Goal: Complete application form

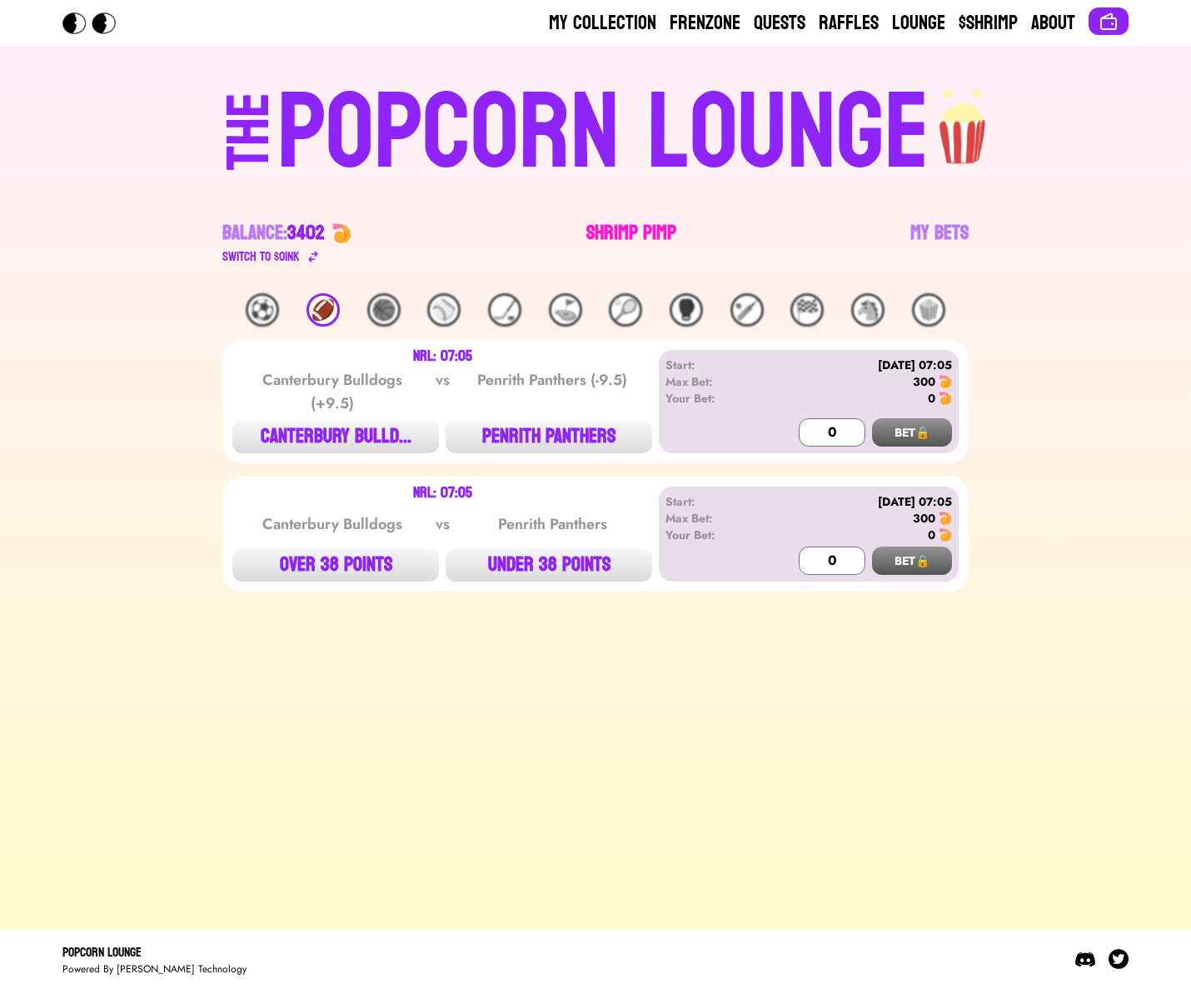
click at [622, 238] on link "Shrimp Pimp" at bounding box center [632, 243] width 90 height 47
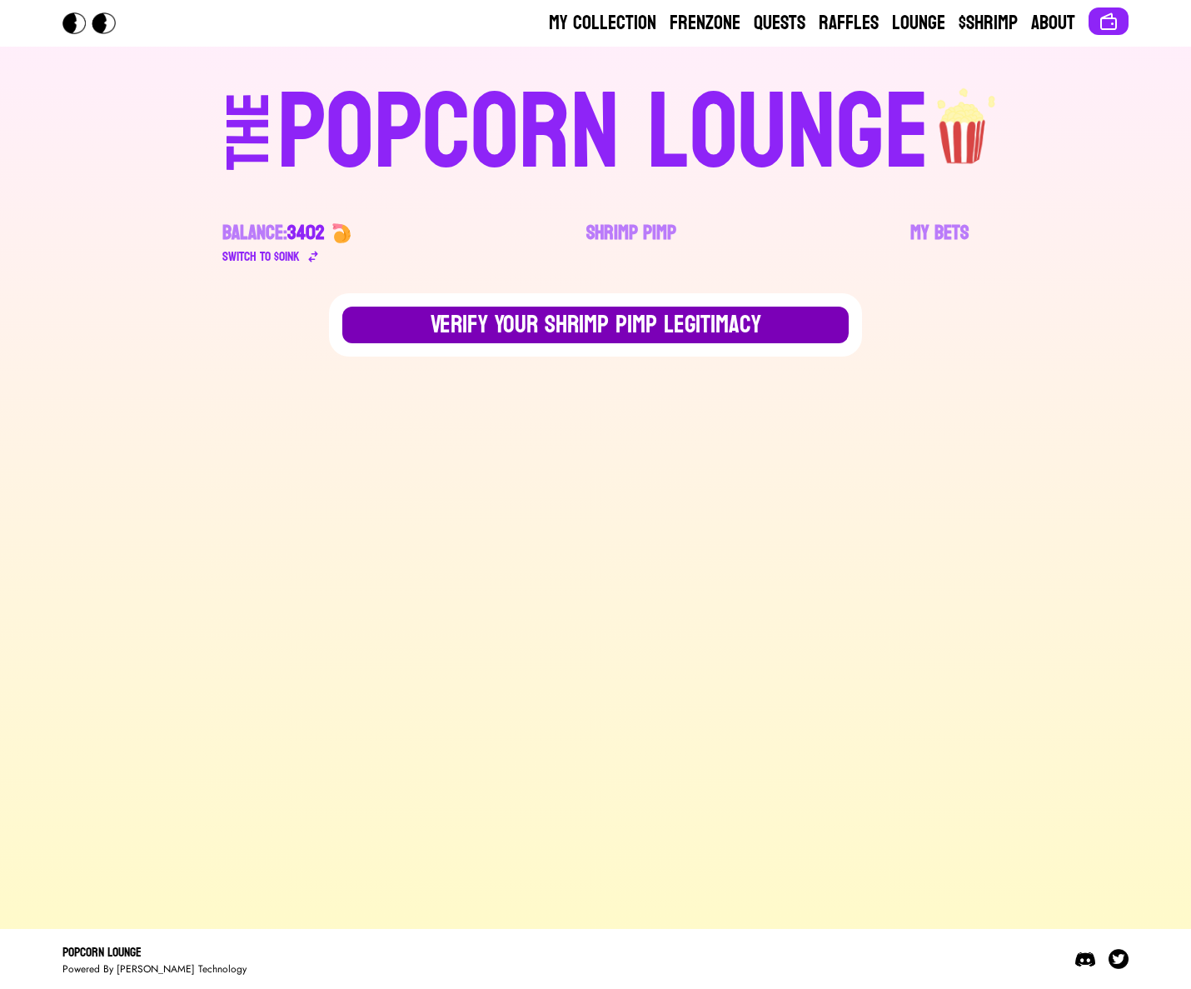
click at [573, 326] on button "Verify Your Shrimp Pimp Legitimacy" at bounding box center [595, 325] width 507 height 37
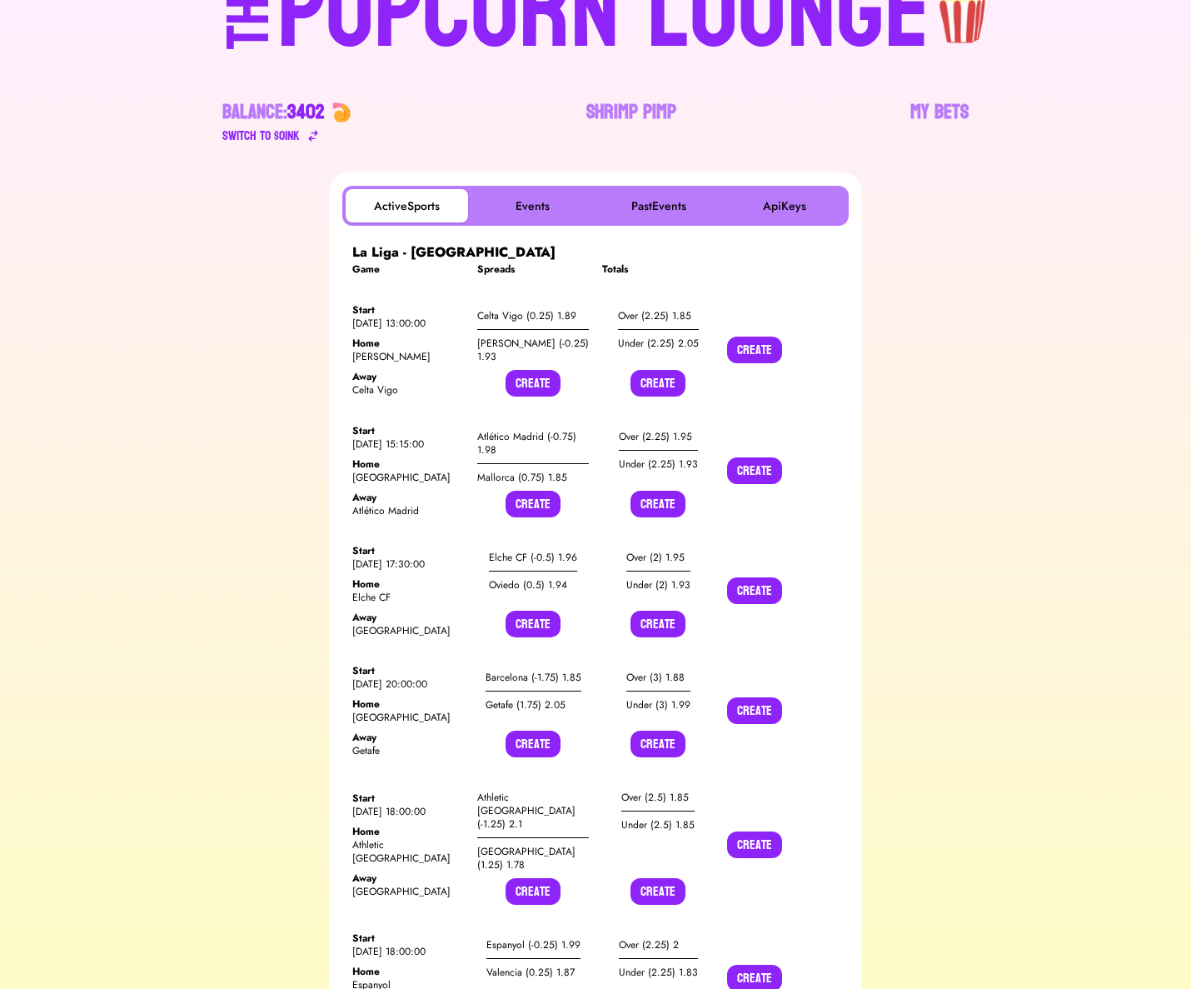
scroll to position [126, 0]
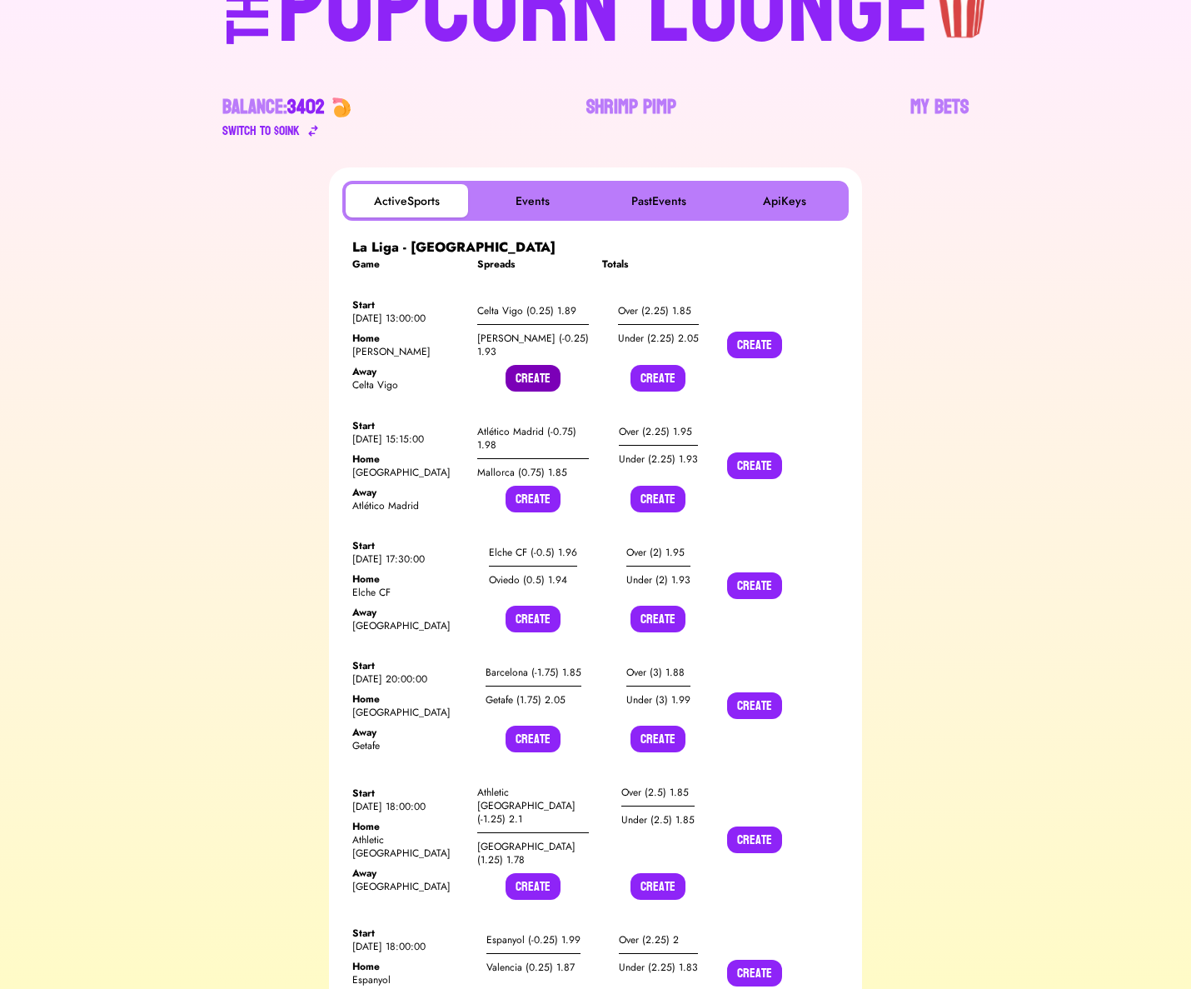
click at [532, 382] on button "Create" at bounding box center [533, 378] width 55 height 27
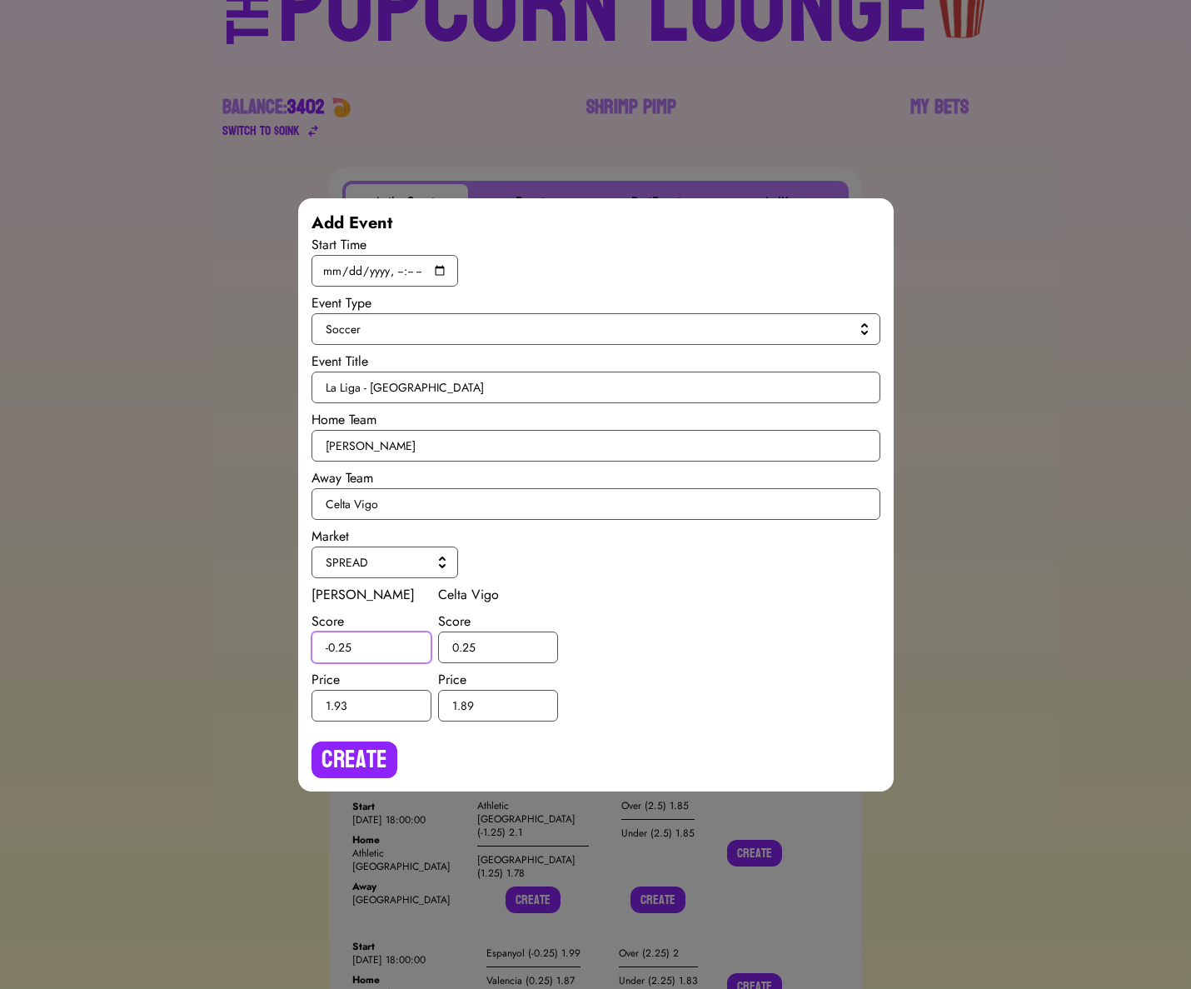
click at [343, 647] on input "-0.25" at bounding box center [372, 648] width 120 height 32
type input "-0.5"
click at [469, 647] on input "0.25" at bounding box center [498, 648] width 120 height 32
type input "0.5"
click at [367, 752] on button "Create" at bounding box center [355, 760] width 86 height 37
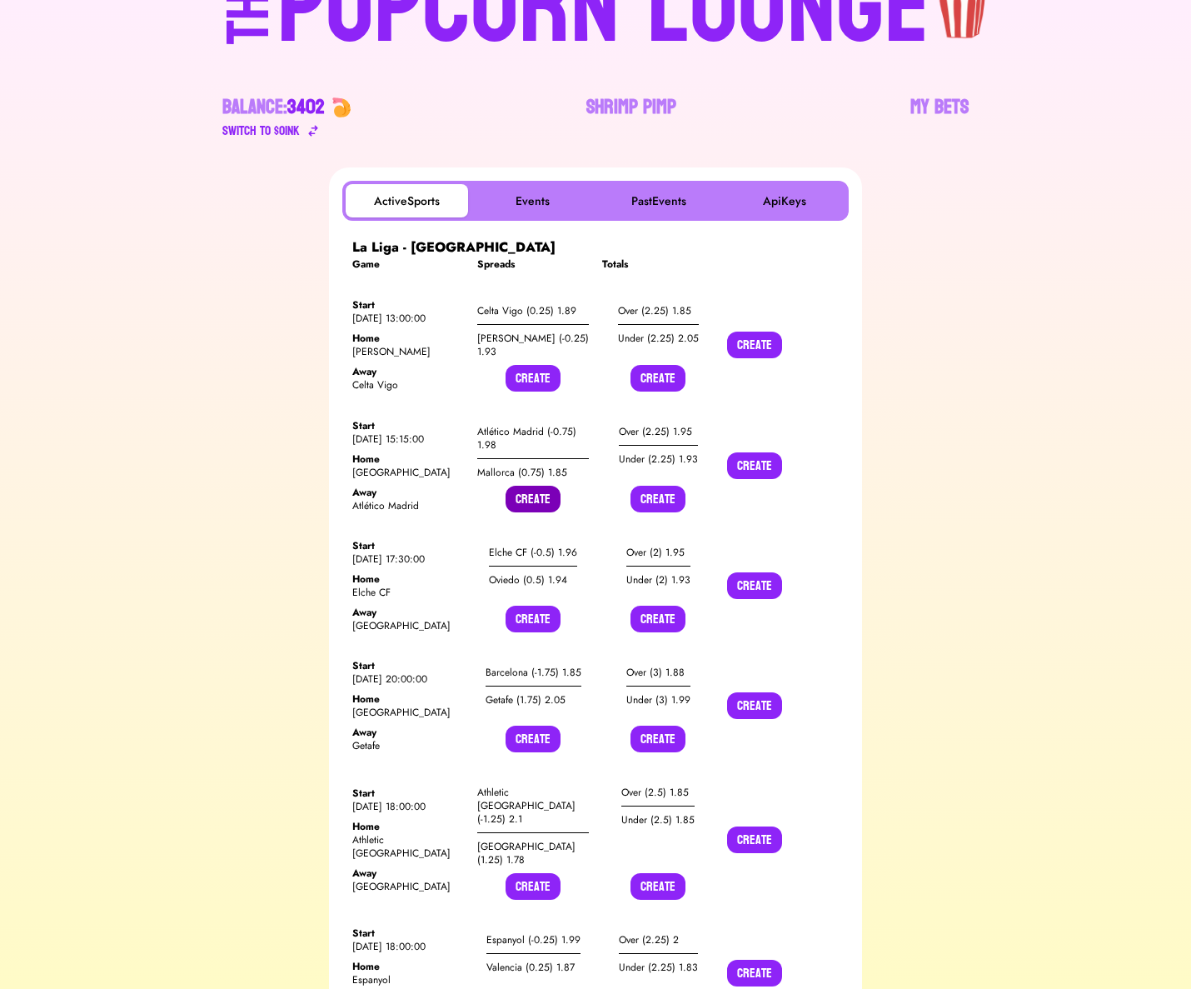
click at [528, 507] on button "Create" at bounding box center [533, 499] width 55 height 27
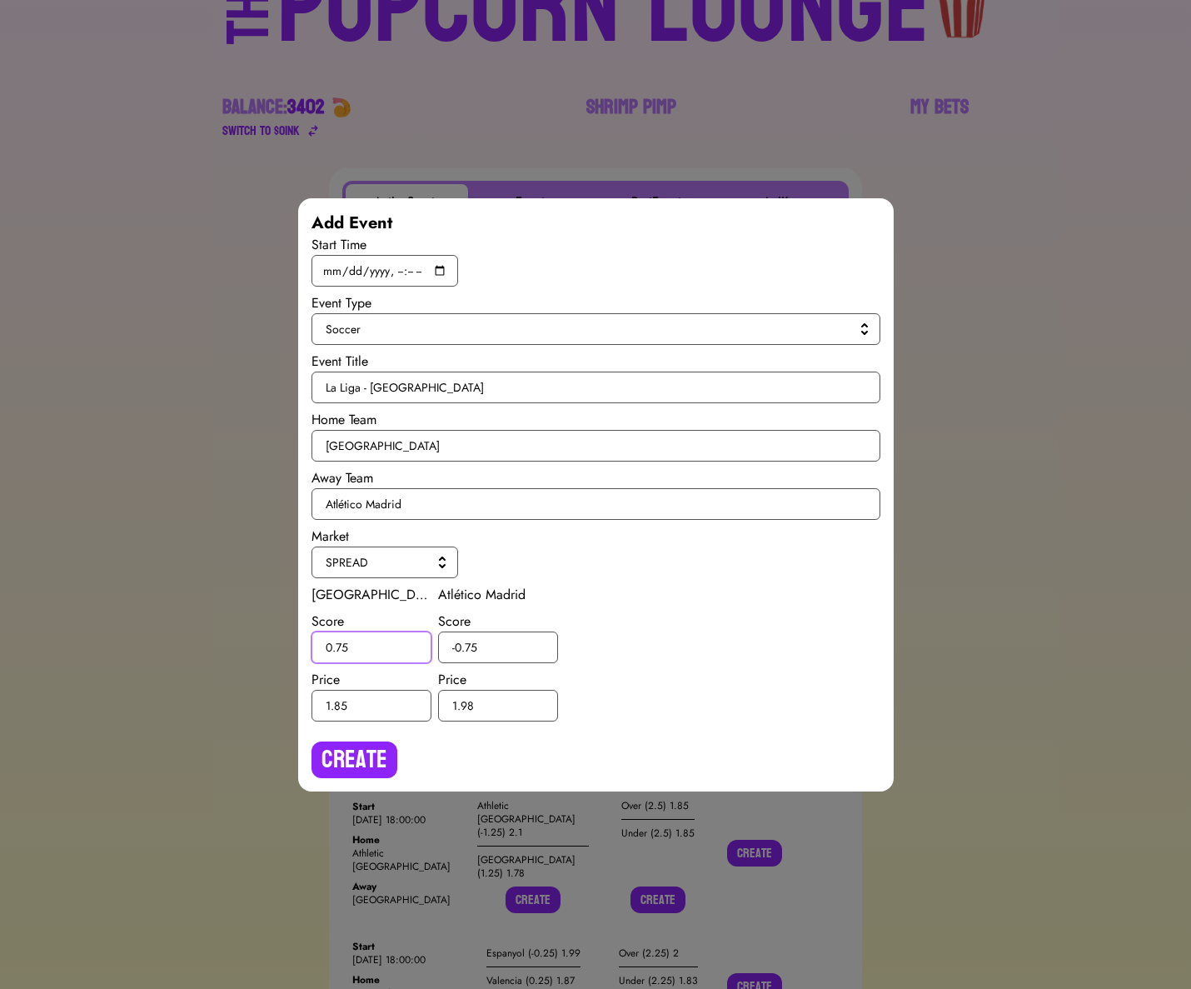
click at [343, 644] on input "0.75" at bounding box center [372, 648] width 120 height 32
type input "0.5"
click at [470, 646] on input "-0.75" at bounding box center [498, 648] width 120 height 32
type input "-0.5"
click at [360, 750] on button "Create" at bounding box center [355, 760] width 86 height 37
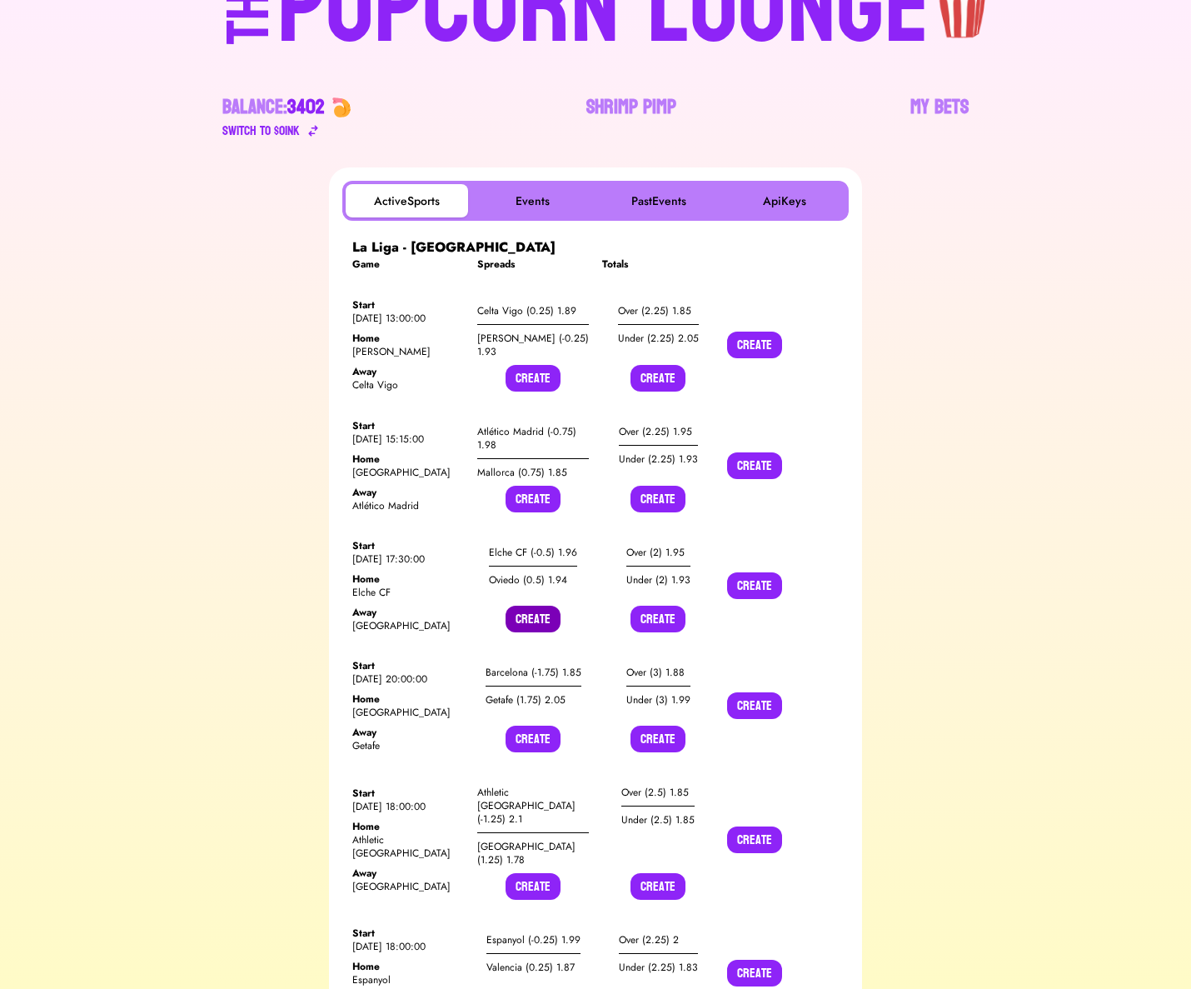
click at [531, 621] on button "Create" at bounding box center [533, 619] width 55 height 27
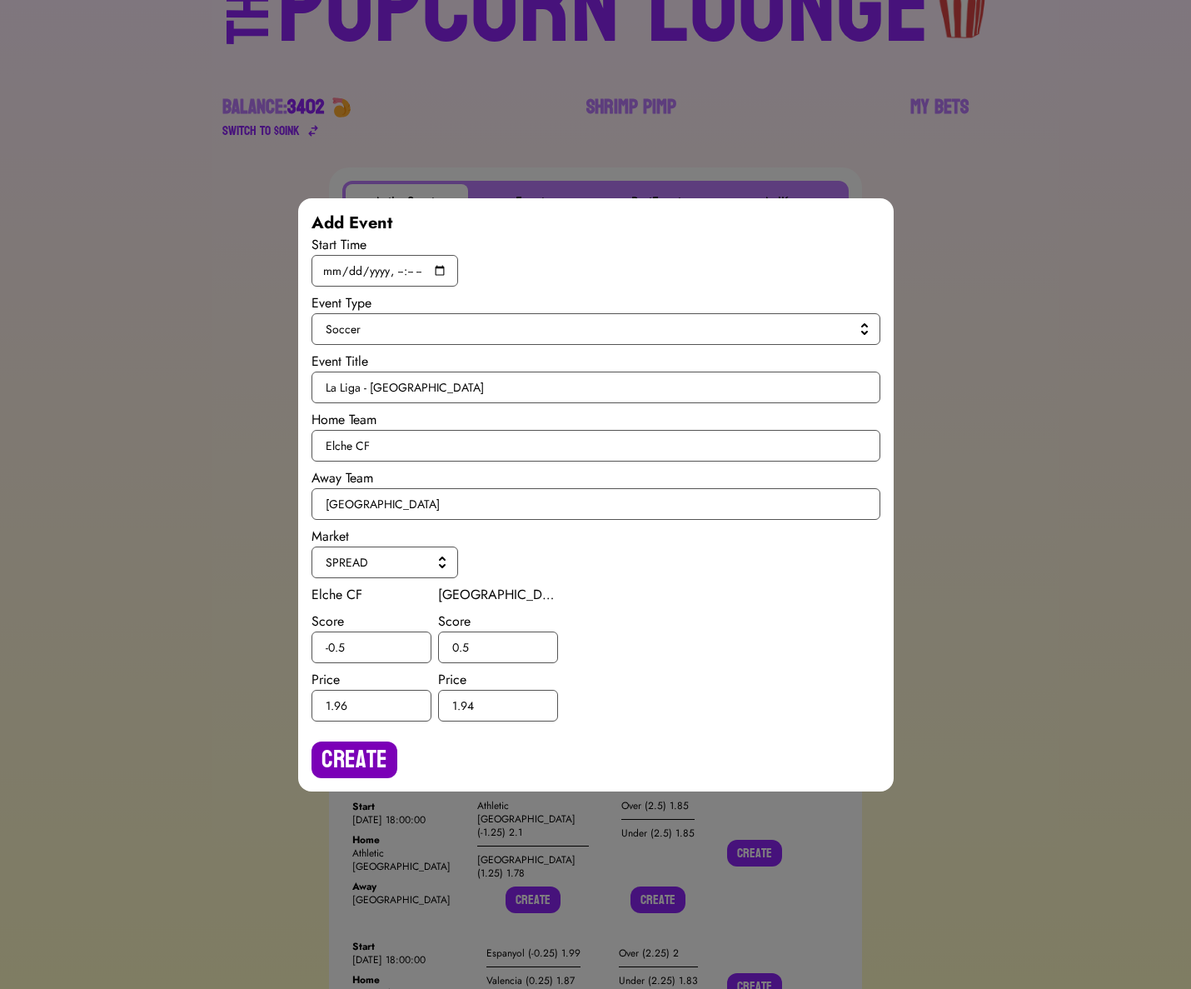
click at [362, 742] on button "Create" at bounding box center [355, 760] width 86 height 37
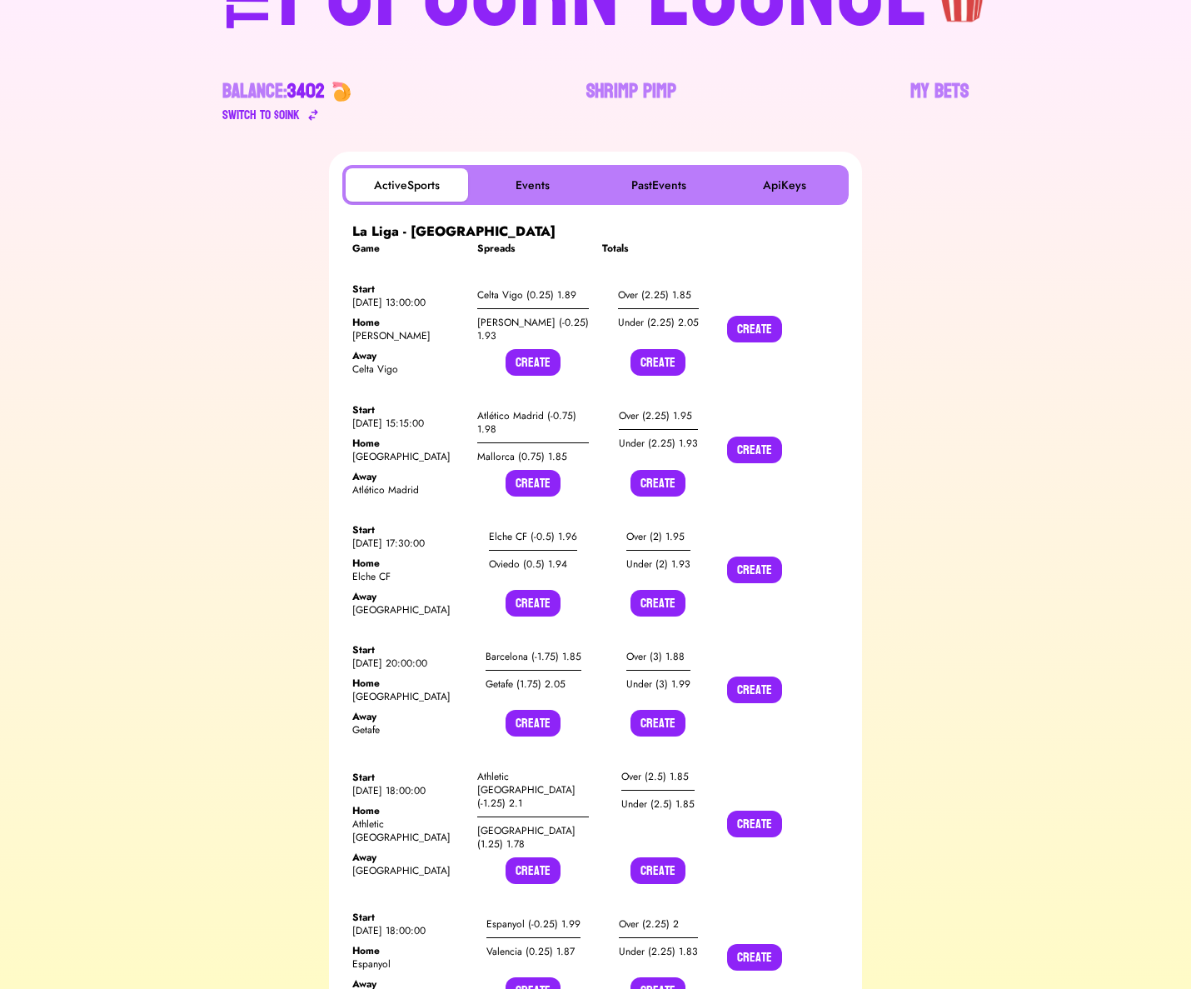
scroll to position [157, 0]
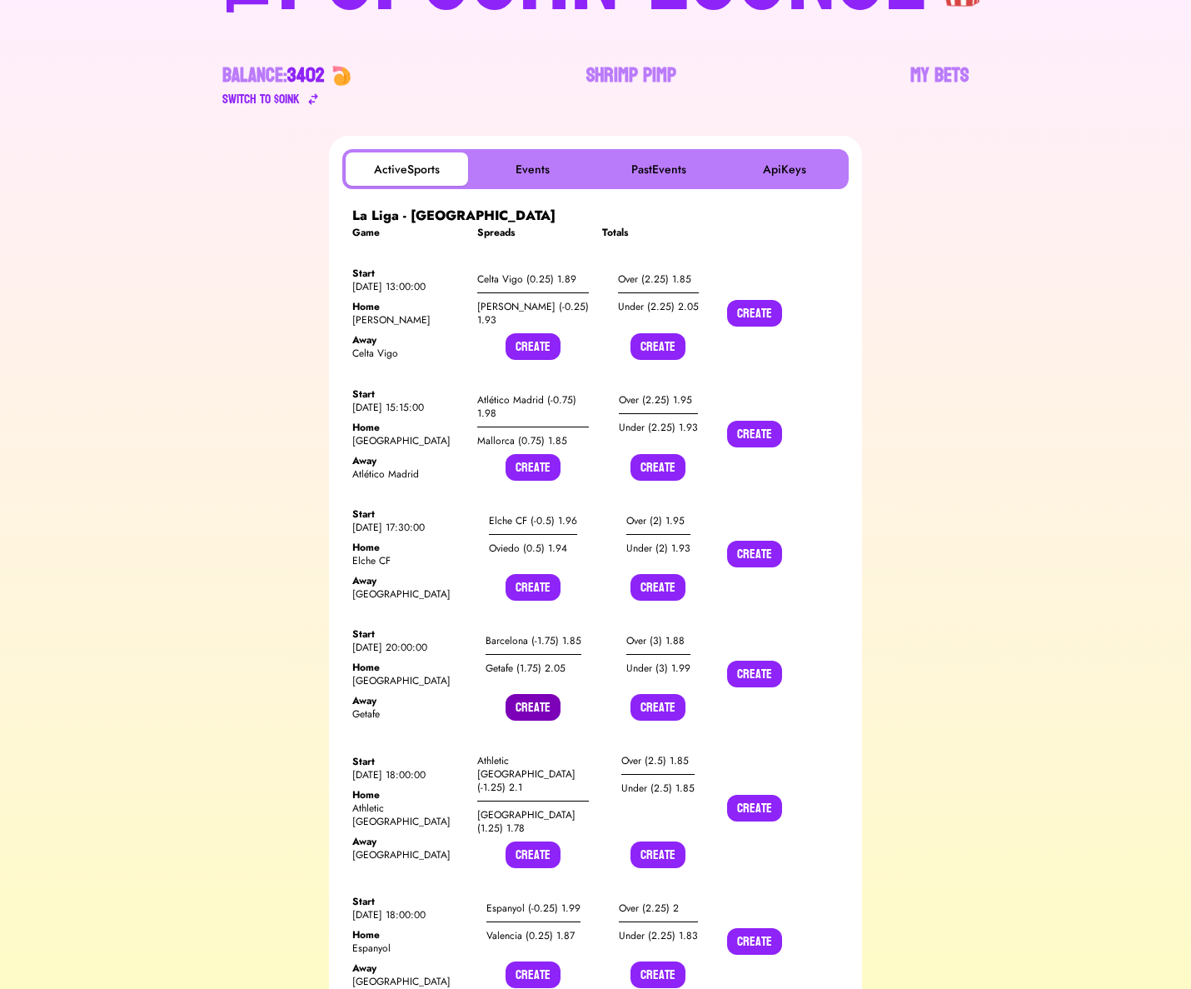
click at [532, 707] on button "Create" at bounding box center [533, 707] width 55 height 27
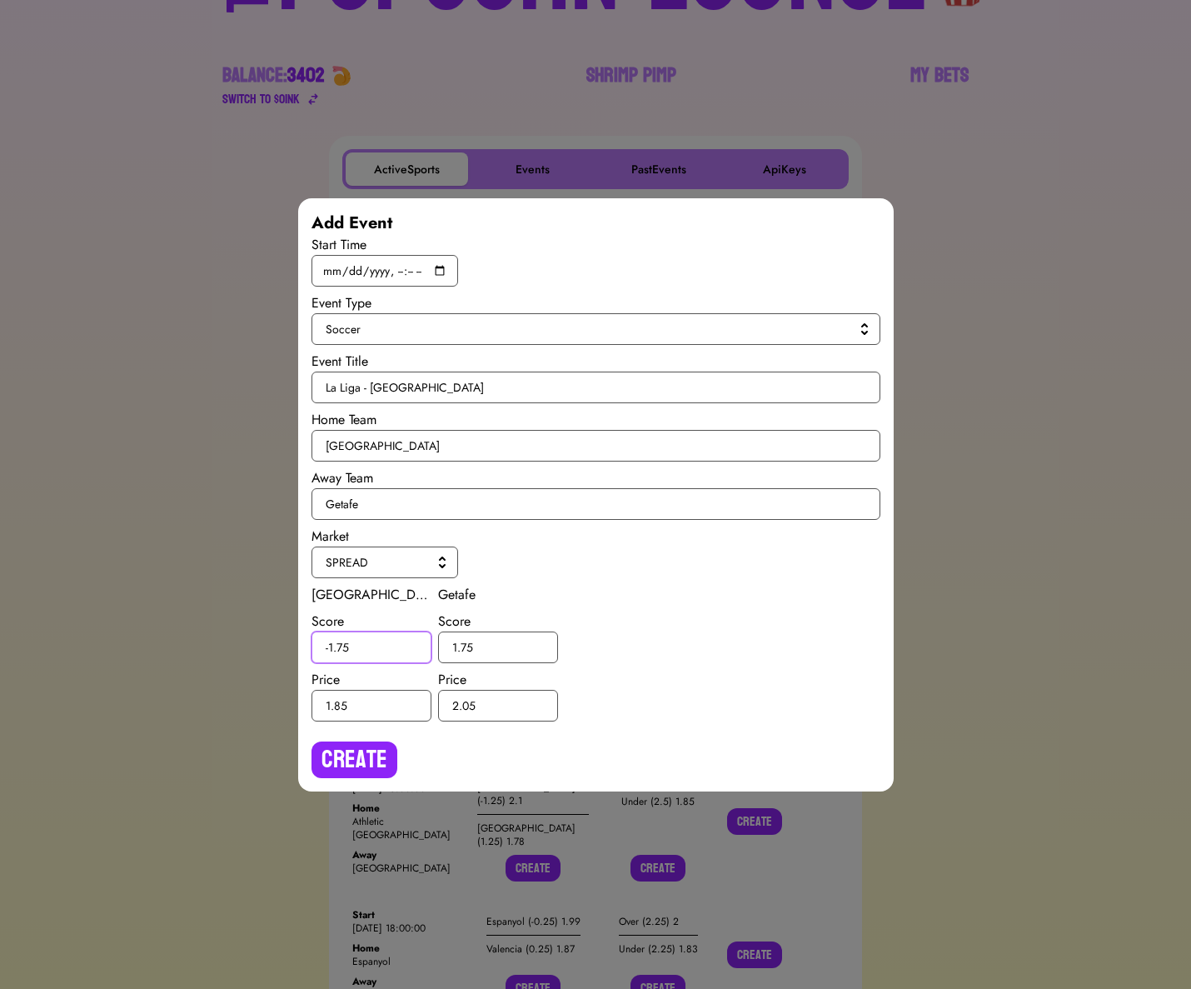
click at [346, 647] on input "-1.75" at bounding box center [372, 648] width 120 height 32
click at [342, 648] on input "-1.75" at bounding box center [372, 648] width 120 height 32
type input "-1.5"
click at [465, 646] on input "1.75" at bounding box center [498, 648] width 120 height 32
type input "1.5"
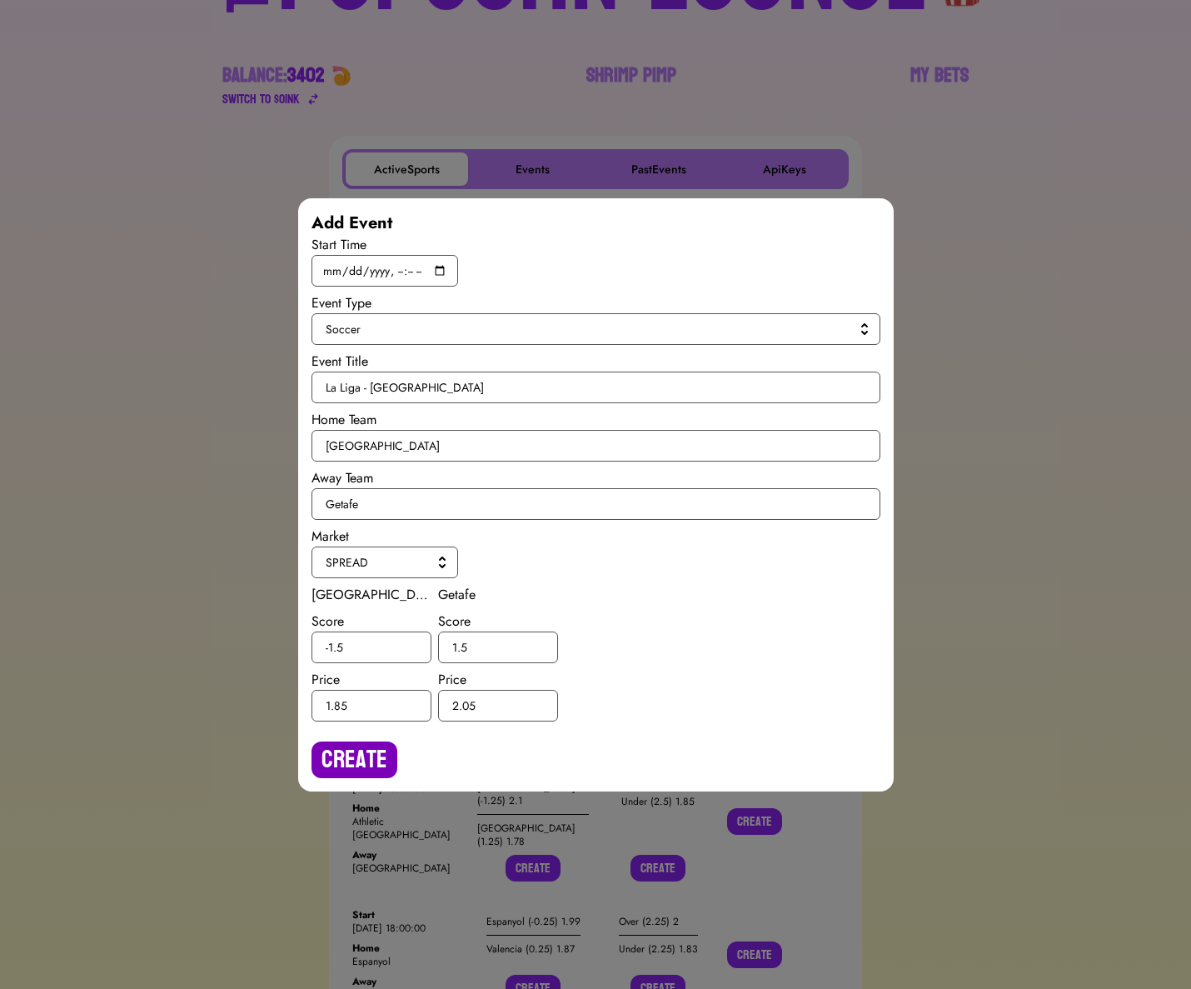
click at [365, 764] on button "Create" at bounding box center [355, 760] width 86 height 37
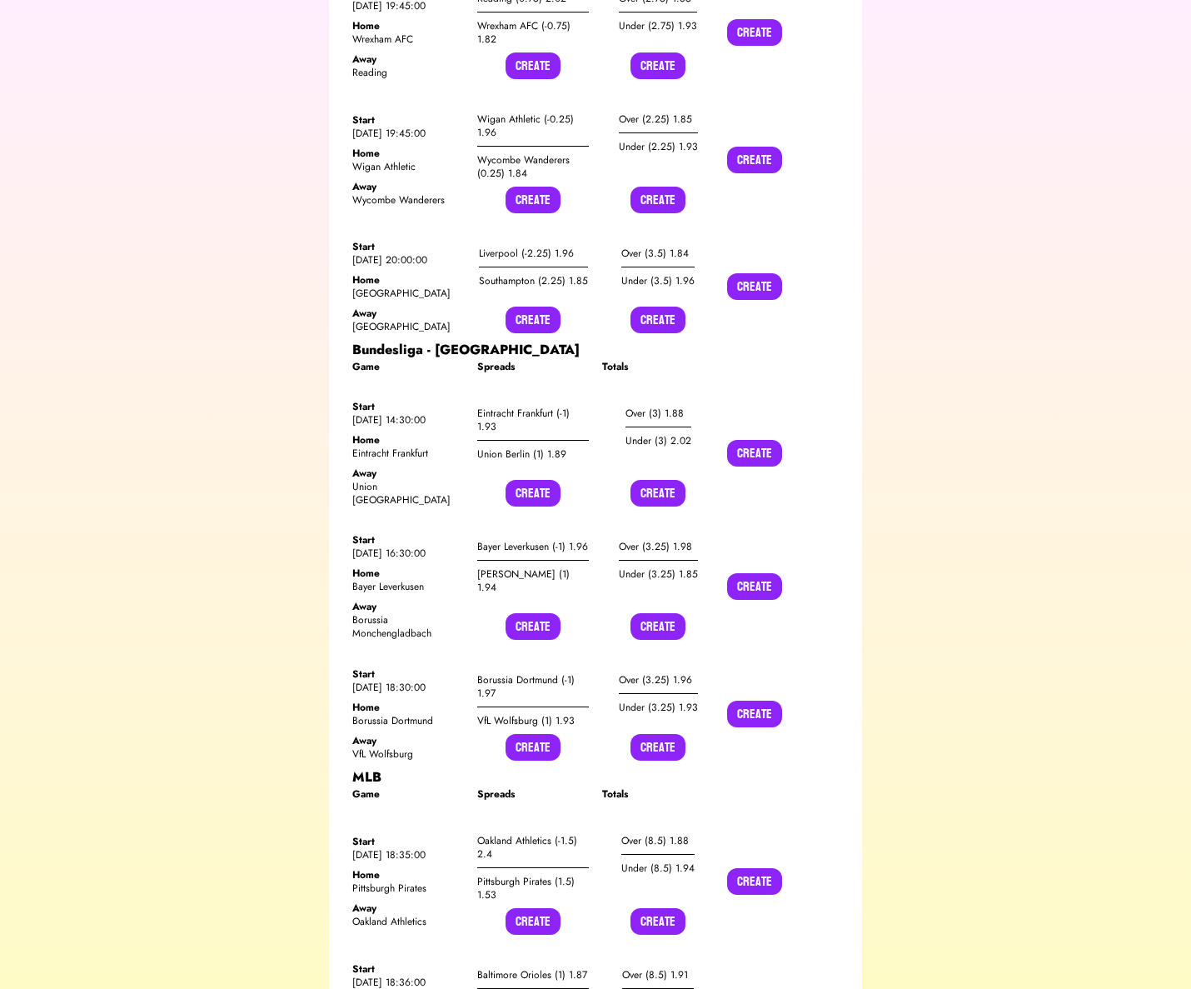
scroll to position [3332, 0]
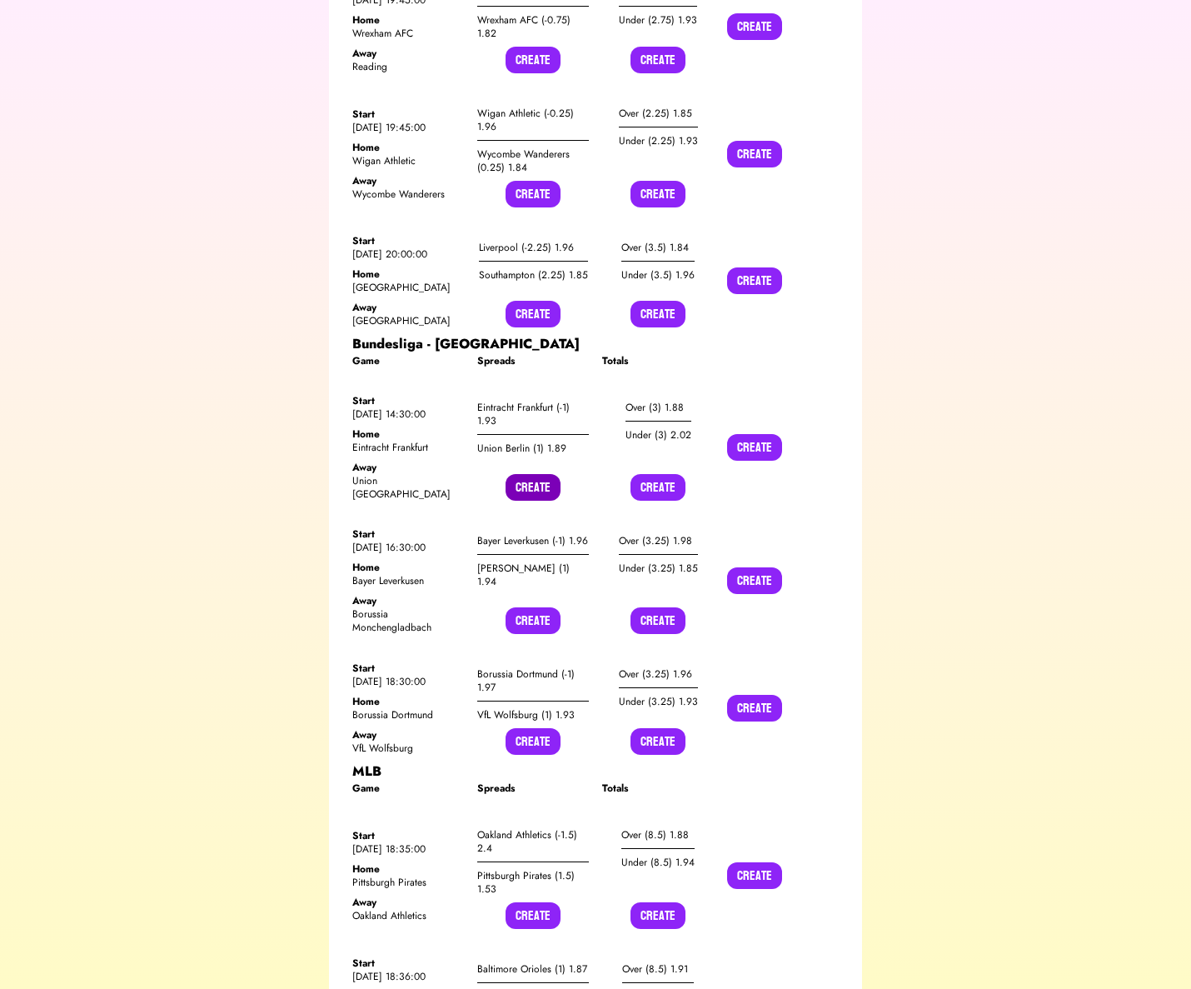
click at [538, 474] on button "Create" at bounding box center [533, 487] width 55 height 27
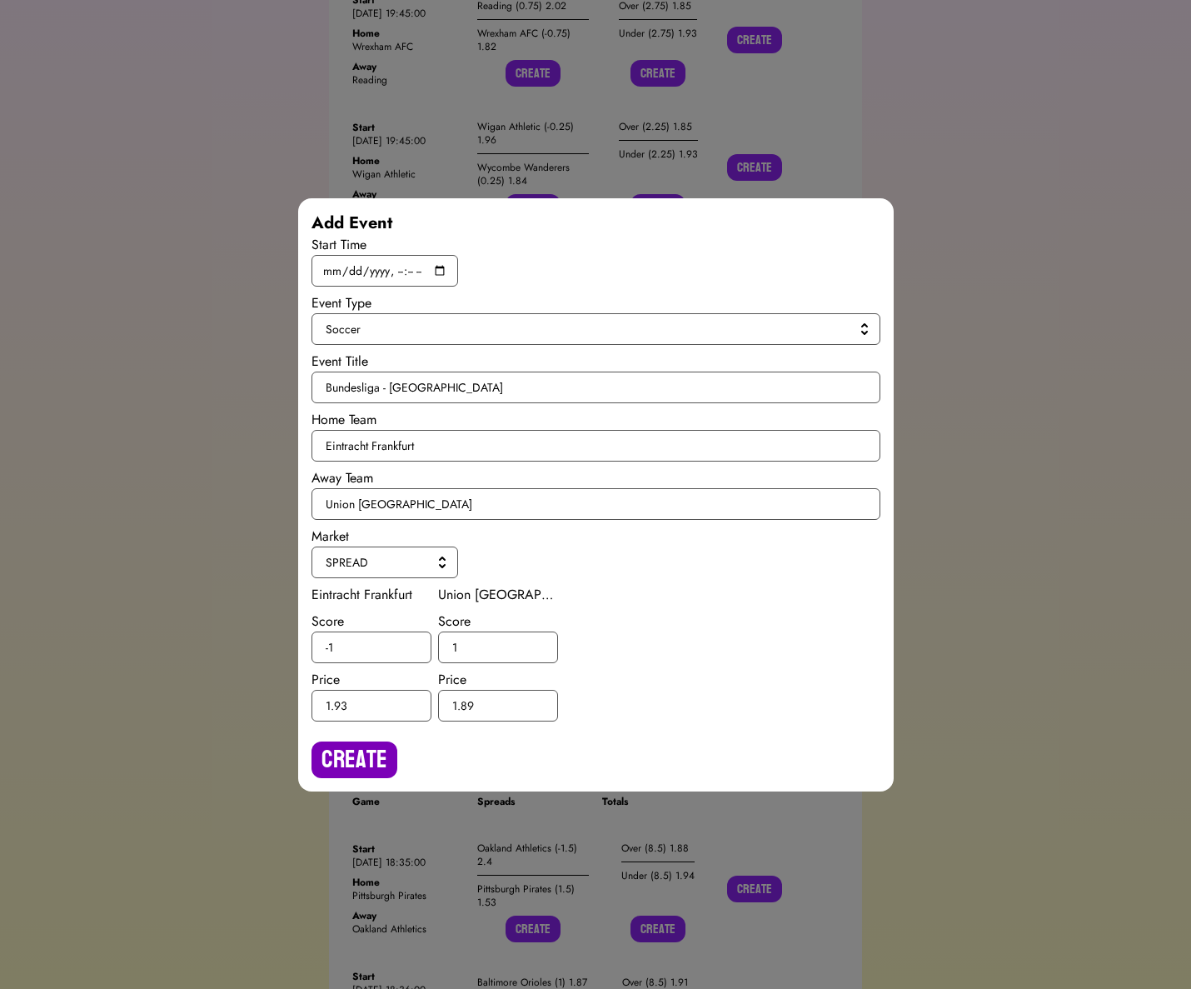
click at [343, 759] on button "Create" at bounding box center [355, 760] width 86 height 37
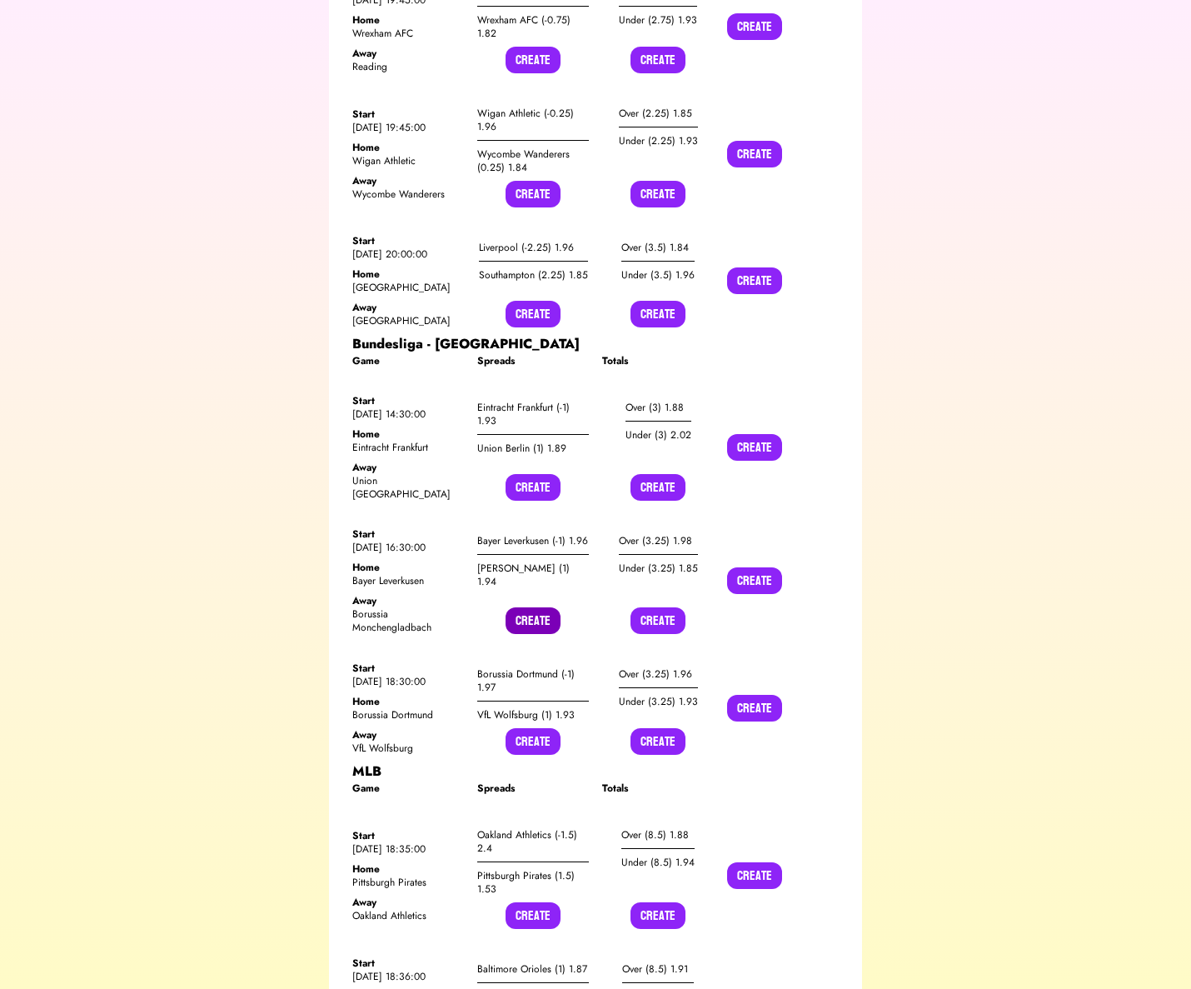
click at [528, 607] on button "Create" at bounding box center [533, 620] width 55 height 27
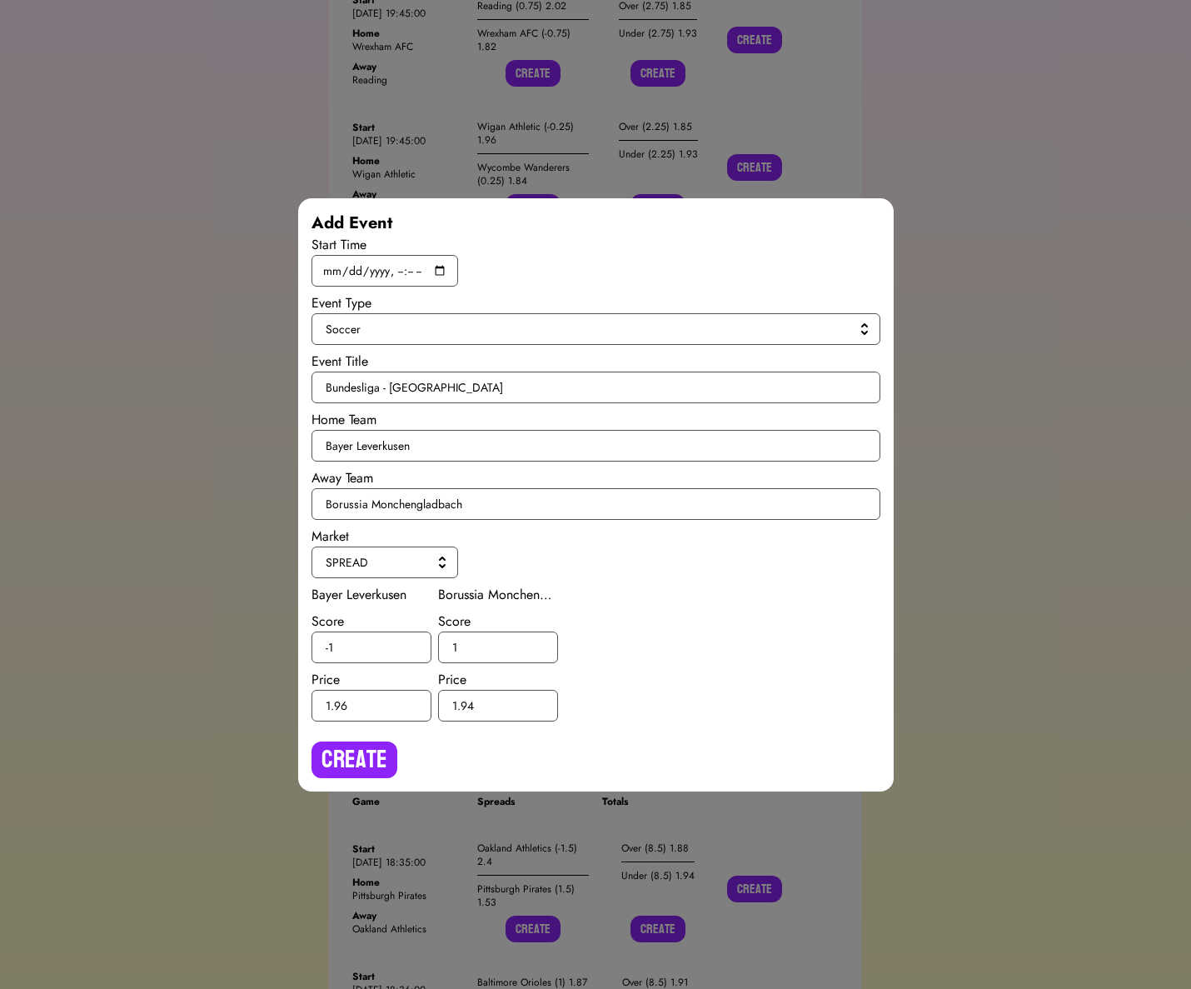
click at [362, 729] on div "Create" at bounding box center [596, 753] width 569 height 50
click at [357, 761] on button "Create" at bounding box center [355, 760] width 86 height 37
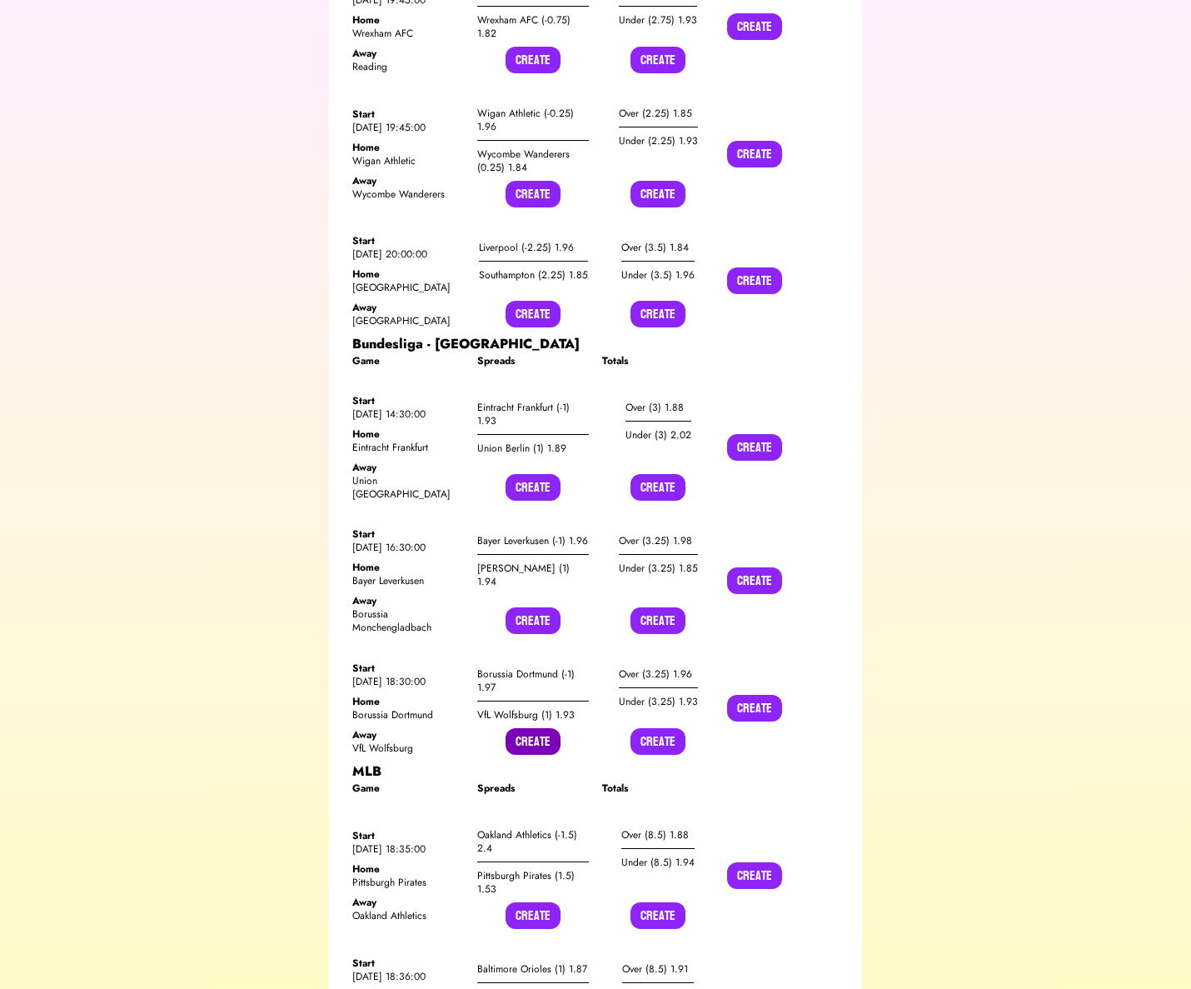
click at [533, 728] on button "Create" at bounding box center [533, 741] width 55 height 27
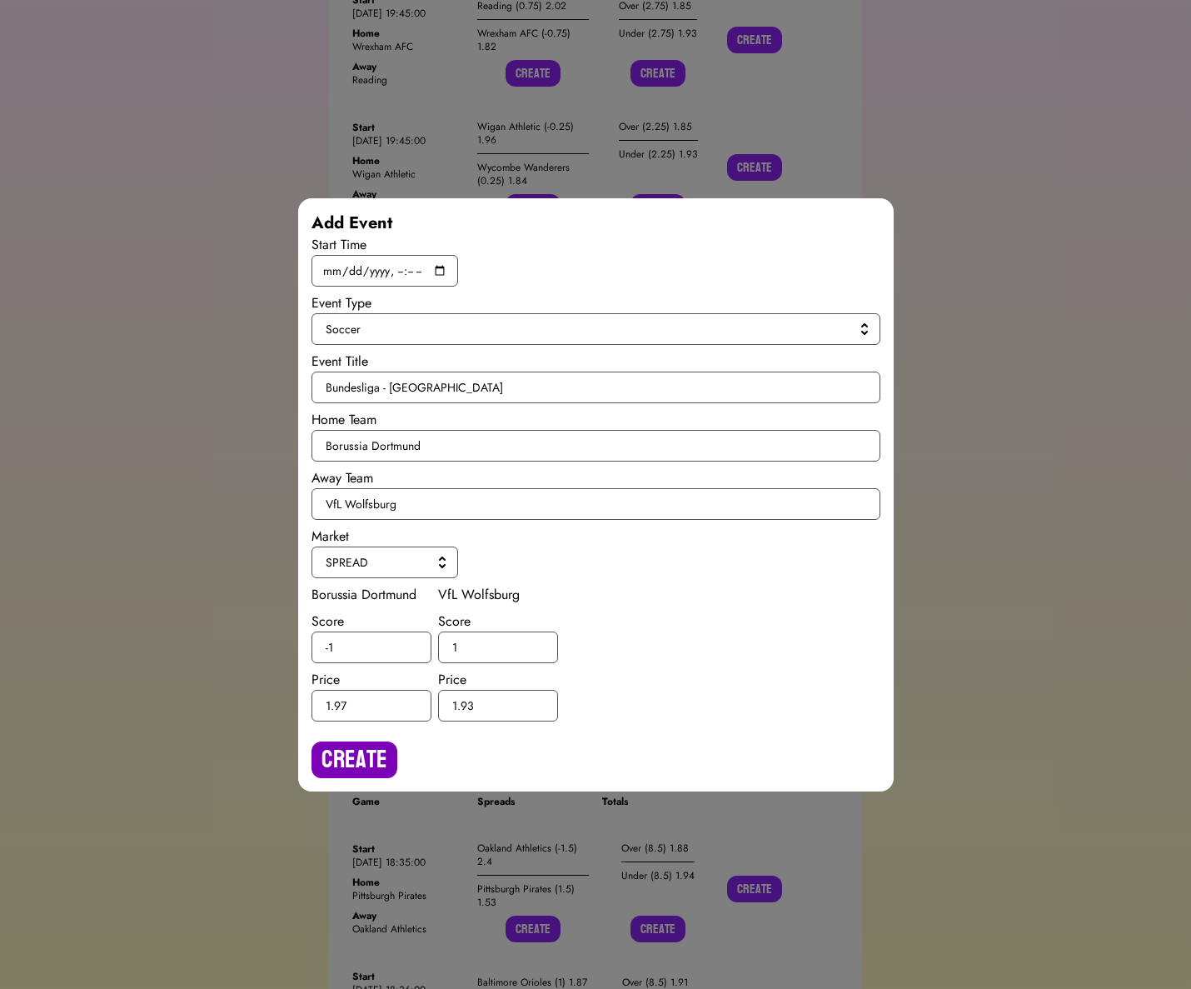
click at [355, 750] on button "Create" at bounding box center [355, 760] width 86 height 37
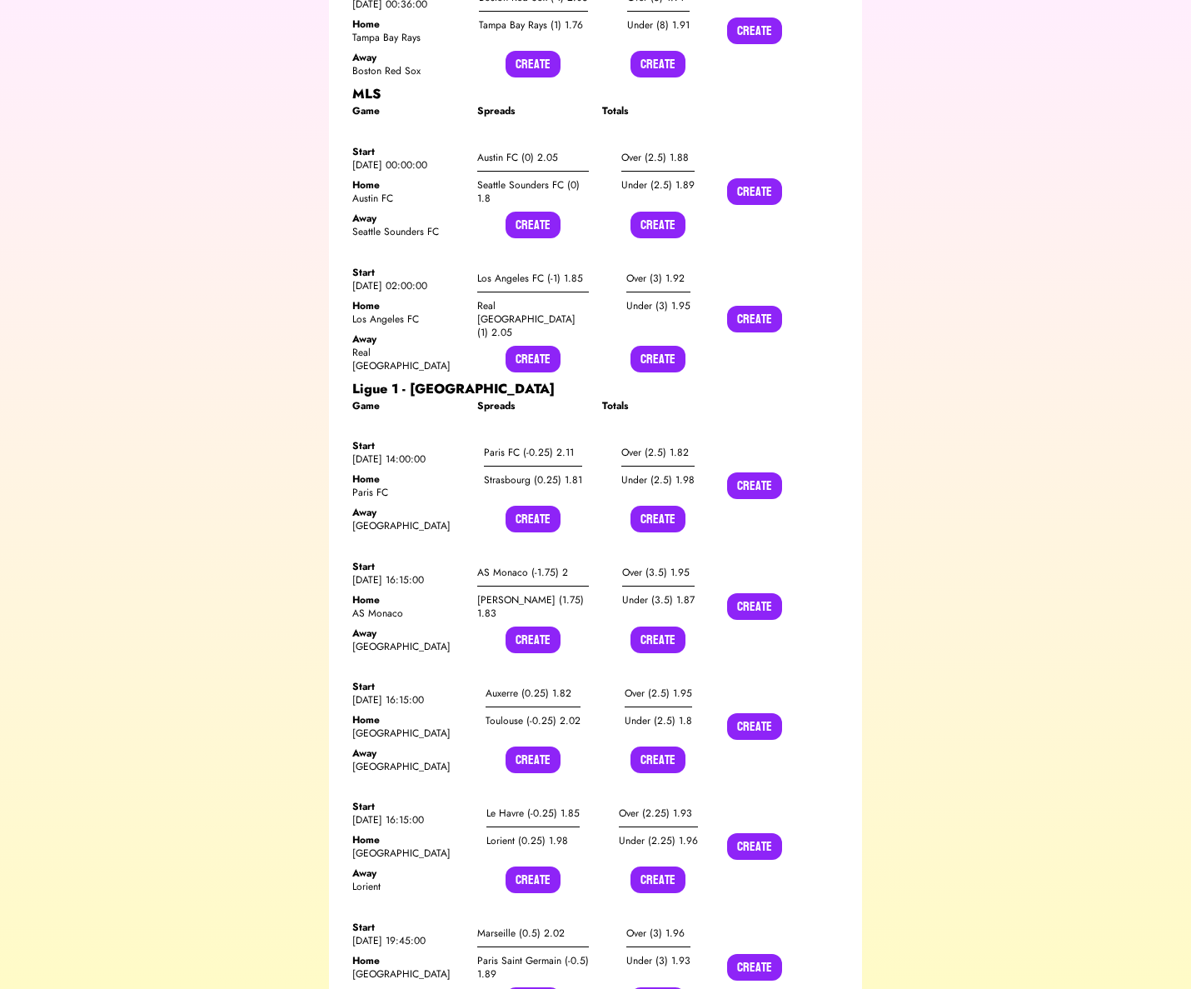
scroll to position [5984, 0]
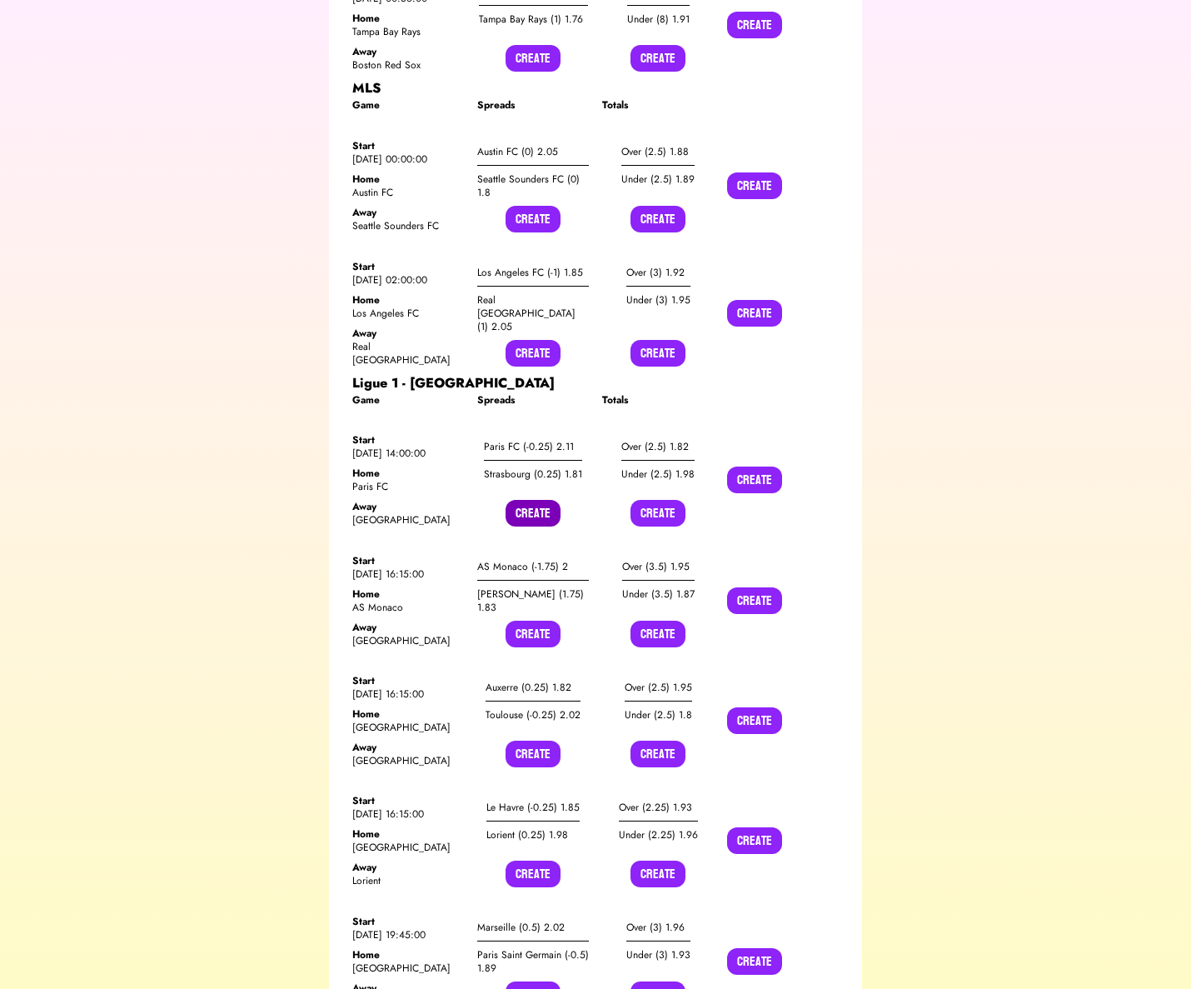
click at [547, 500] on button "Create" at bounding box center [533, 513] width 55 height 27
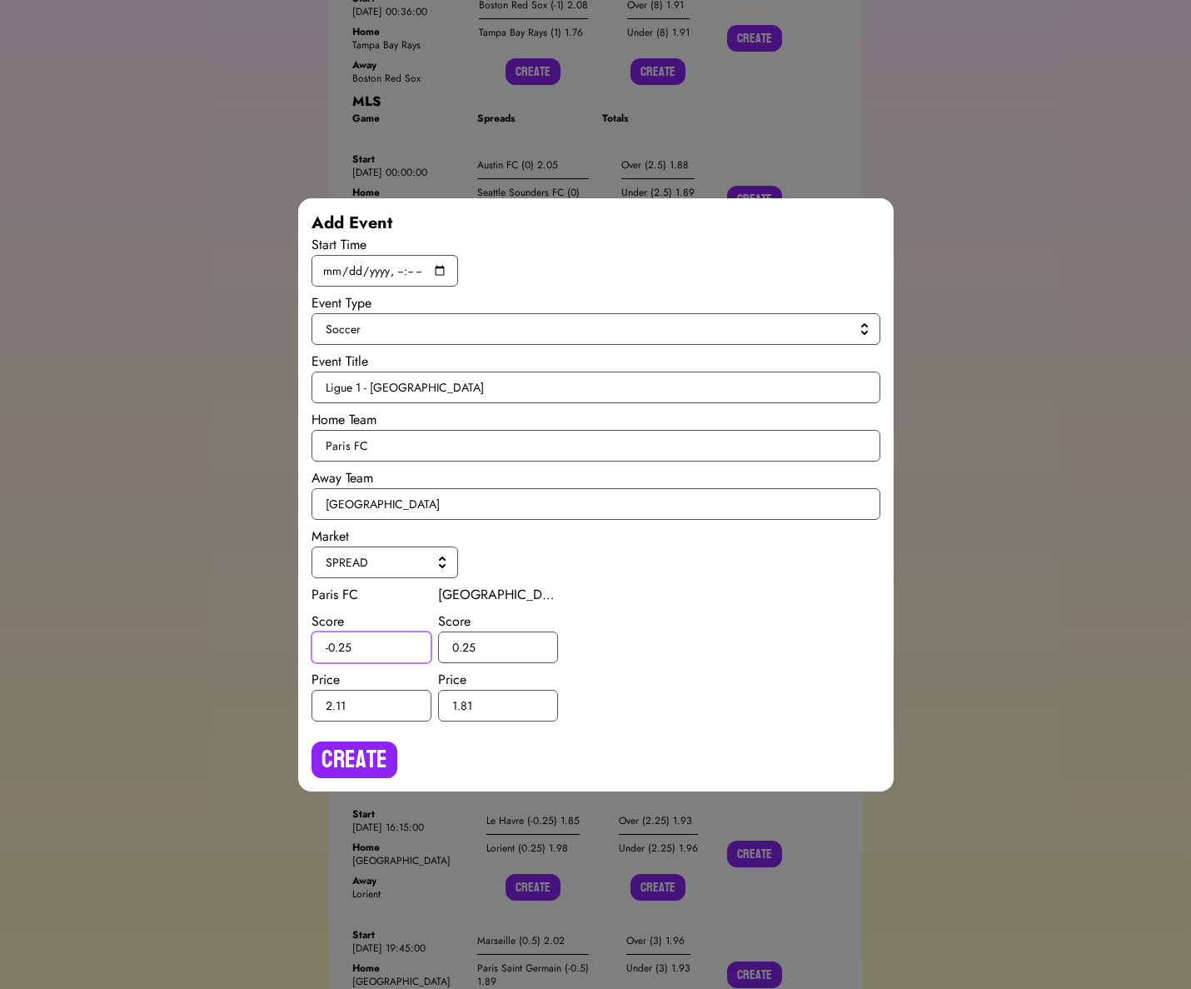
click at [347, 644] on input "-0.25" at bounding box center [372, 648] width 120 height 32
type input "-0.5"
click at [469, 647] on input "0.25" at bounding box center [498, 648] width 120 height 32
type input "0.5"
click at [377, 758] on button "Create" at bounding box center [355, 760] width 86 height 37
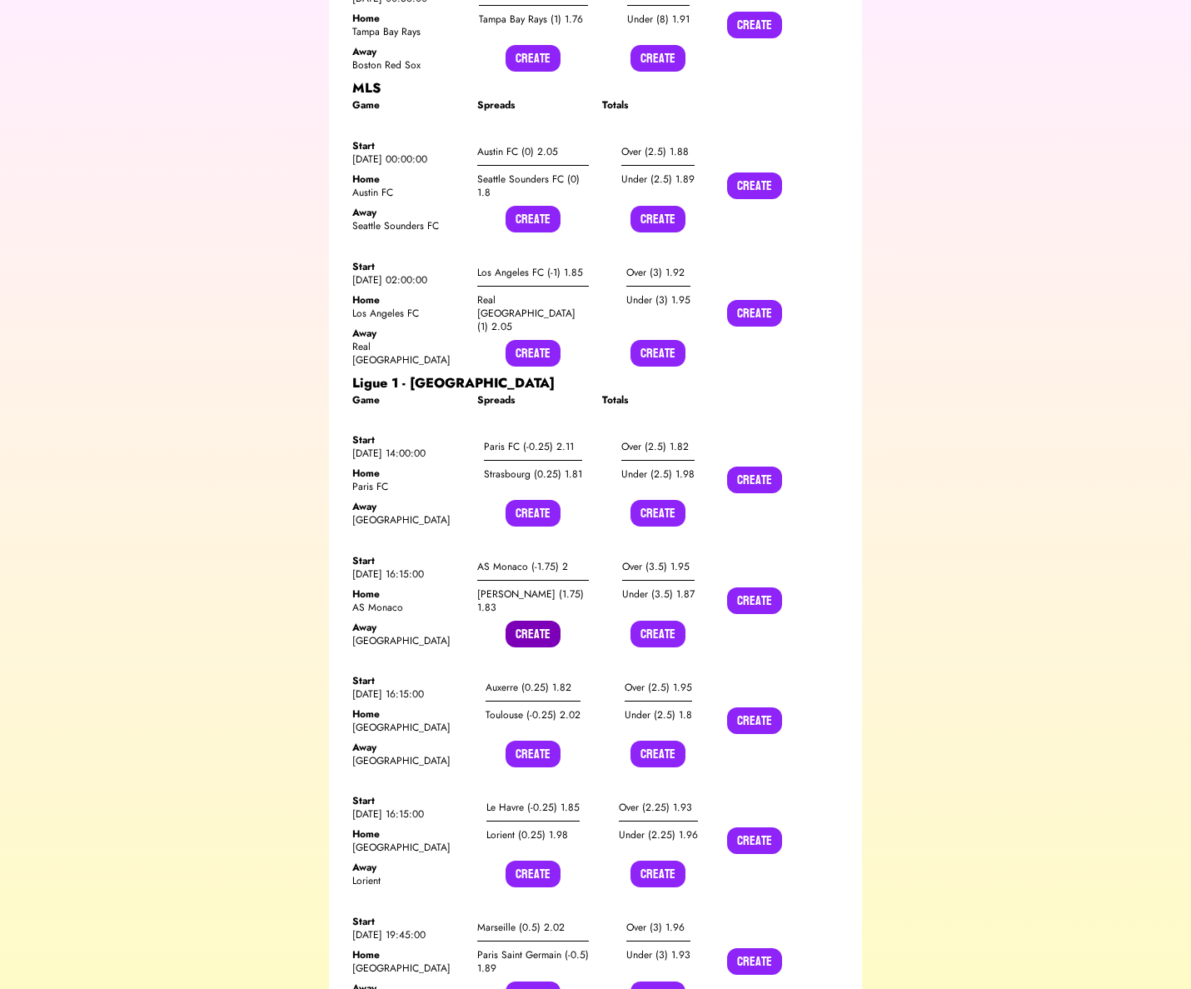
click at [527, 621] on button "Create" at bounding box center [533, 634] width 55 height 27
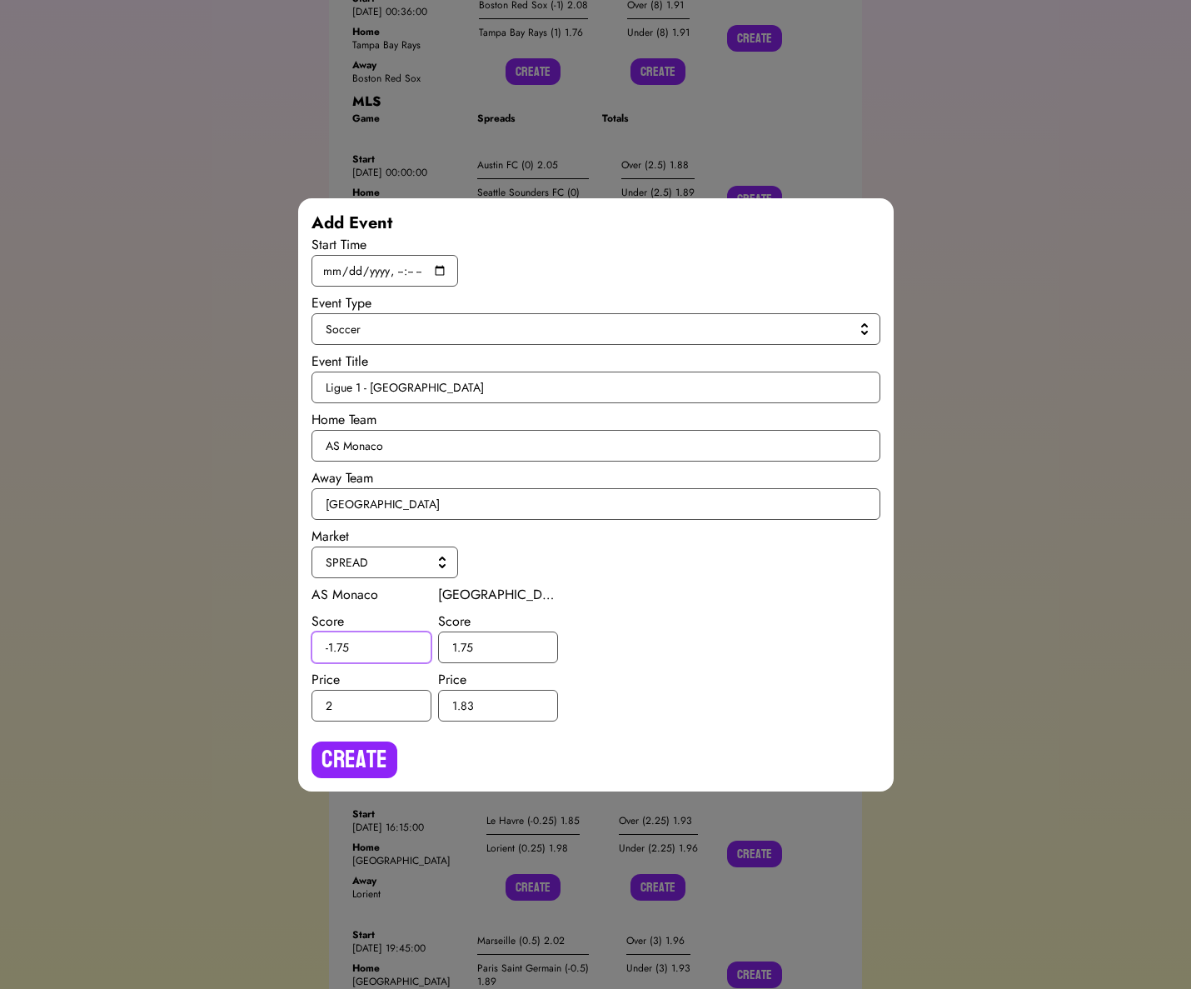
click at [342, 646] on input "-1.75" at bounding box center [372, 648] width 120 height 32
type input "-1.5"
click at [469, 645] on input "1.75" at bounding box center [498, 648] width 120 height 32
type input "1.5"
click at [374, 744] on button "Create" at bounding box center [355, 760] width 86 height 37
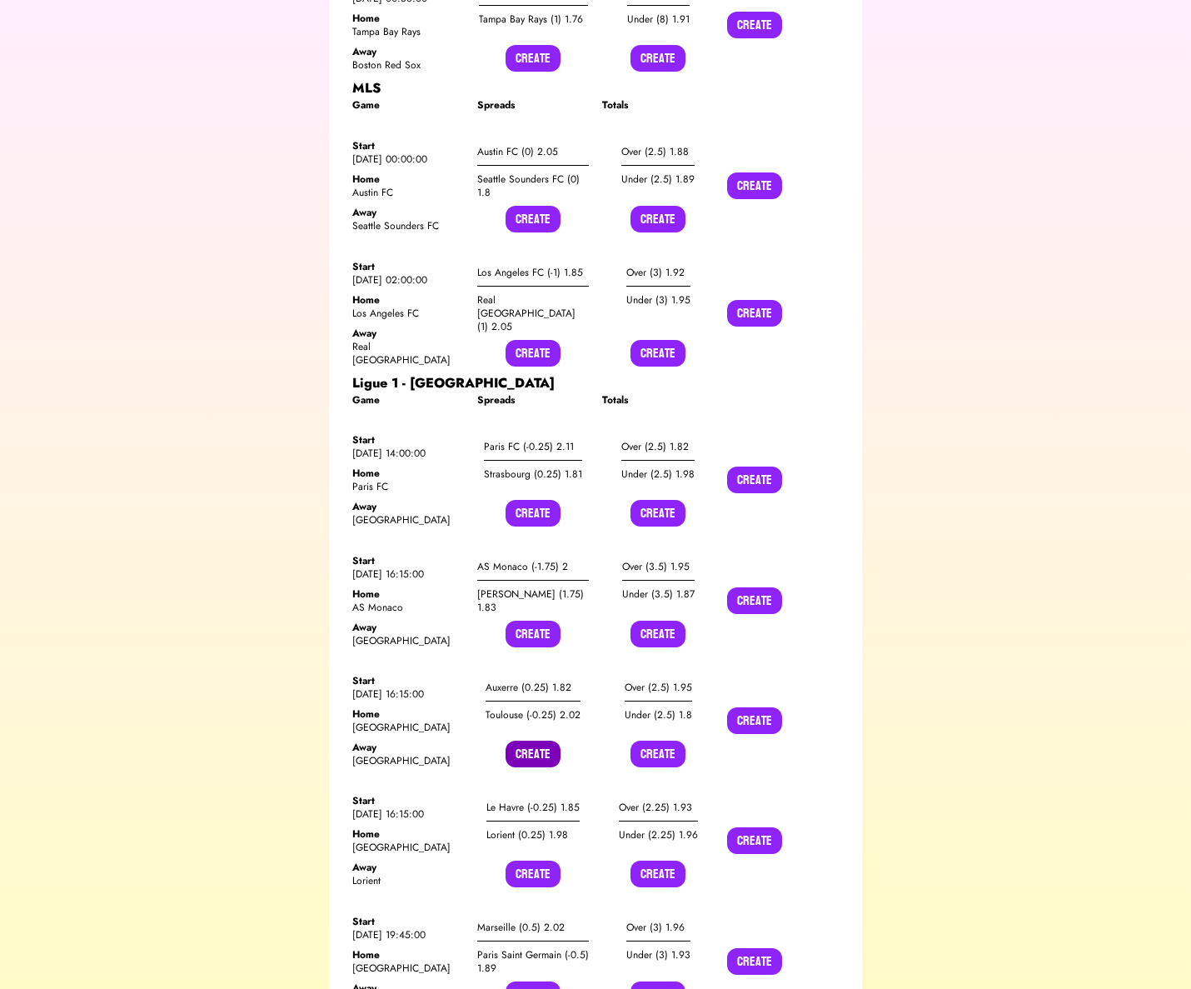
click at [523, 741] on button "Create" at bounding box center [533, 754] width 55 height 27
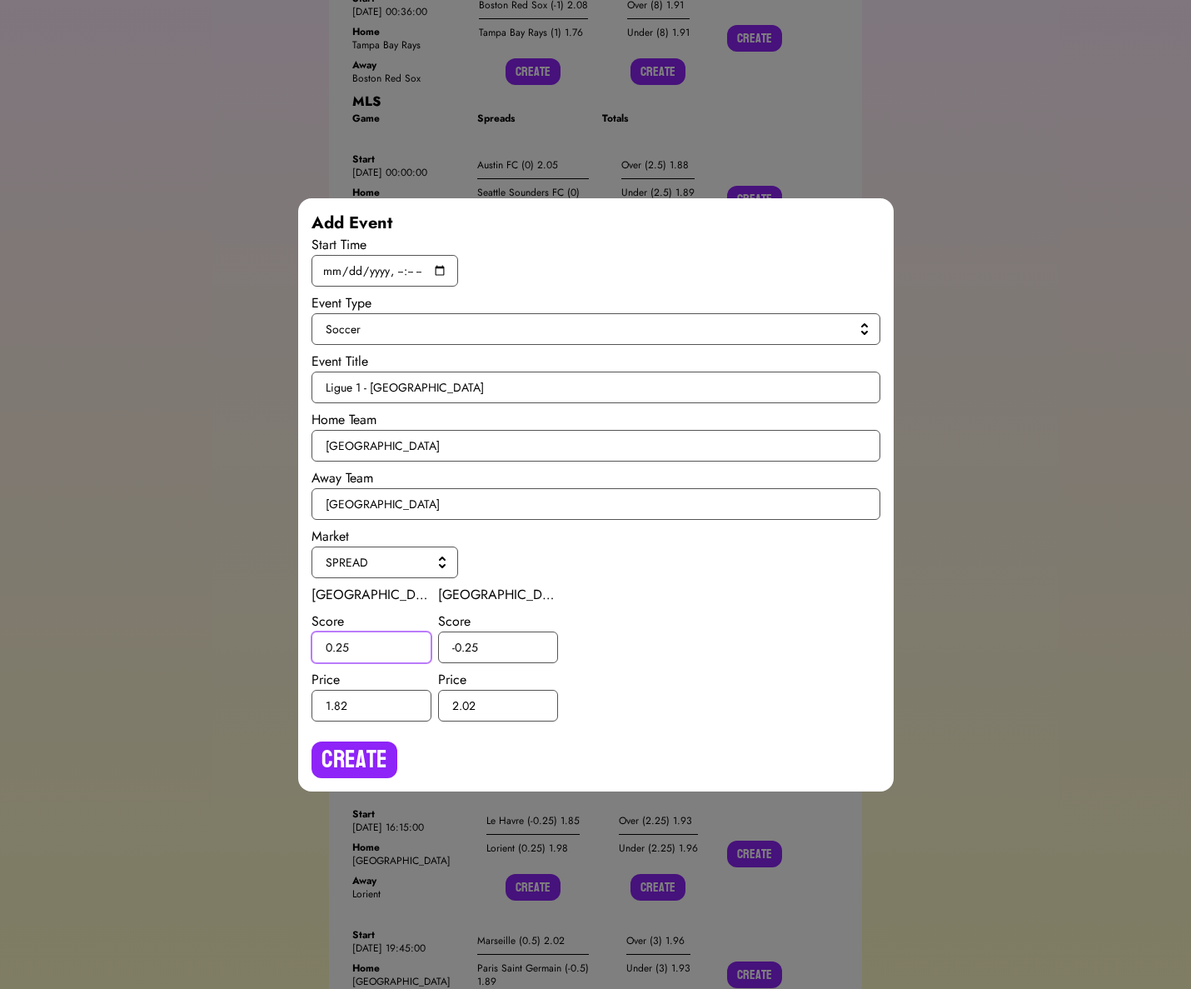
click at [342, 642] on input "0.25" at bounding box center [372, 648] width 120 height 32
type input "0.5"
click at [470, 645] on input "-0.25" at bounding box center [498, 648] width 120 height 32
type input "-0.5"
click at [364, 758] on button "Create" at bounding box center [355, 760] width 86 height 37
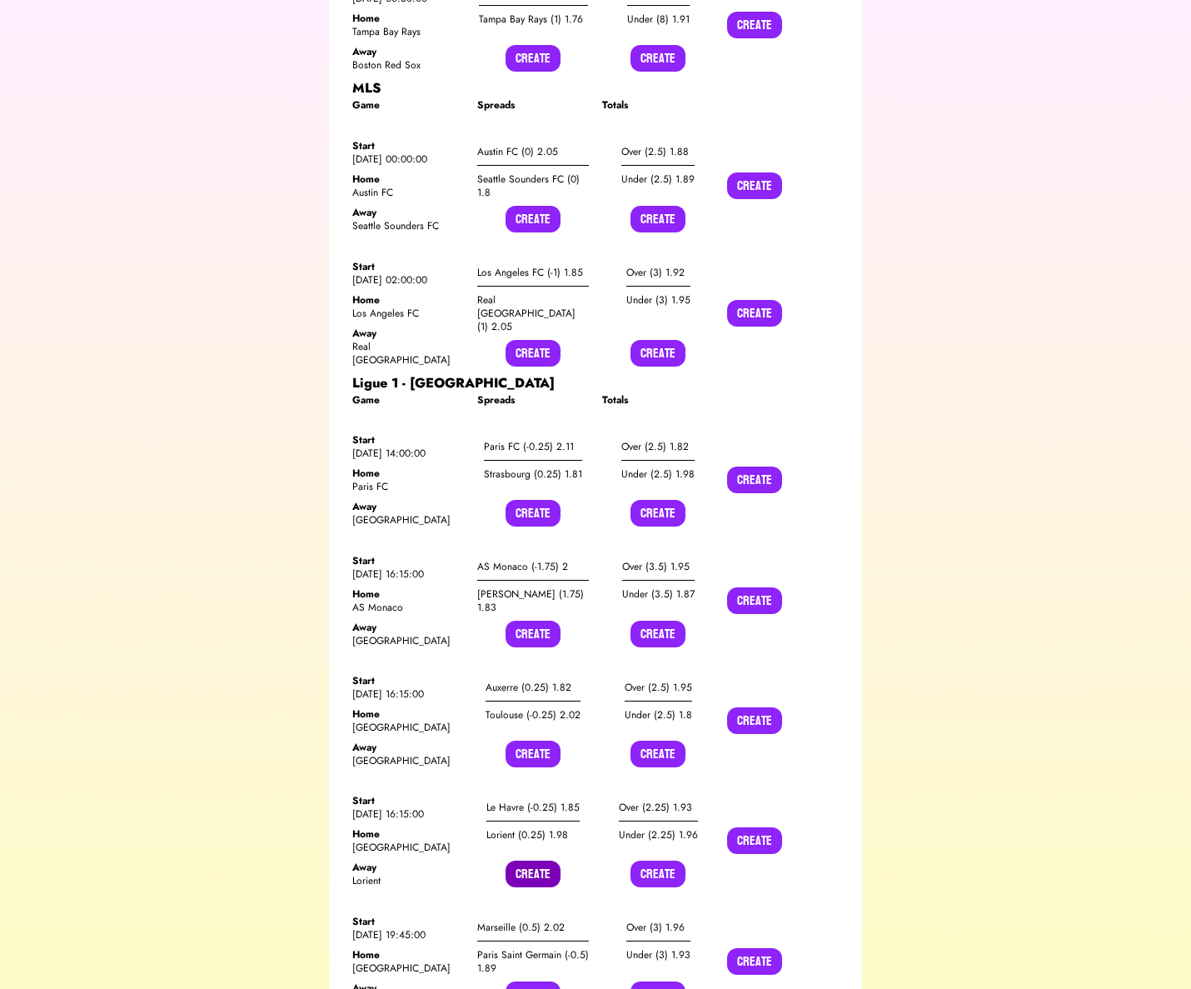
click at [526, 861] on button "Create" at bounding box center [533, 874] width 55 height 27
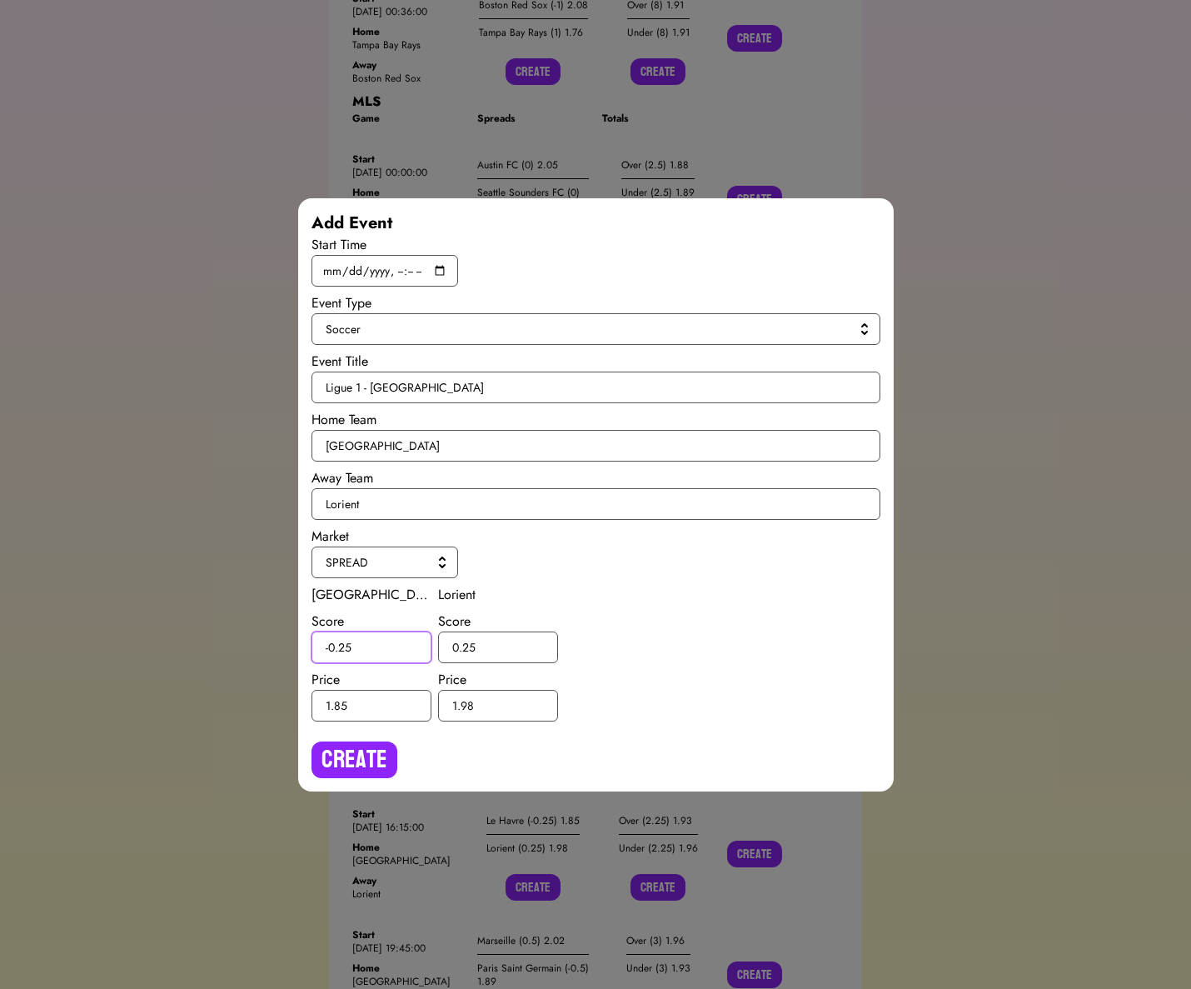
click at [342, 647] on input "-0.25" at bounding box center [372, 648] width 120 height 32
type input "-0.5"
click at [471, 642] on input "0.25" at bounding box center [498, 648] width 120 height 32
type input "0.5"
click at [366, 767] on button "Create" at bounding box center [355, 760] width 86 height 37
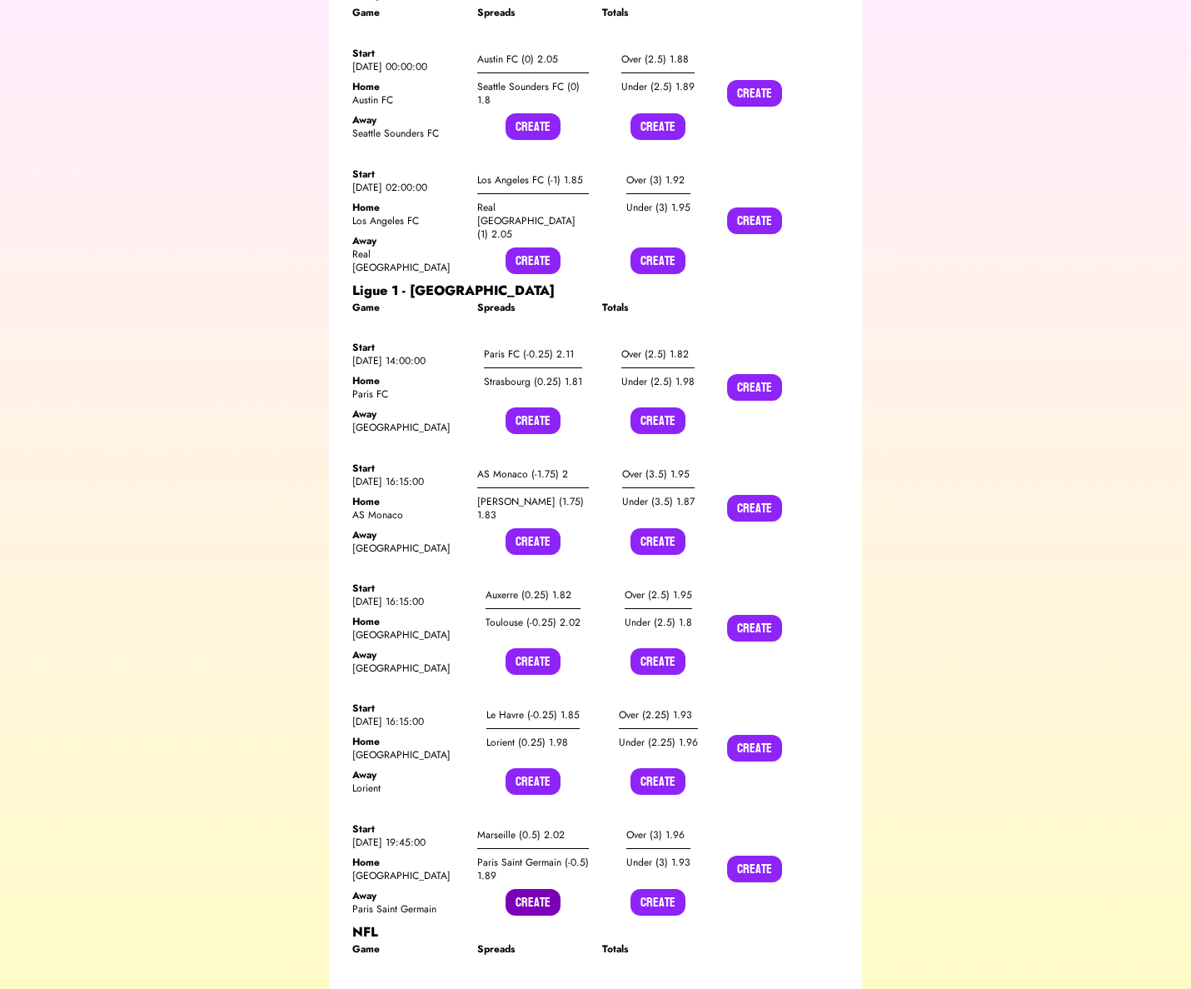
scroll to position [6085, 0]
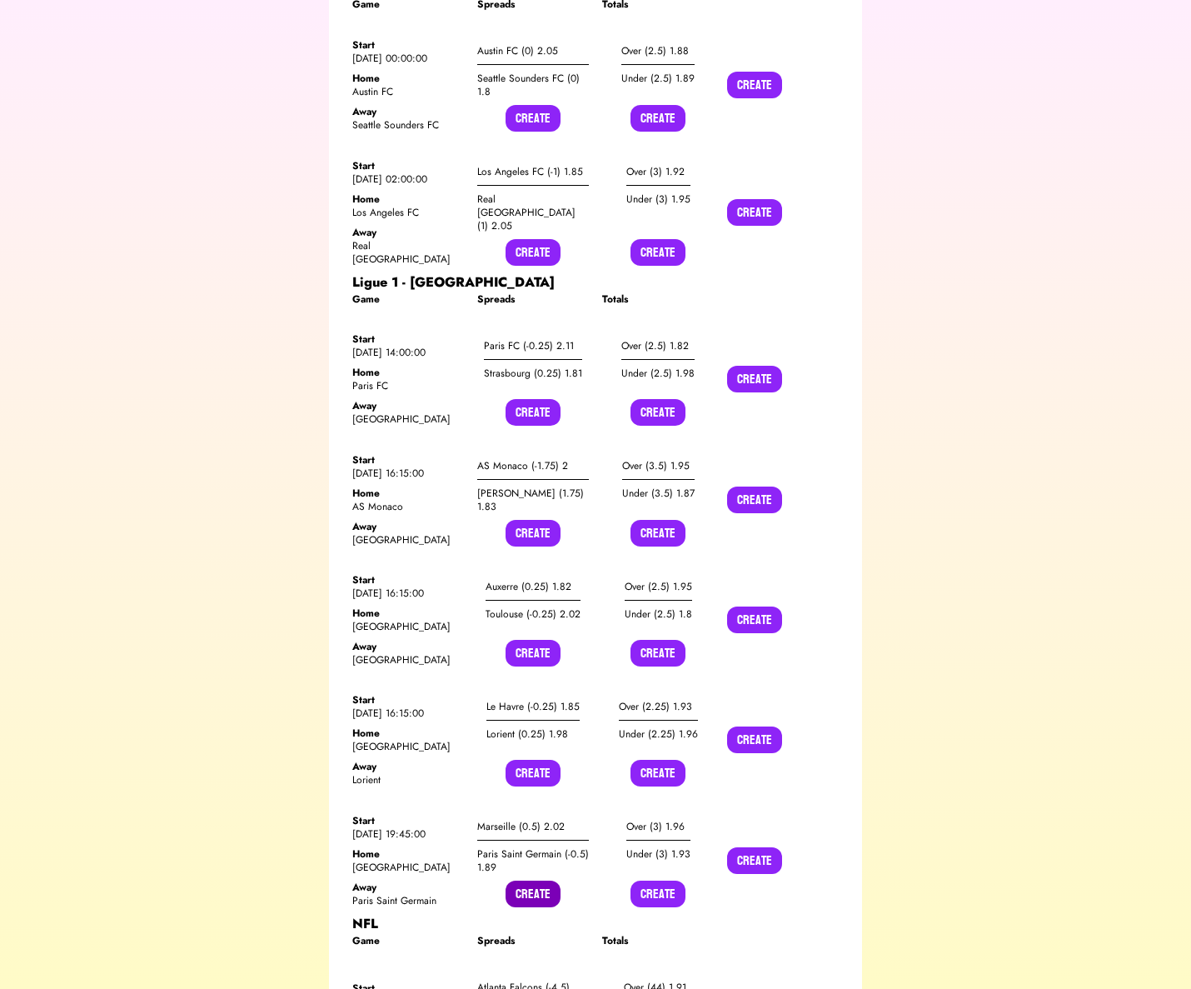
click at [542, 881] on button "Create" at bounding box center [533, 894] width 55 height 27
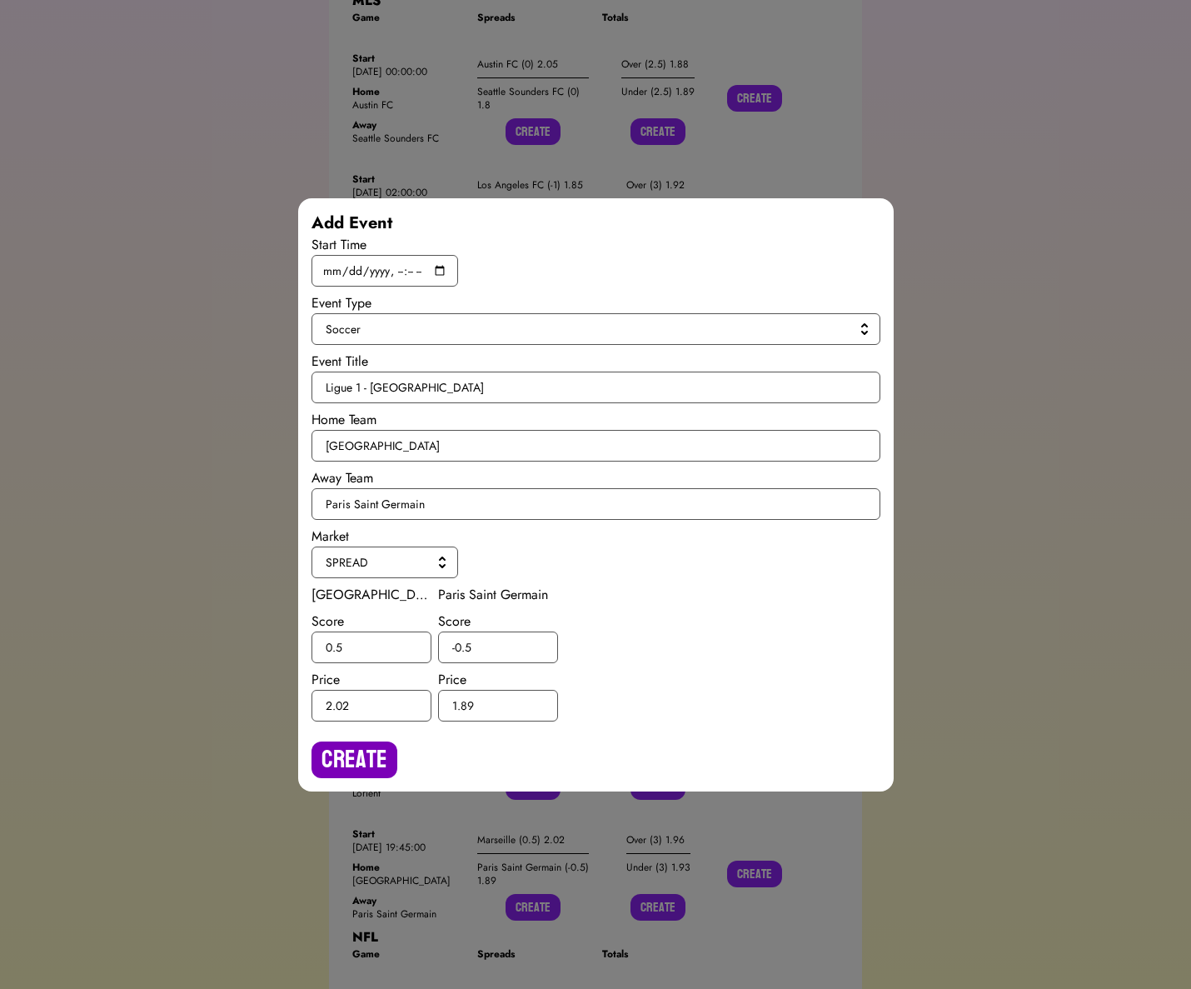
click at [347, 753] on button "Create" at bounding box center [355, 760] width 86 height 37
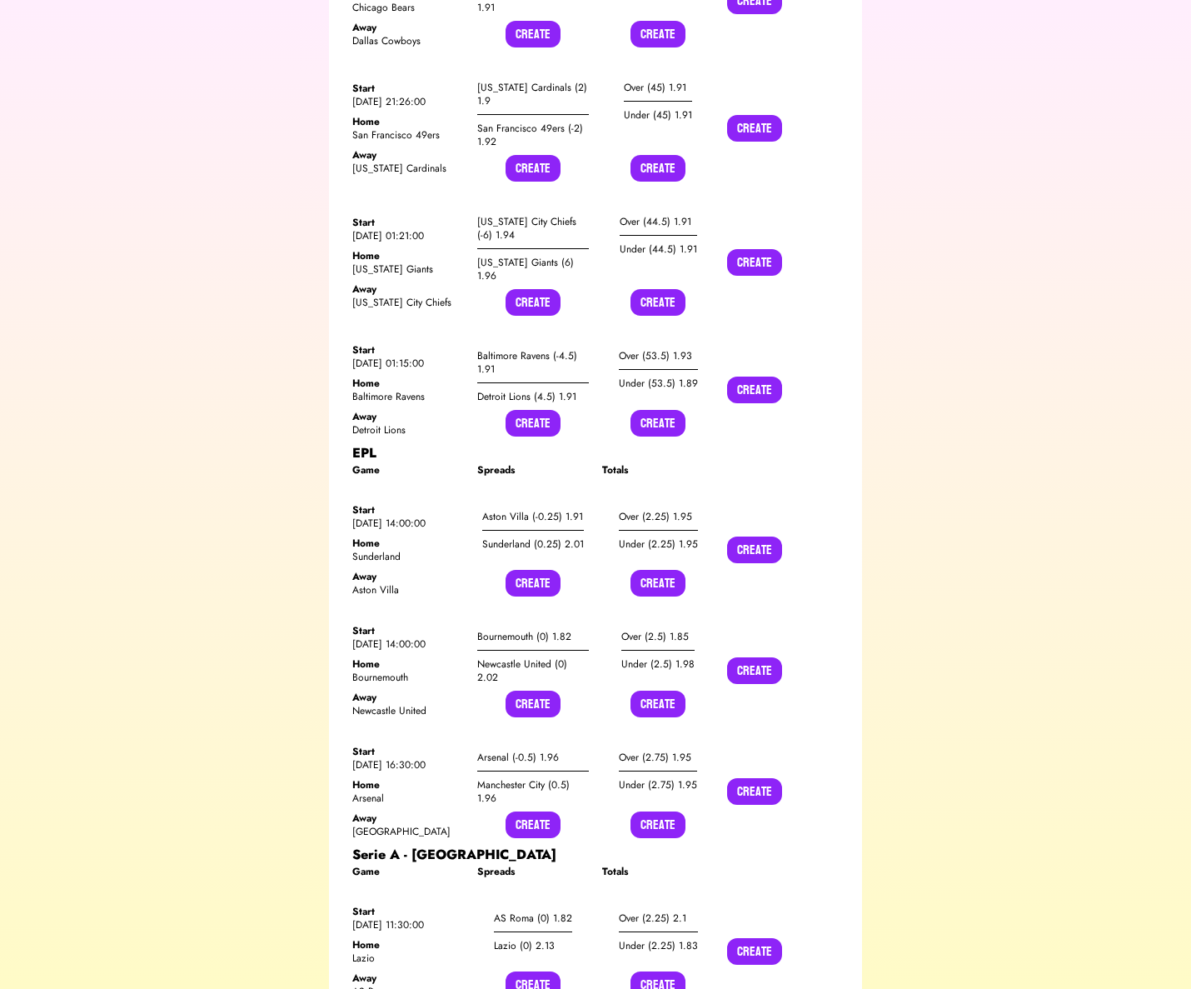
scroll to position [8608, 0]
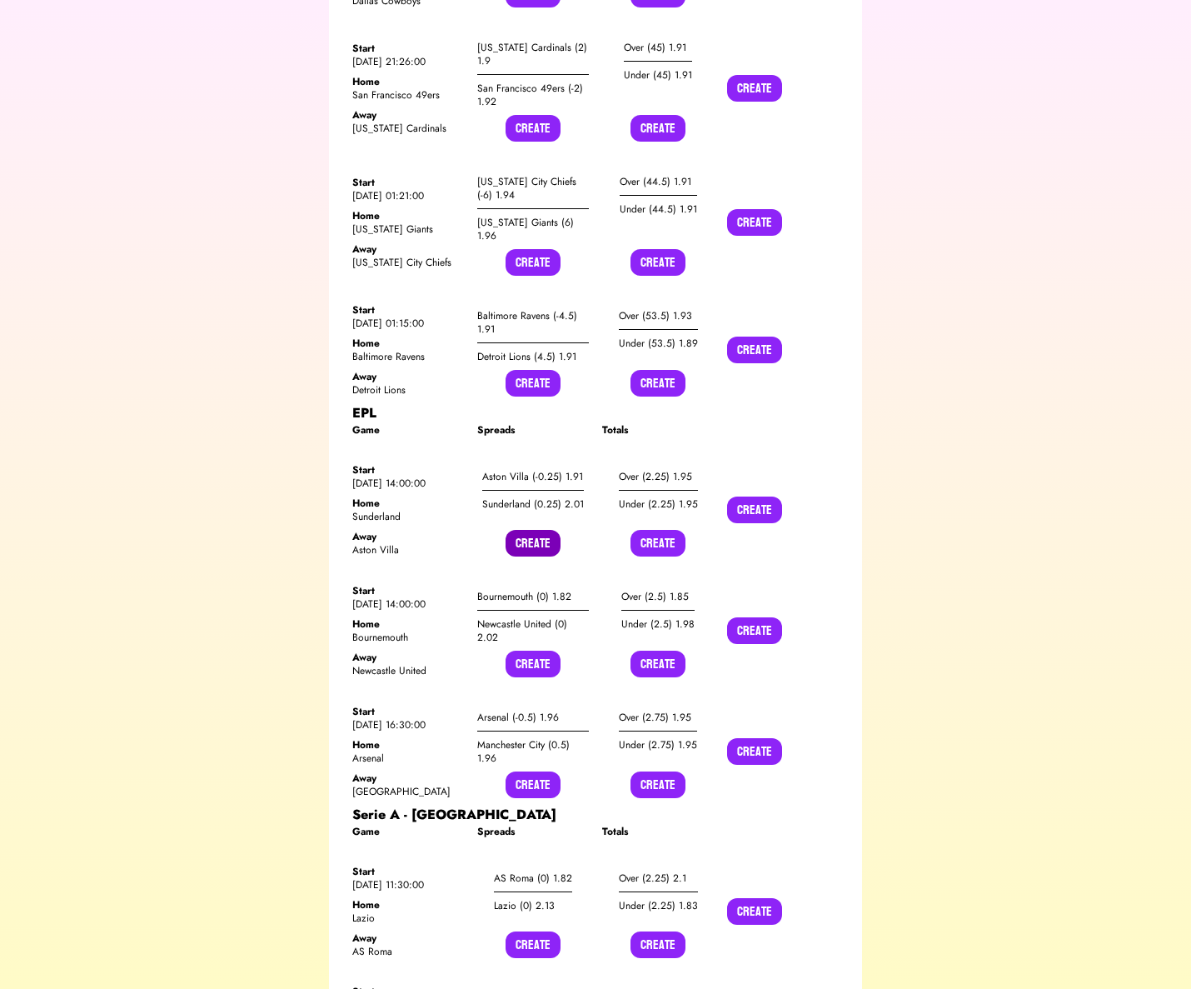
click at [541, 530] on button "Create" at bounding box center [533, 543] width 55 height 27
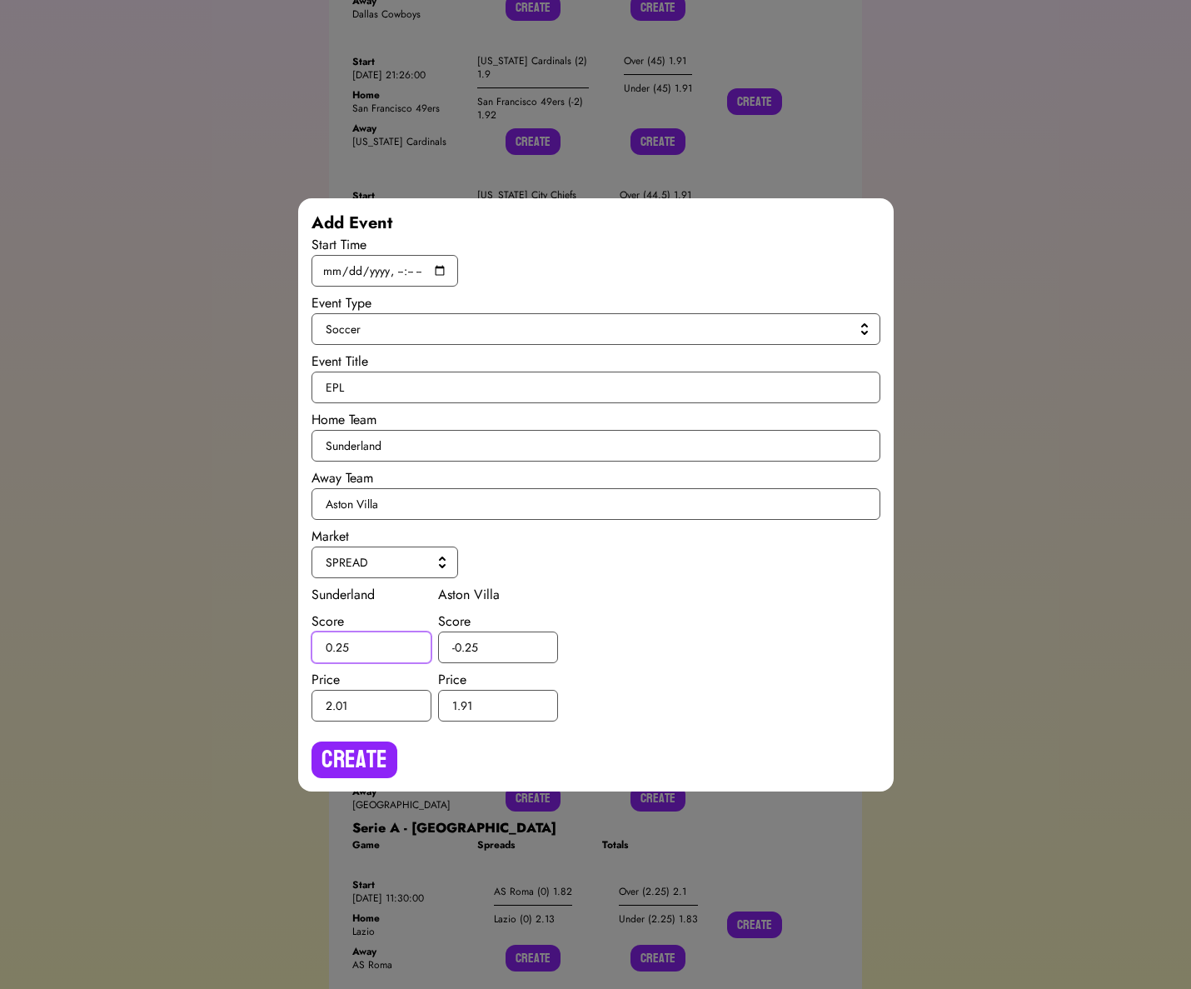
click at [343, 651] on input "0.25" at bounding box center [372, 648] width 120 height 32
type input "0.5"
click at [472, 647] on input "-0.25" at bounding box center [498, 648] width 120 height 32
type input "-0.5"
click at [370, 759] on button "Create" at bounding box center [355, 760] width 86 height 37
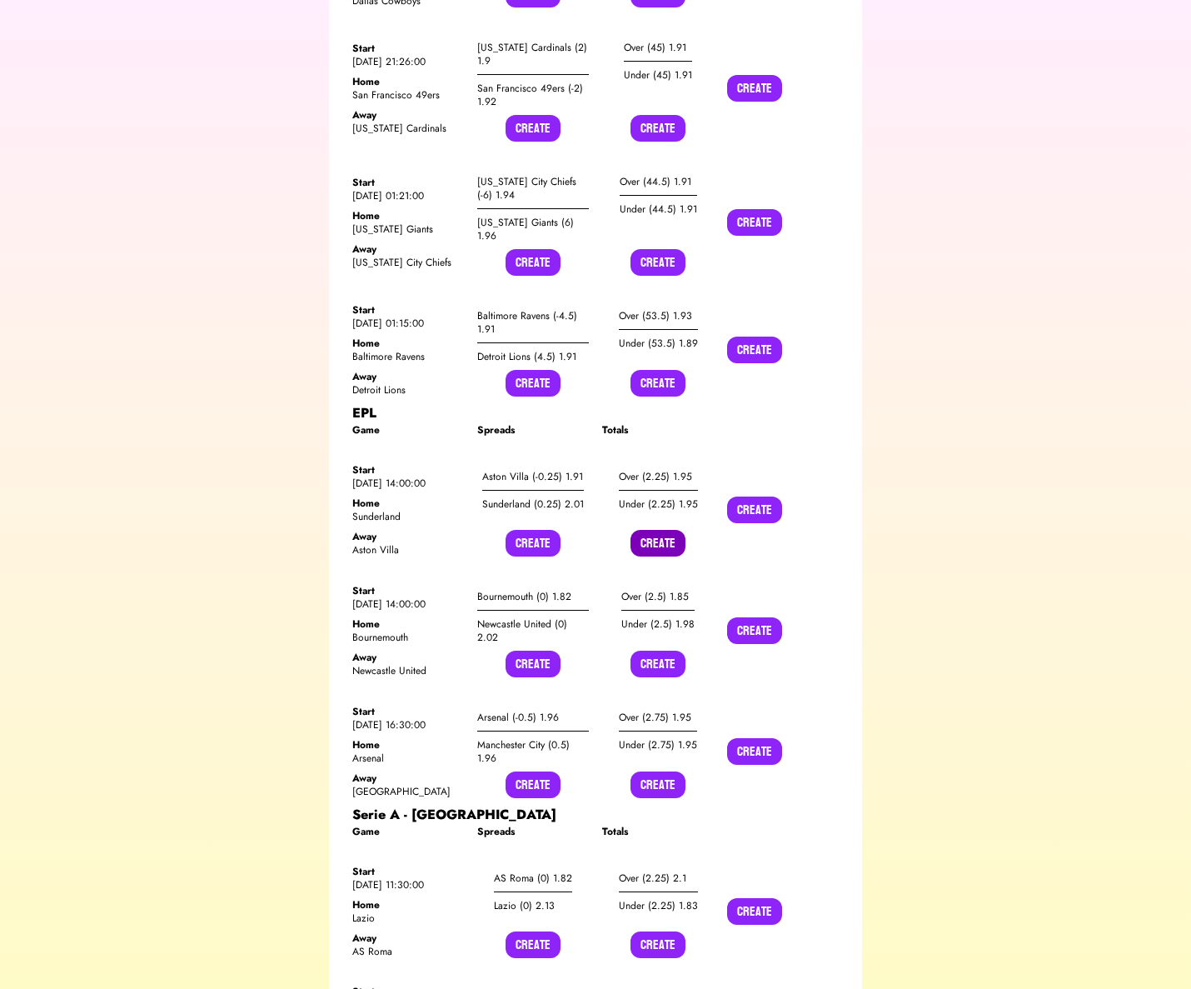
click at [662, 530] on button "Create" at bounding box center [658, 543] width 55 height 27
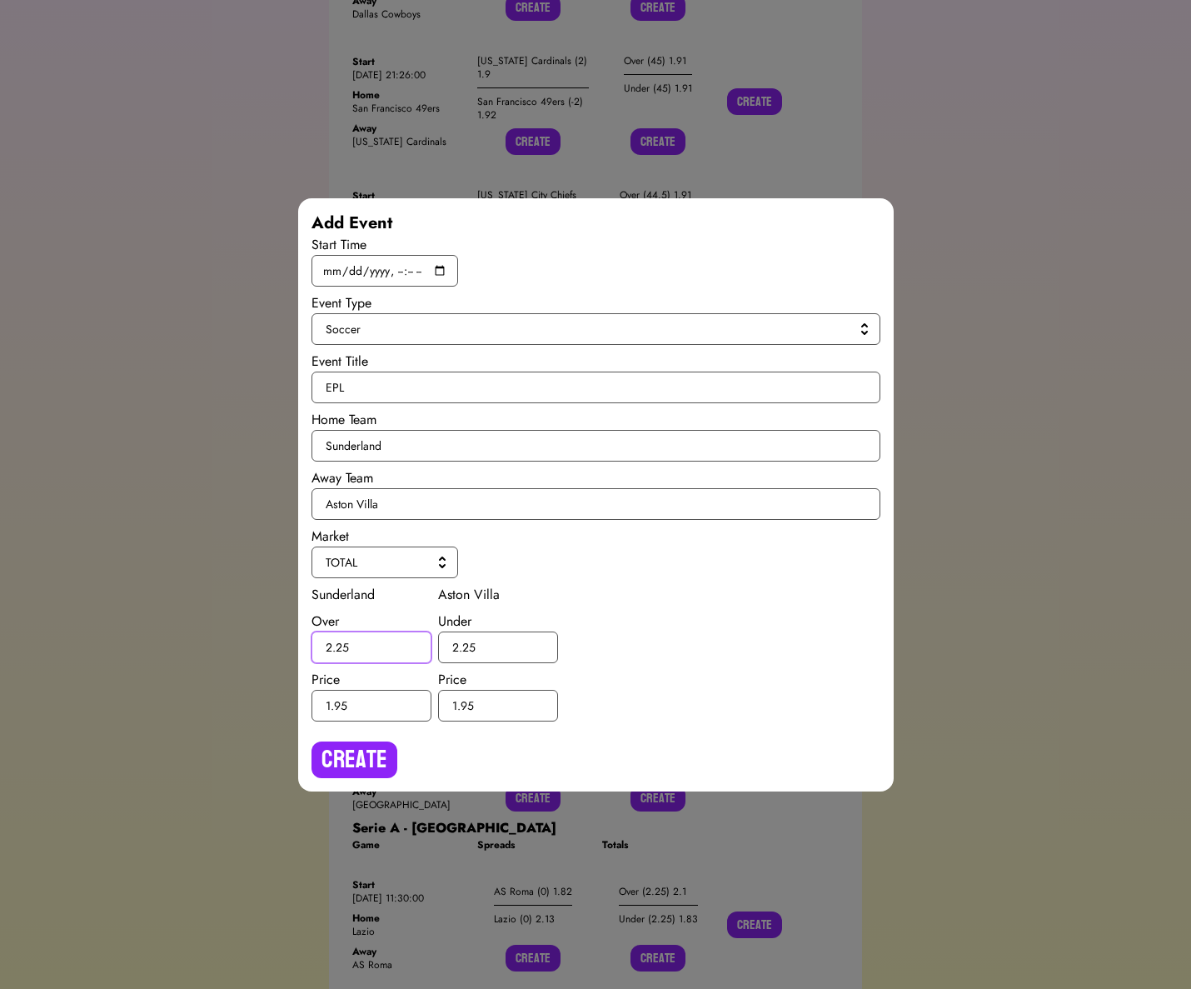
click at [342, 647] on input "2.25" at bounding box center [372, 648] width 120 height 32
type input "2.5"
click at [467, 645] on input "2.25" at bounding box center [498, 648] width 120 height 32
type input "2.5"
click at [357, 750] on button "Create" at bounding box center [355, 760] width 86 height 37
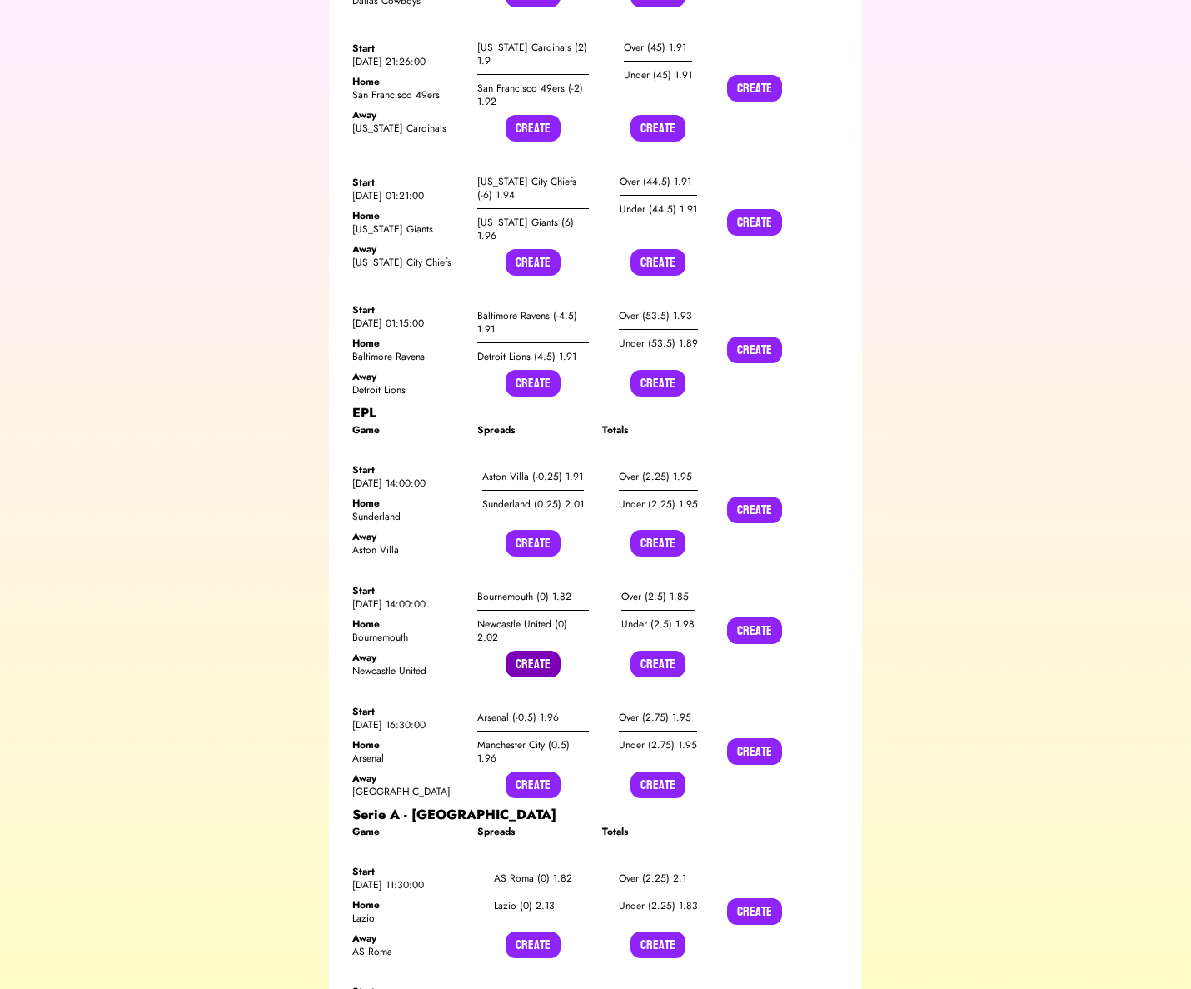
click at [532, 651] on button "Create" at bounding box center [533, 664] width 55 height 27
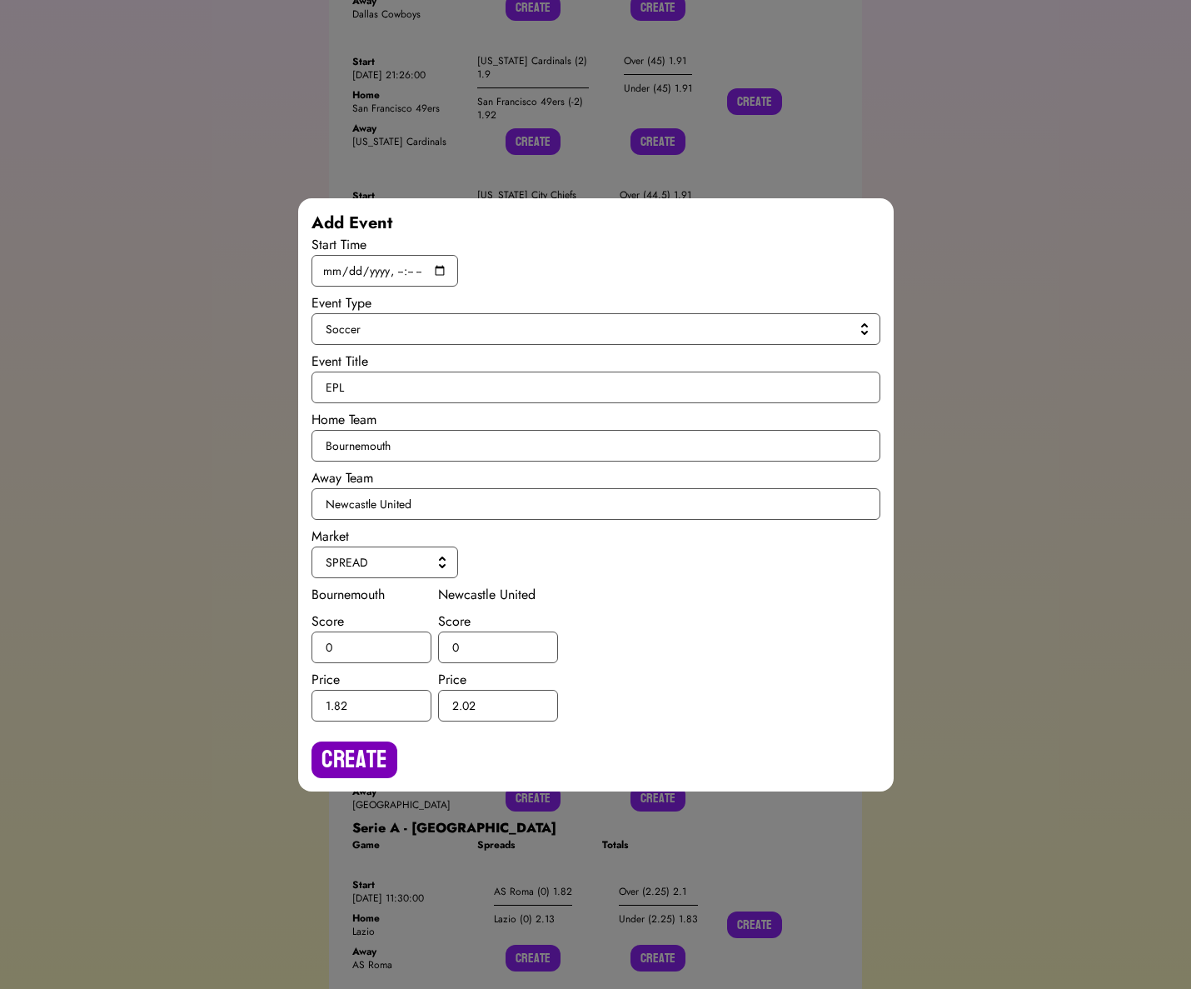
click at [368, 750] on button "Create" at bounding box center [355, 760] width 86 height 37
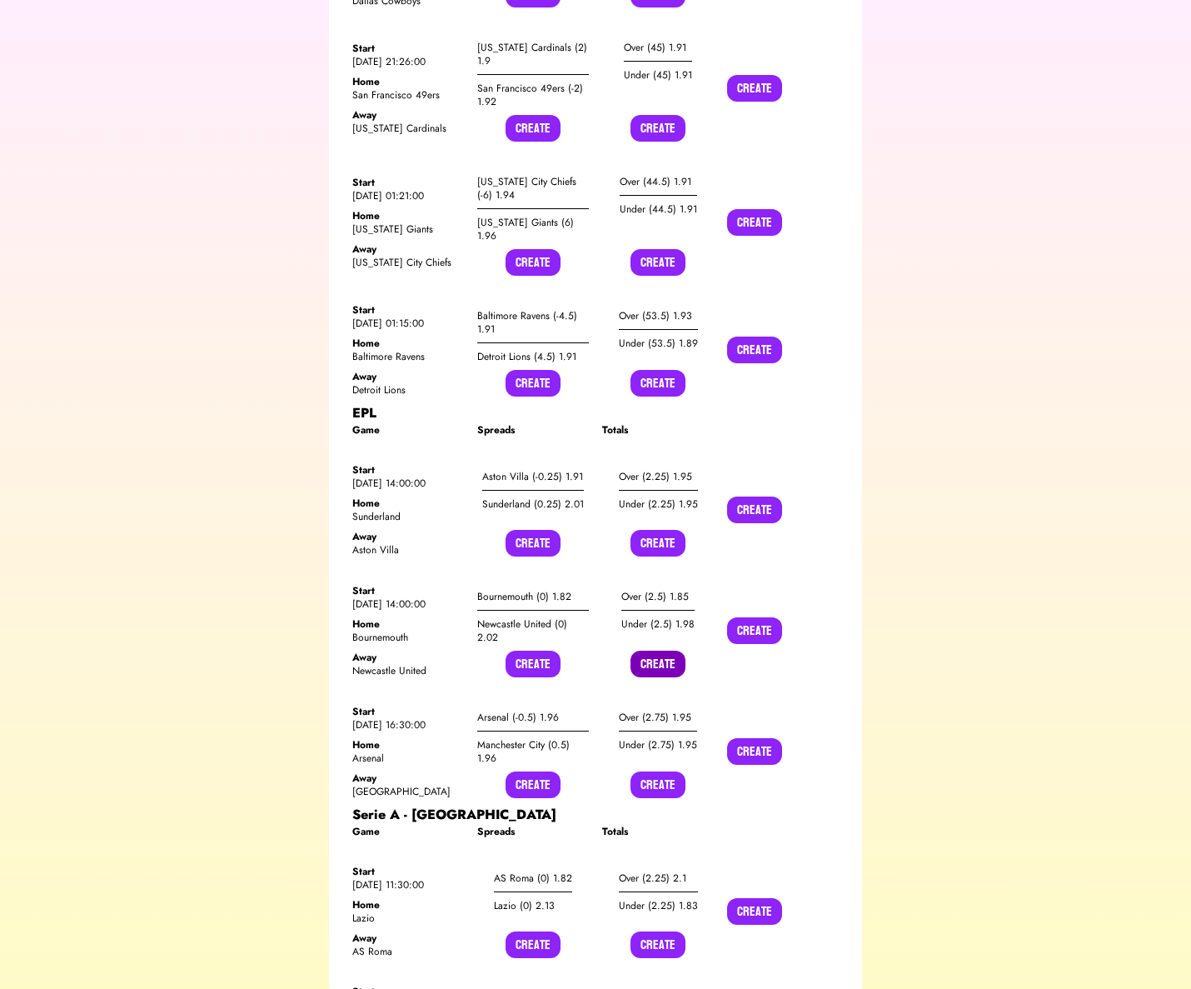
click at [655, 651] on button "Create" at bounding box center [658, 664] width 55 height 27
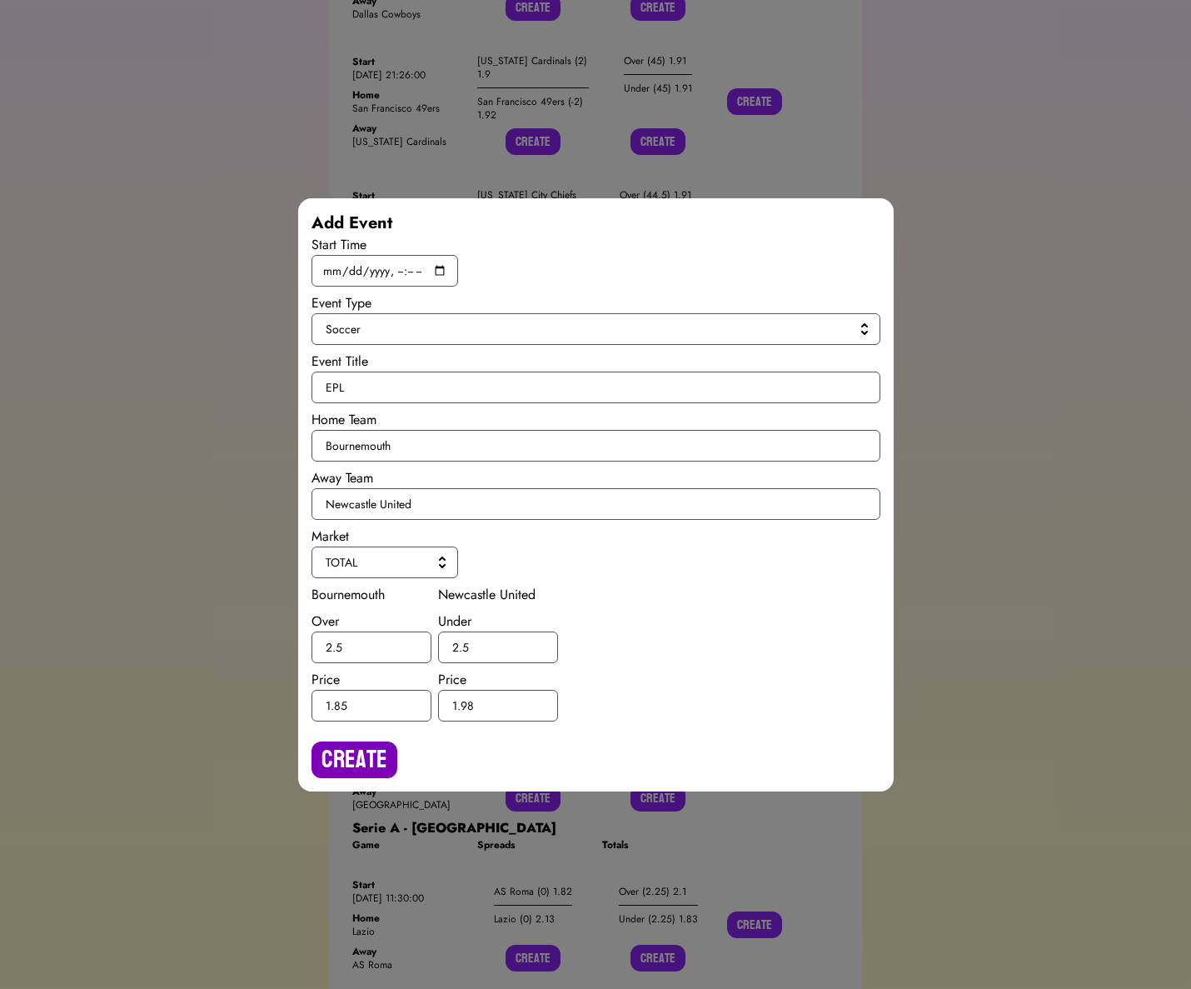
click at [354, 752] on button "Create" at bounding box center [355, 760] width 86 height 37
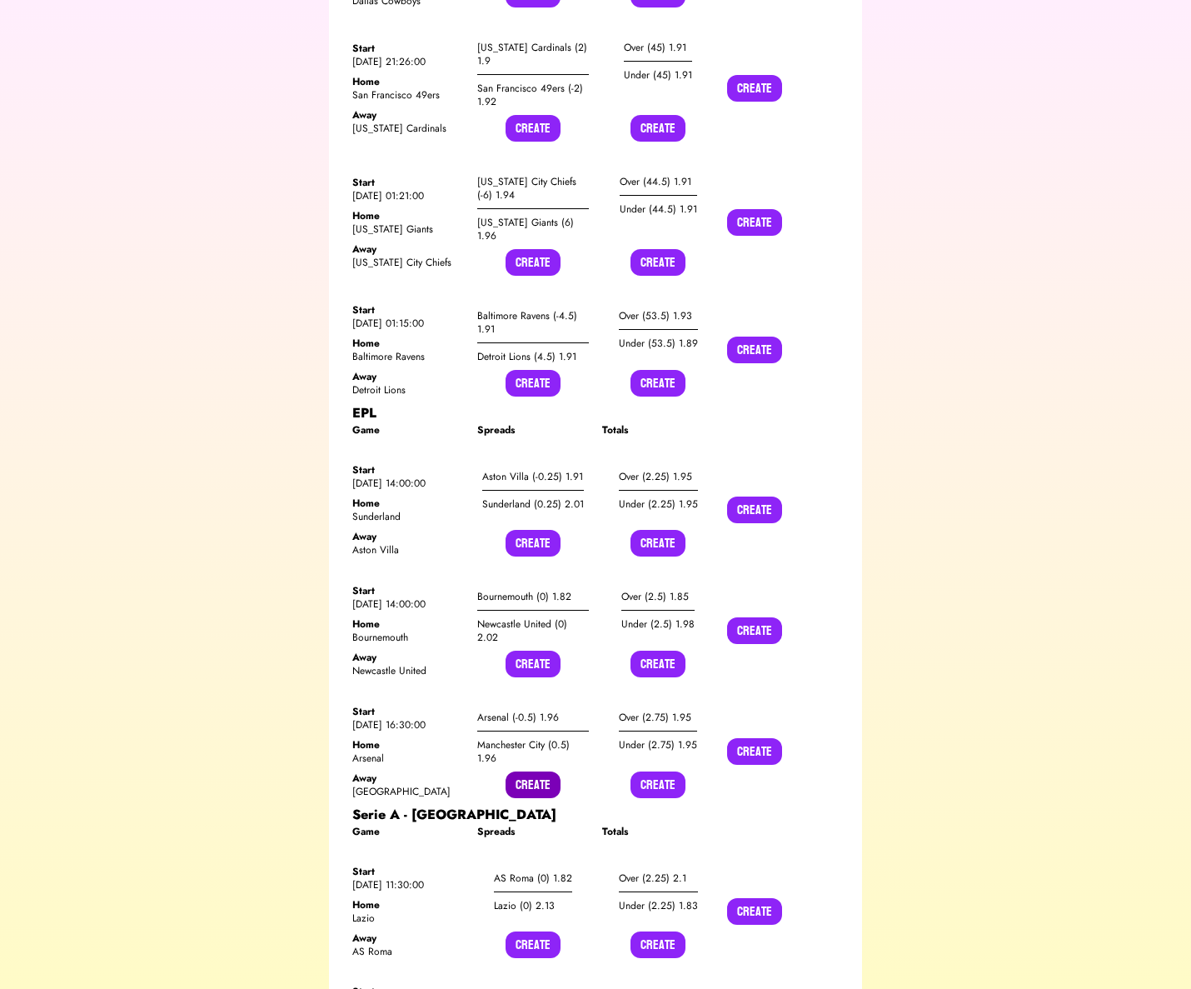
click at [531, 772] on button "Create" at bounding box center [533, 785] width 55 height 27
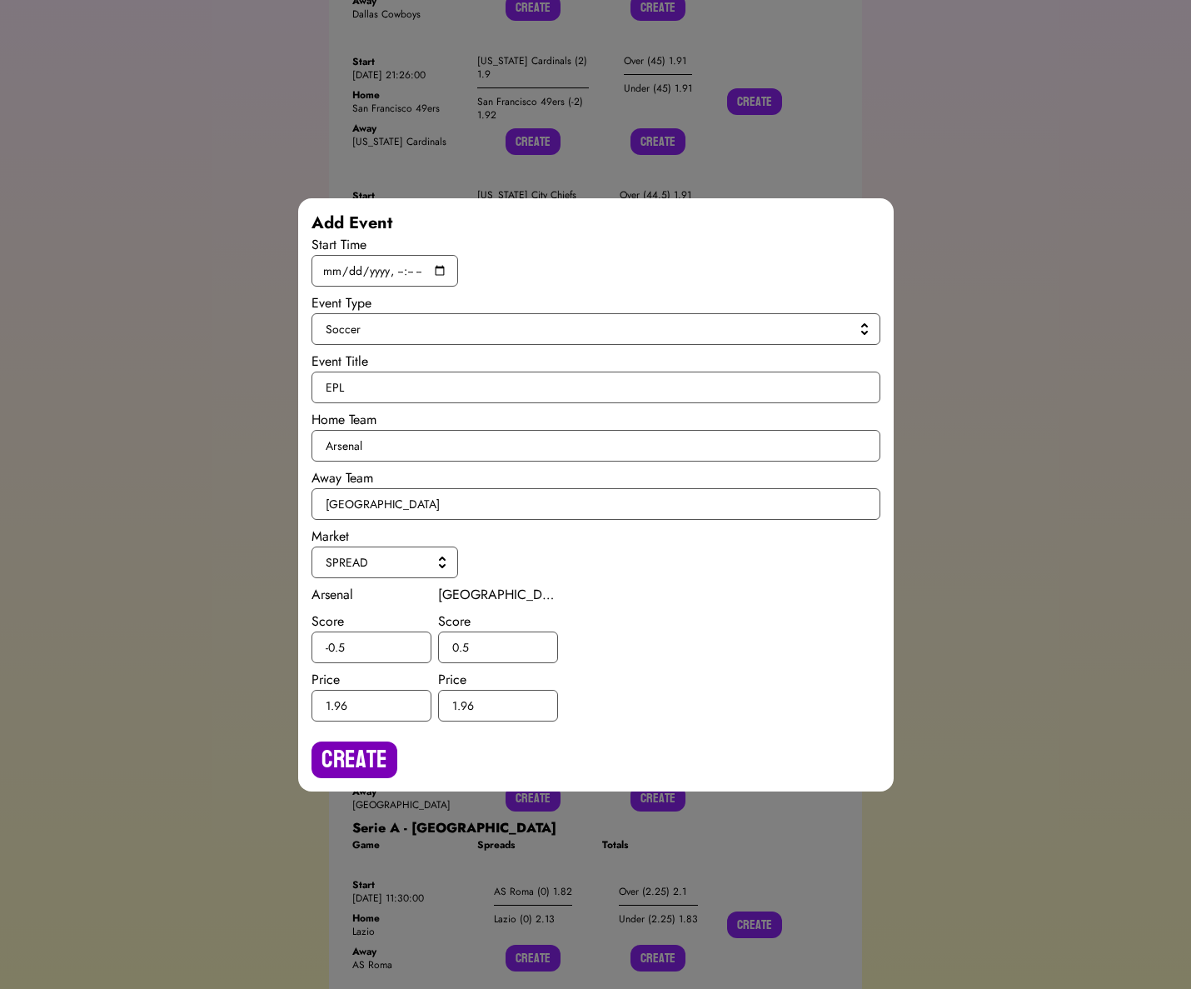
click at [373, 772] on button "Create" at bounding box center [355, 760] width 86 height 37
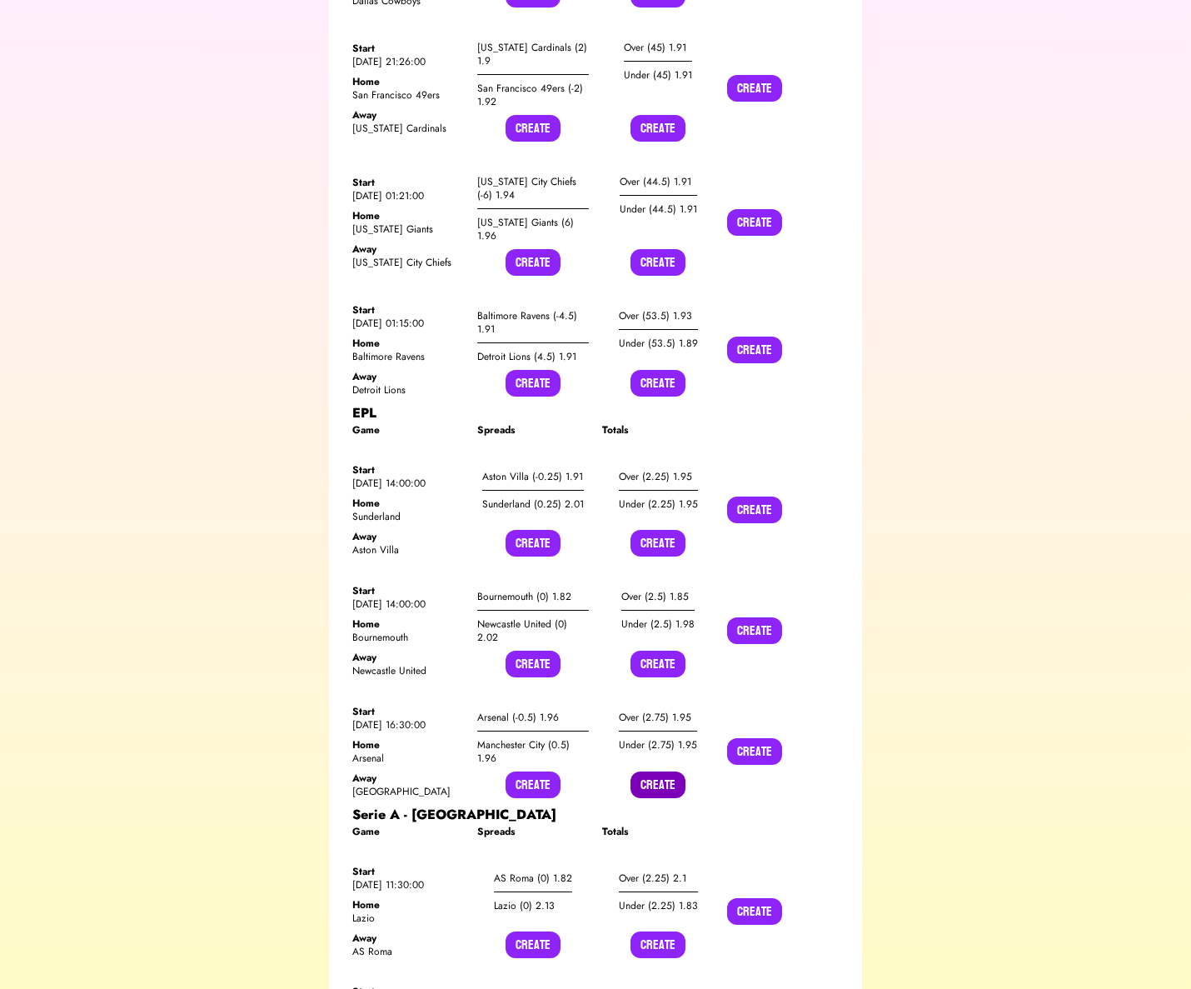
click at [653, 772] on button "Create" at bounding box center [658, 785] width 55 height 27
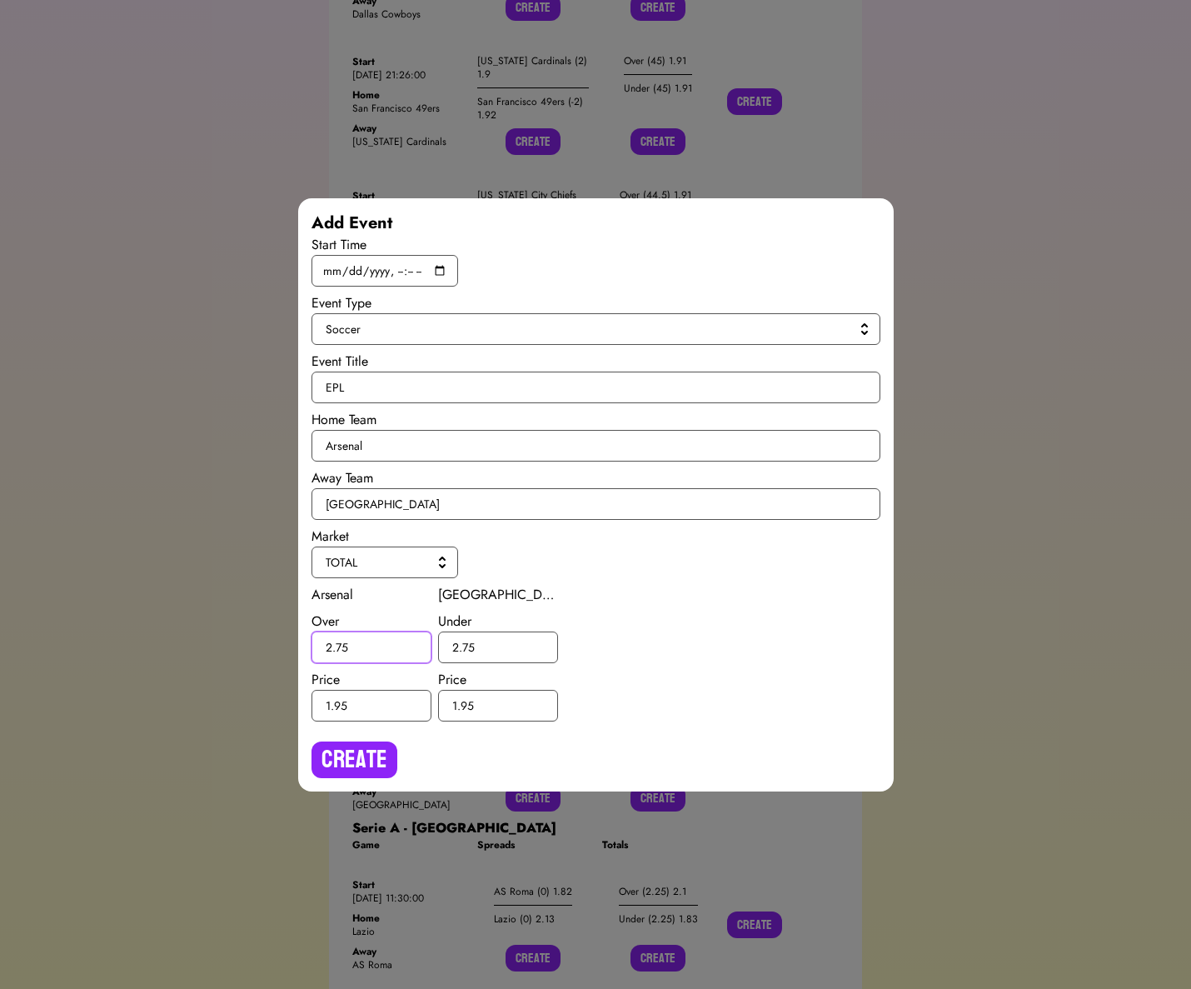
click at [342, 642] on input "2.75" at bounding box center [372, 648] width 120 height 32
type input "2.5"
click at [468, 645] on input "2.75" at bounding box center [498, 648] width 120 height 32
type input "2.5"
click at [358, 745] on button "Create" at bounding box center [355, 760] width 86 height 37
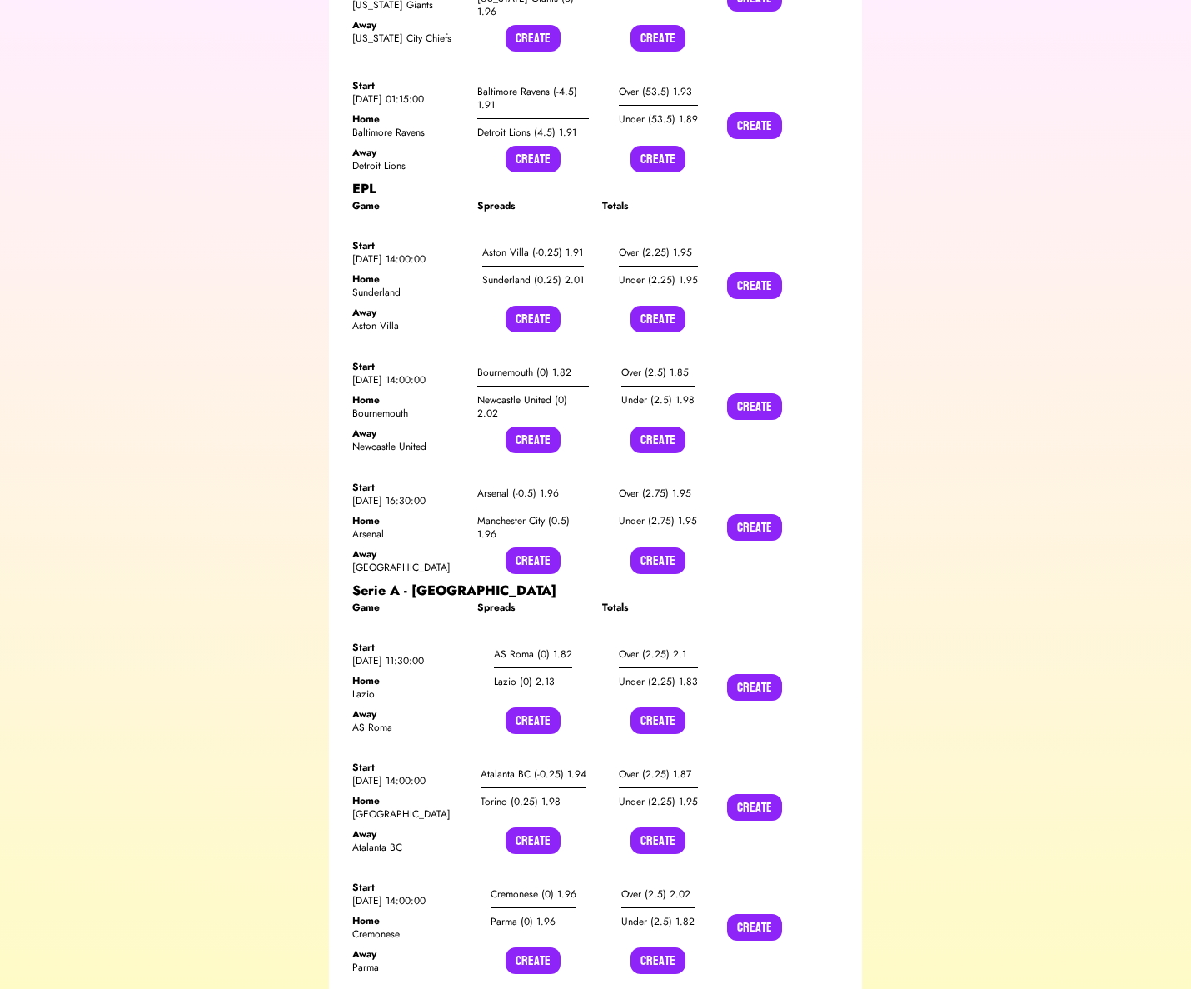
scroll to position [8846, 0]
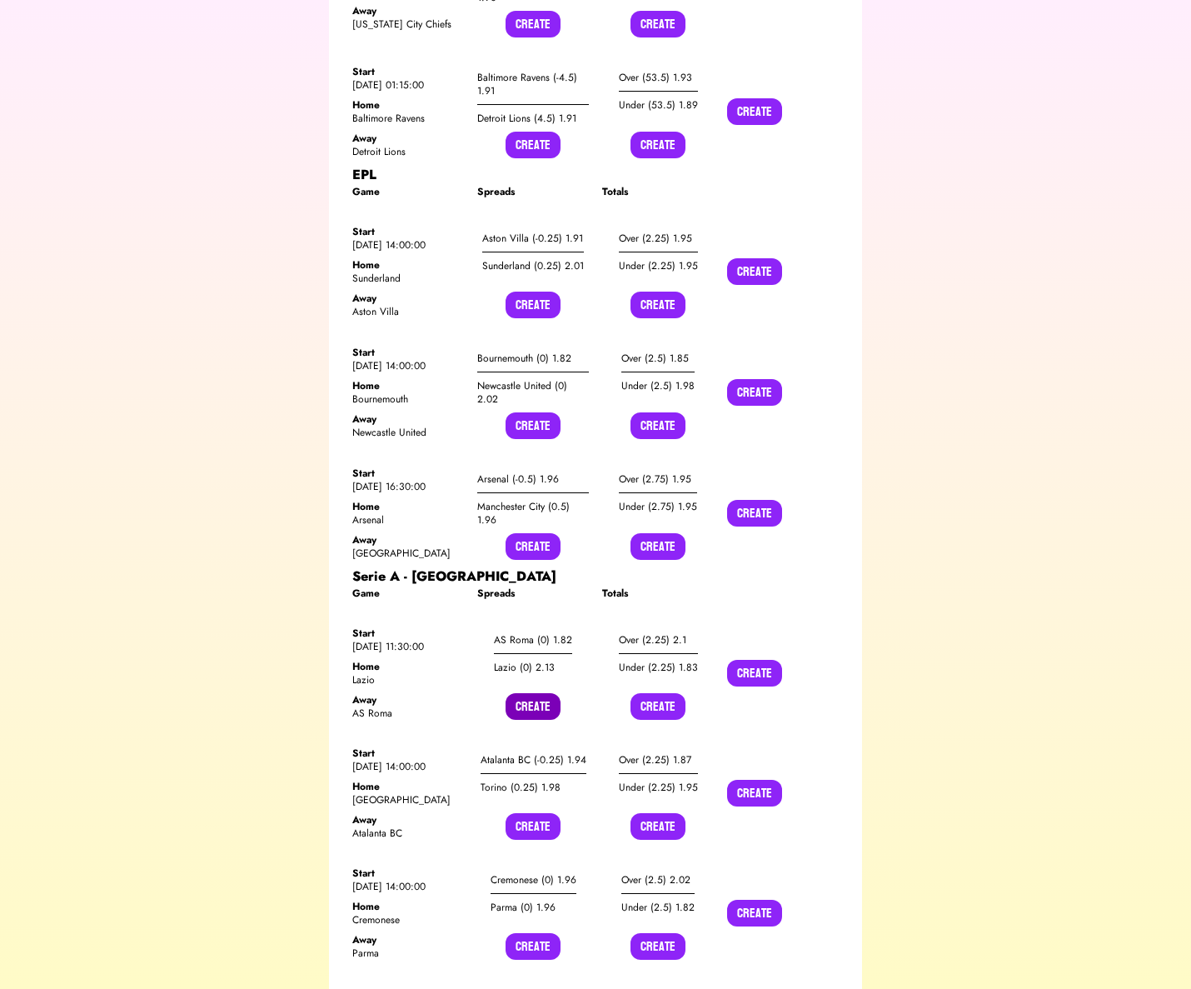
click at [545, 693] on button "Create" at bounding box center [533, 706] width 55 height 27
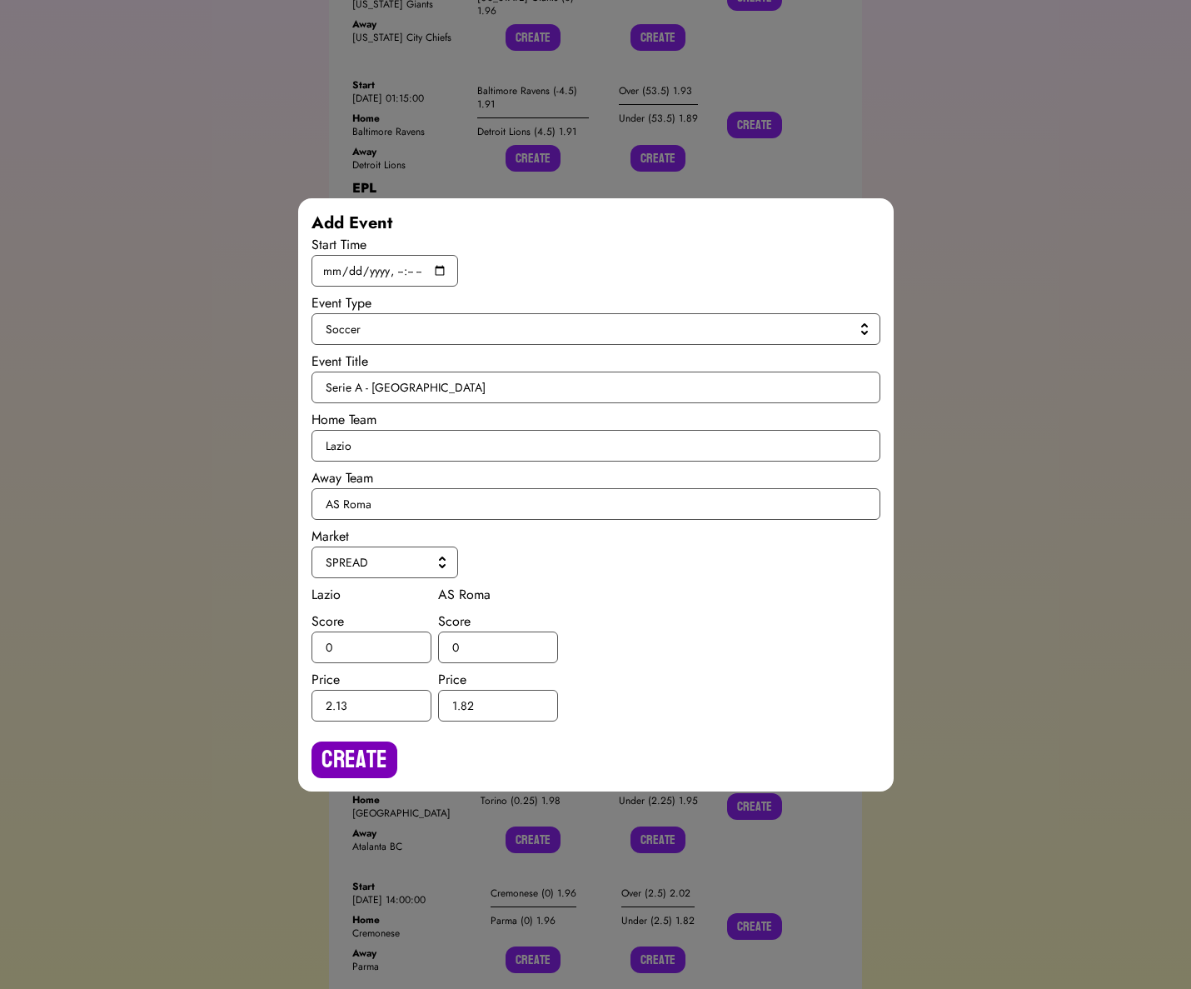
click at [363, 748] on button "Create" at bounding box center [355, 760] width 86 height 37
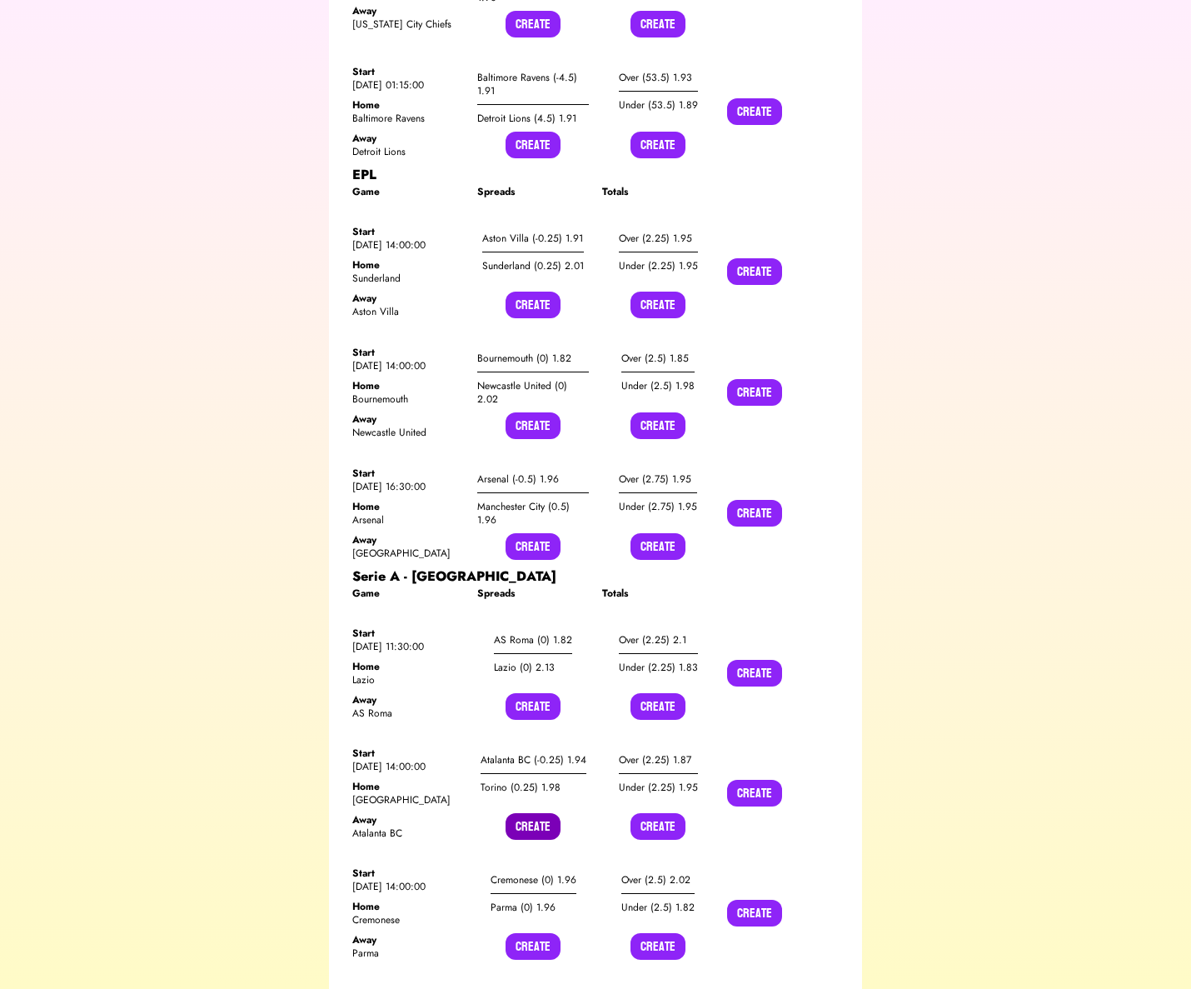
click at [527, 813] on button "Create" at bounding box center [533, 826] width 55 height 27
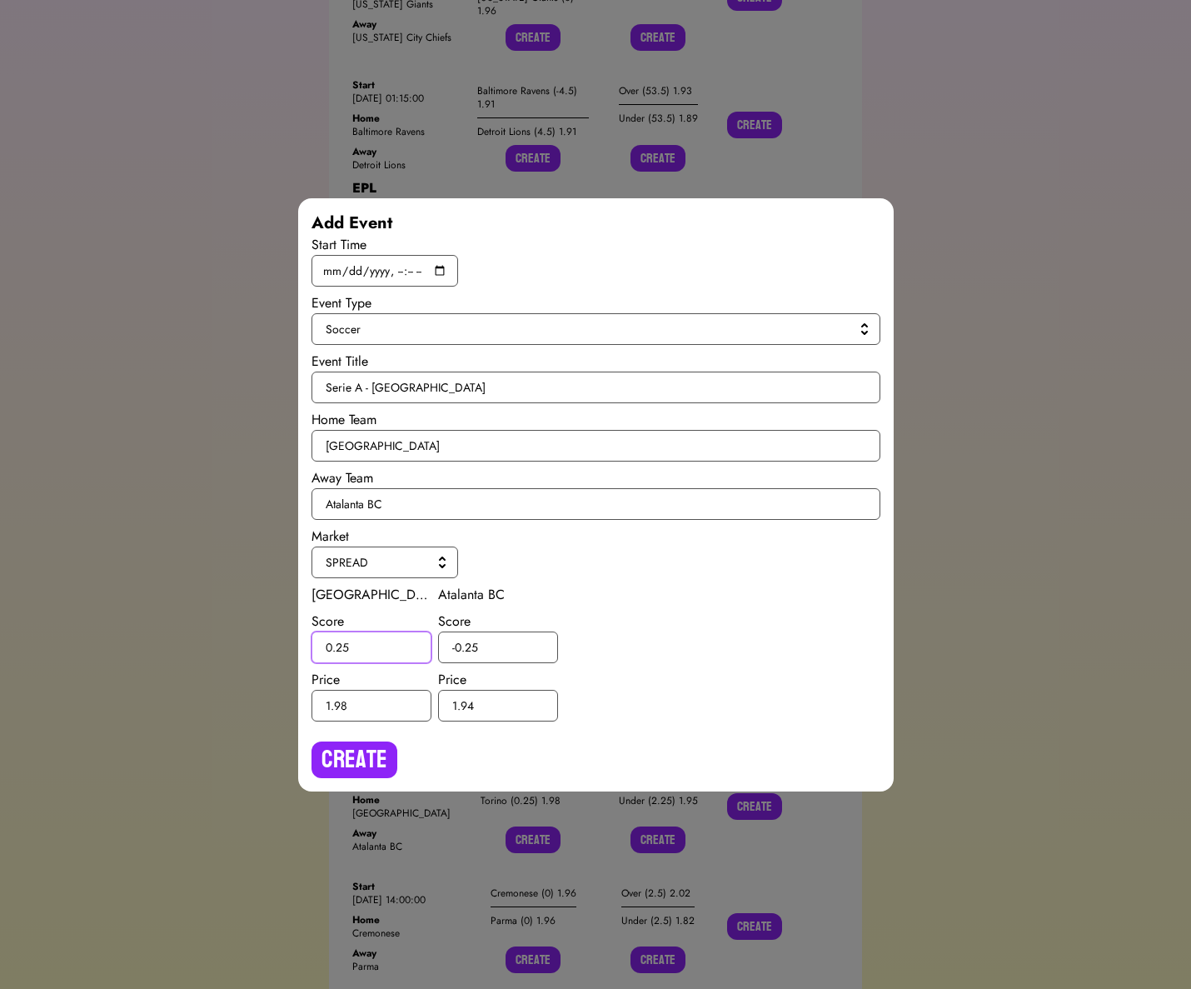
click at [342, 648] on input "0.25" at bounding box center [372, 648] width 120 height 32
type input "0.5"
click at [471, 648] on input "-0.25" at bounding box center [498, 648] width 120 height 32
type input "-0.5"
click at [371, 754] on button "Create" at bounding box center [355, 760] width 86 height 37
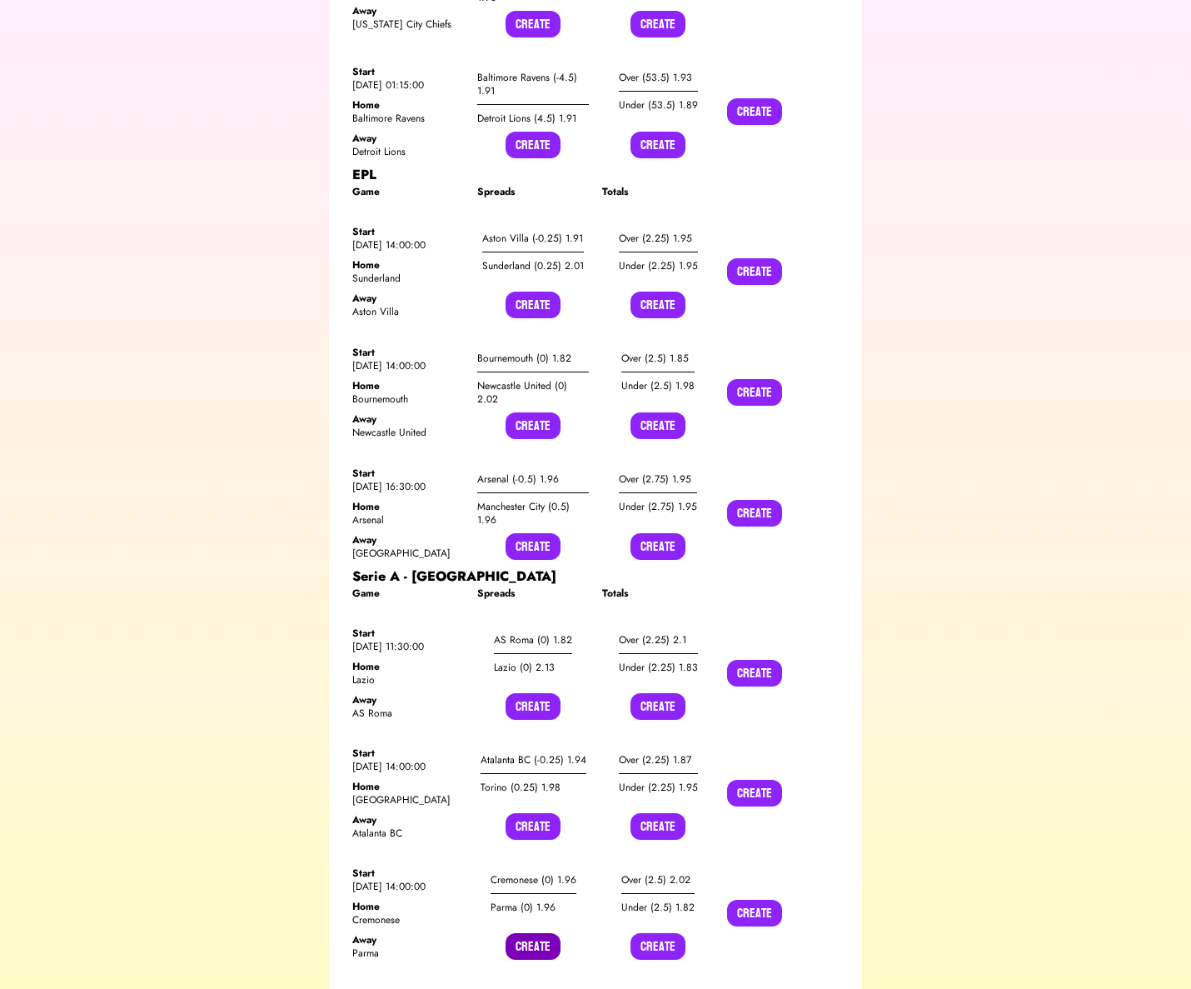
click at [527, 933] on button "Create" at bounding box center [533, 946] width 55 height 27
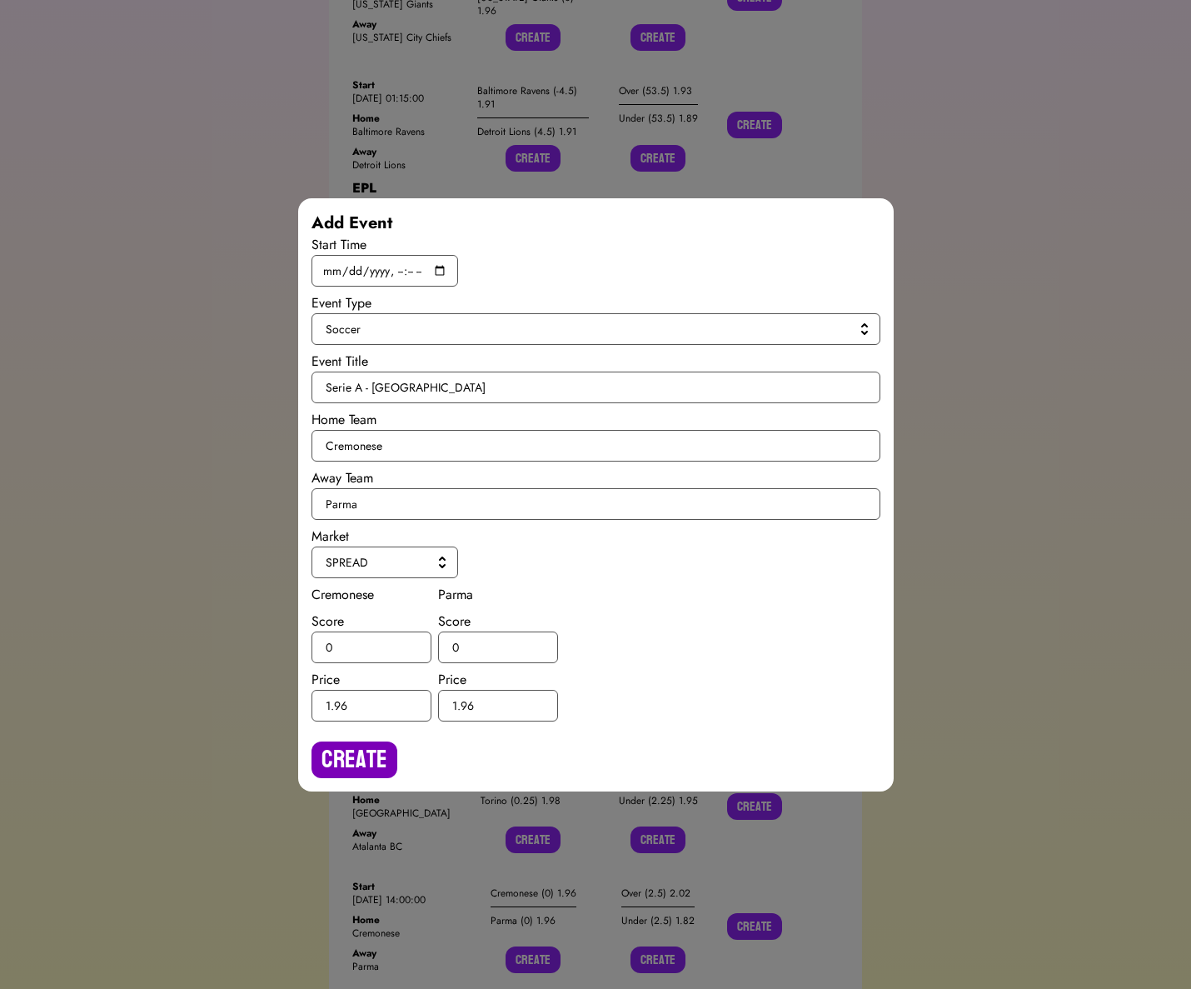
click at [389, 747] on button "Create" at bounding box center [355, 760] width 86 height 37
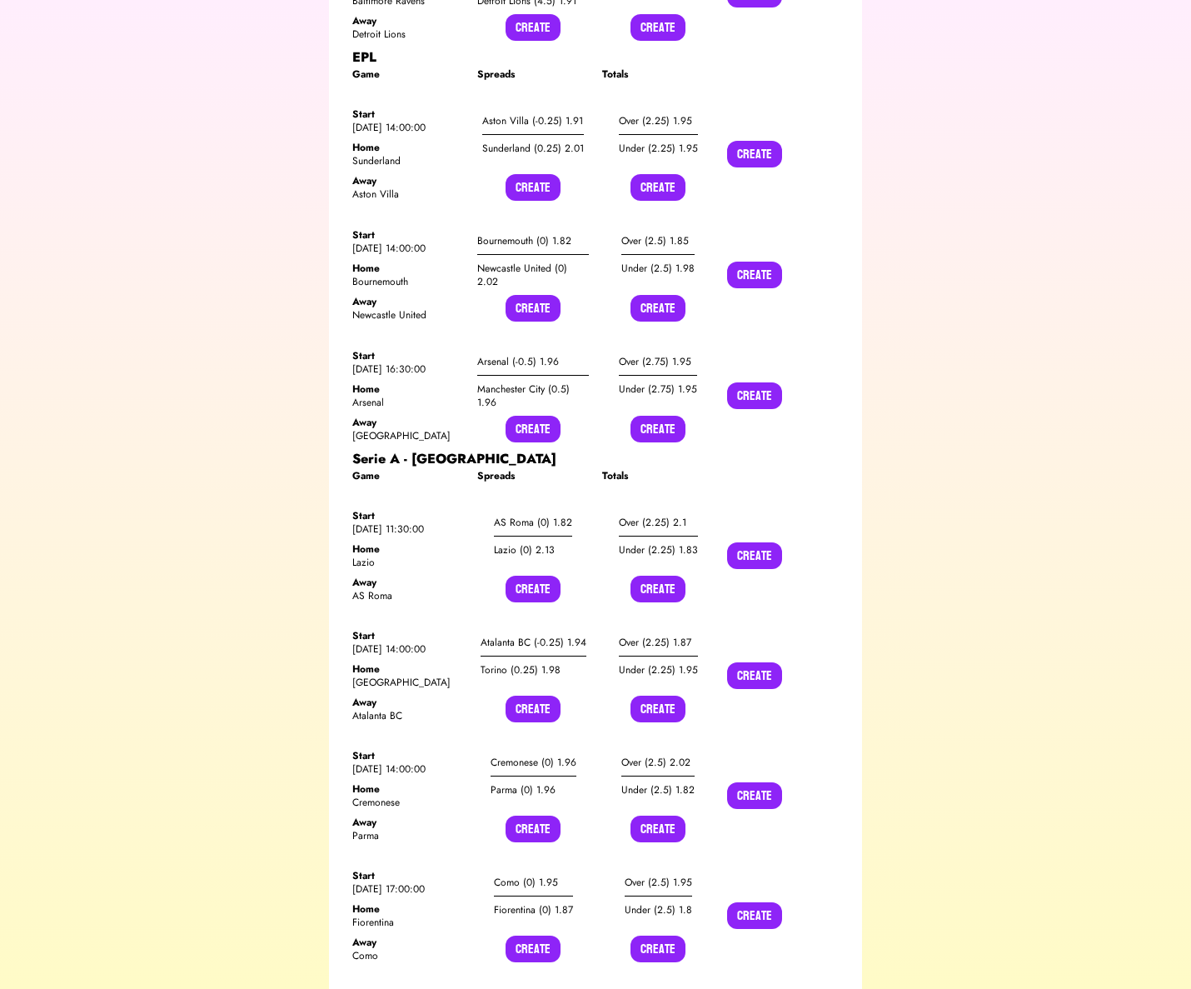
scroll to position [8999, 0]
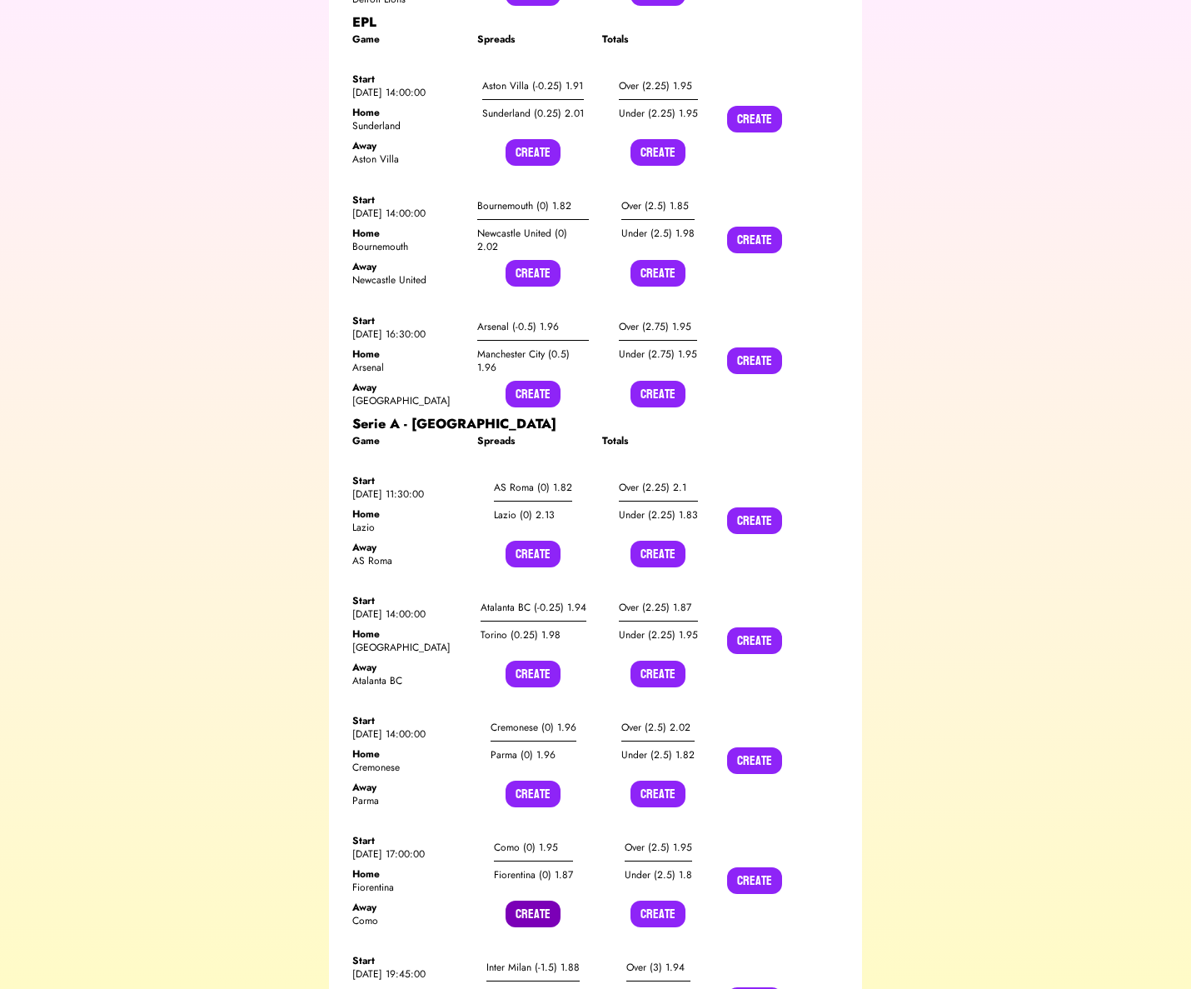
click at [536, 901] on button "Create" at bounding box center [533, 914] width 55 height 27
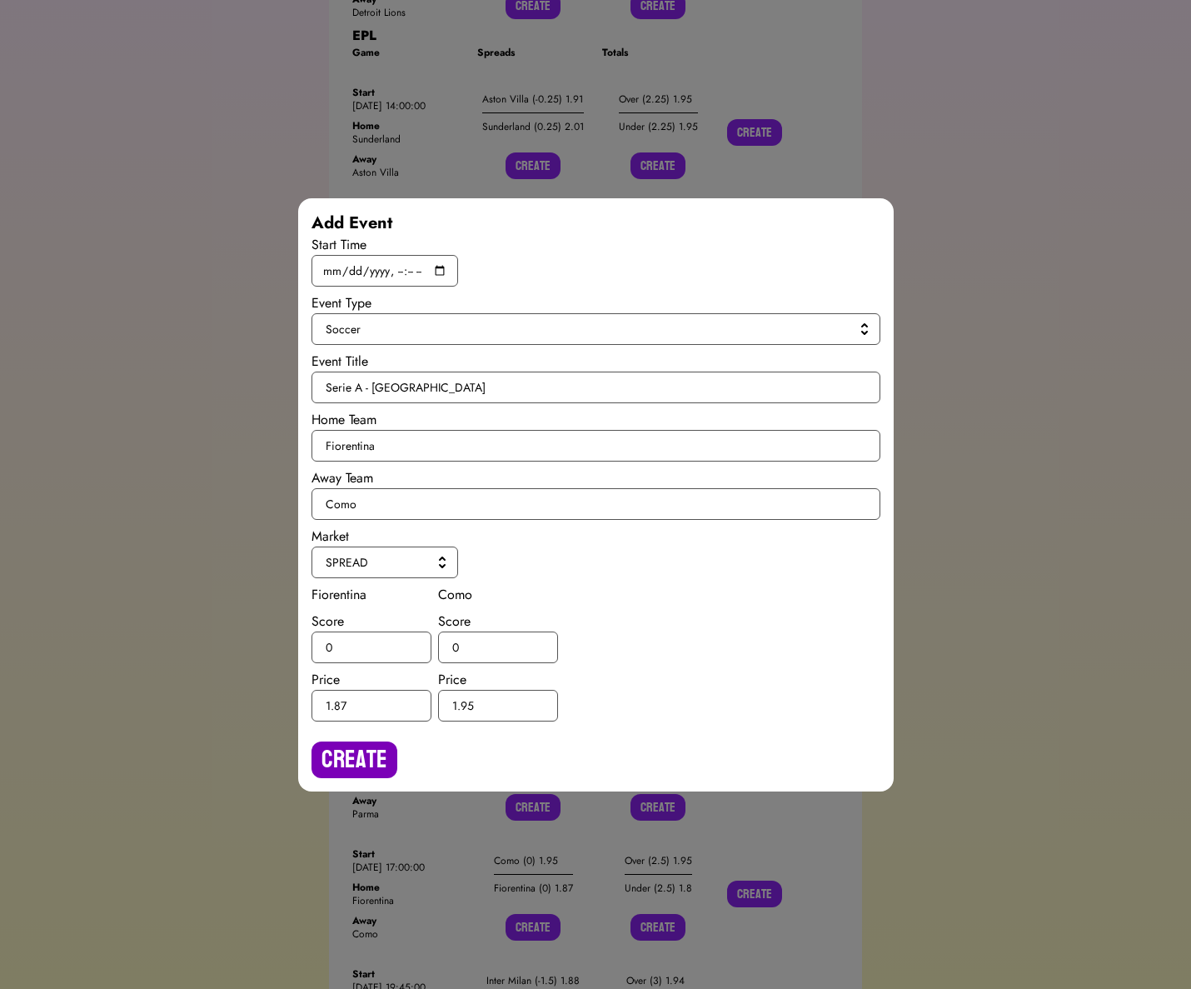
click at [385, 763] on button "Create" at bounding box center [355, 760] width 86 height 37
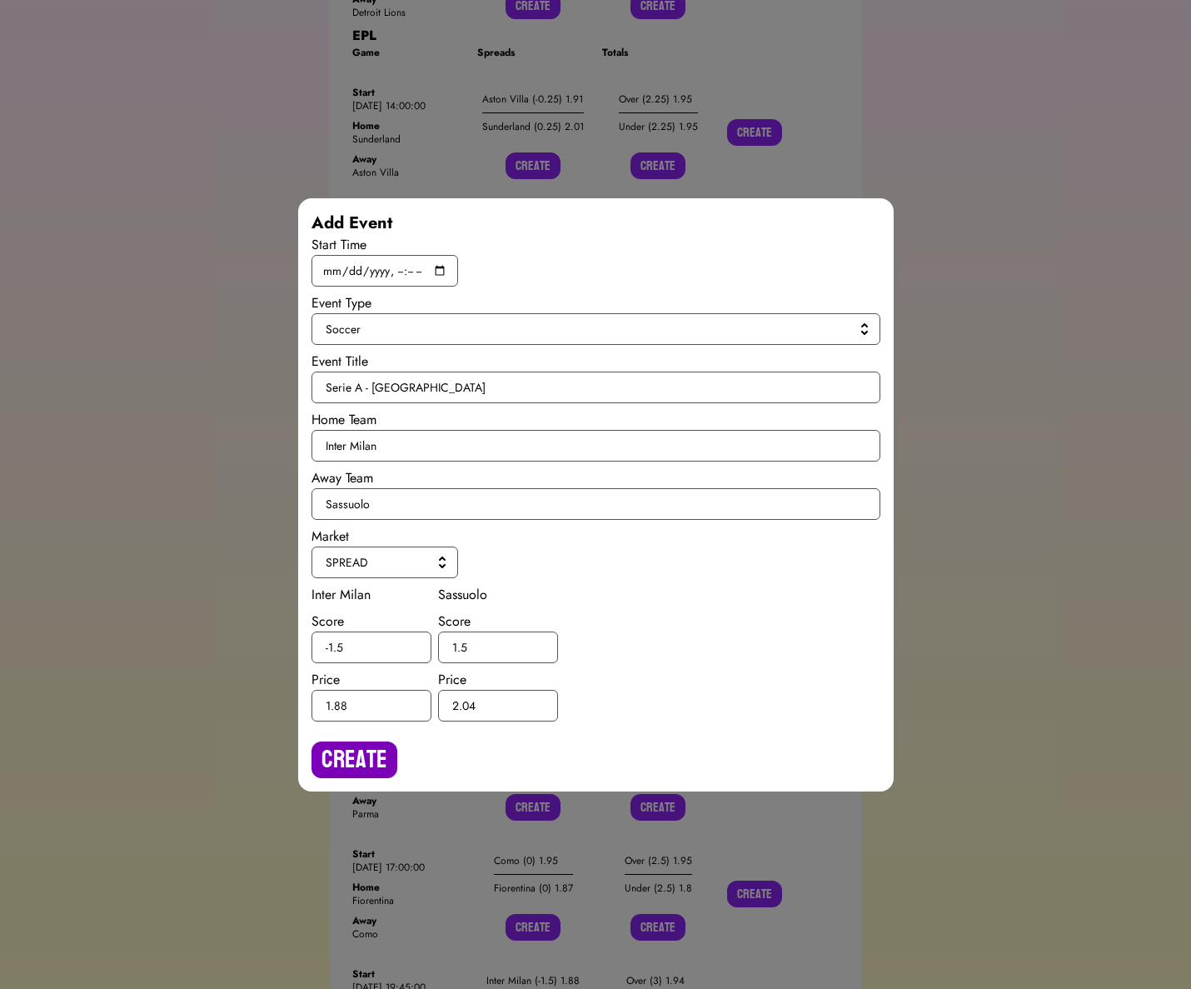
click at [351, 750] on button "Create" at bounding box center [355, 760] width 86 height 37
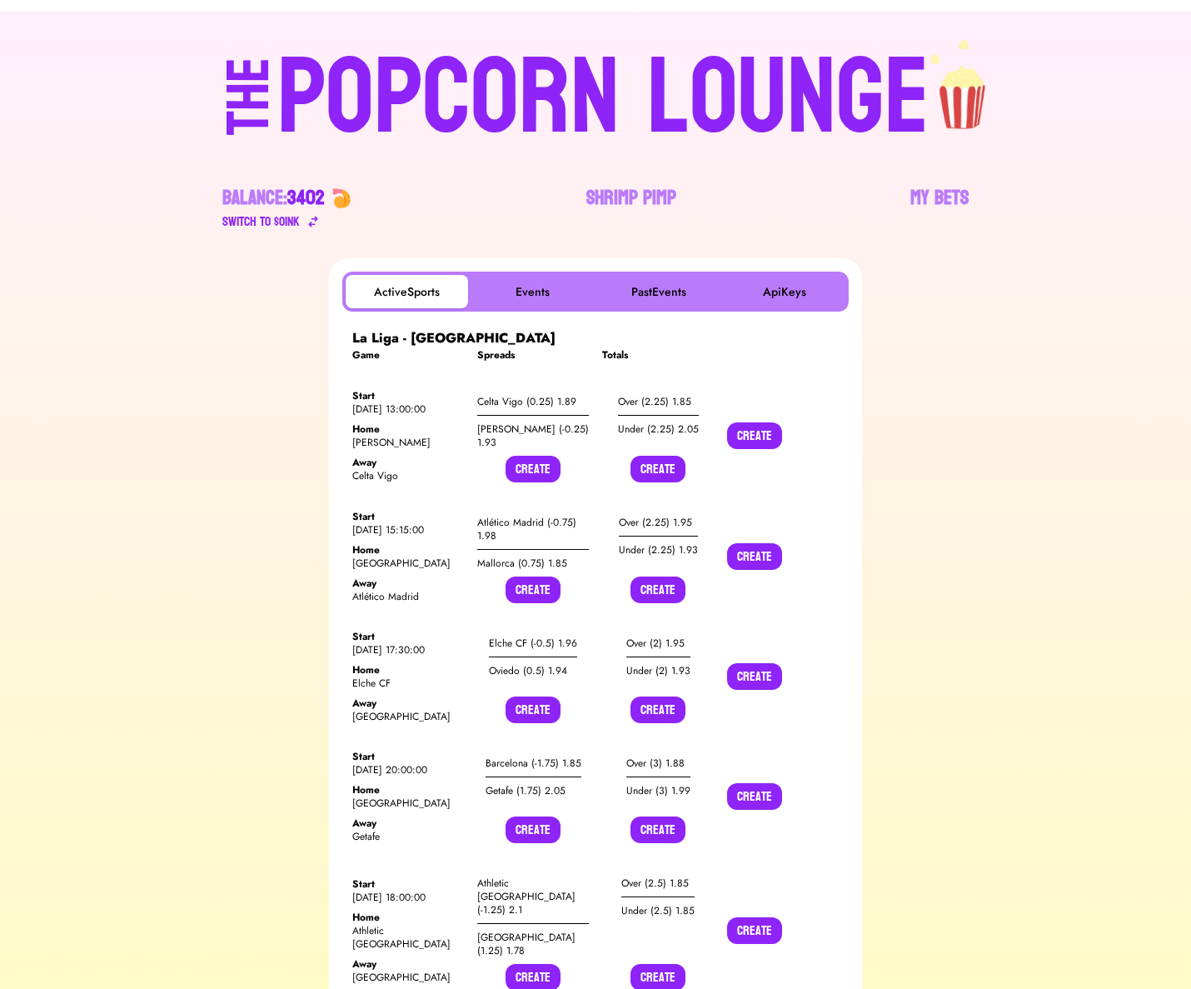
scroll to position [0, 0]
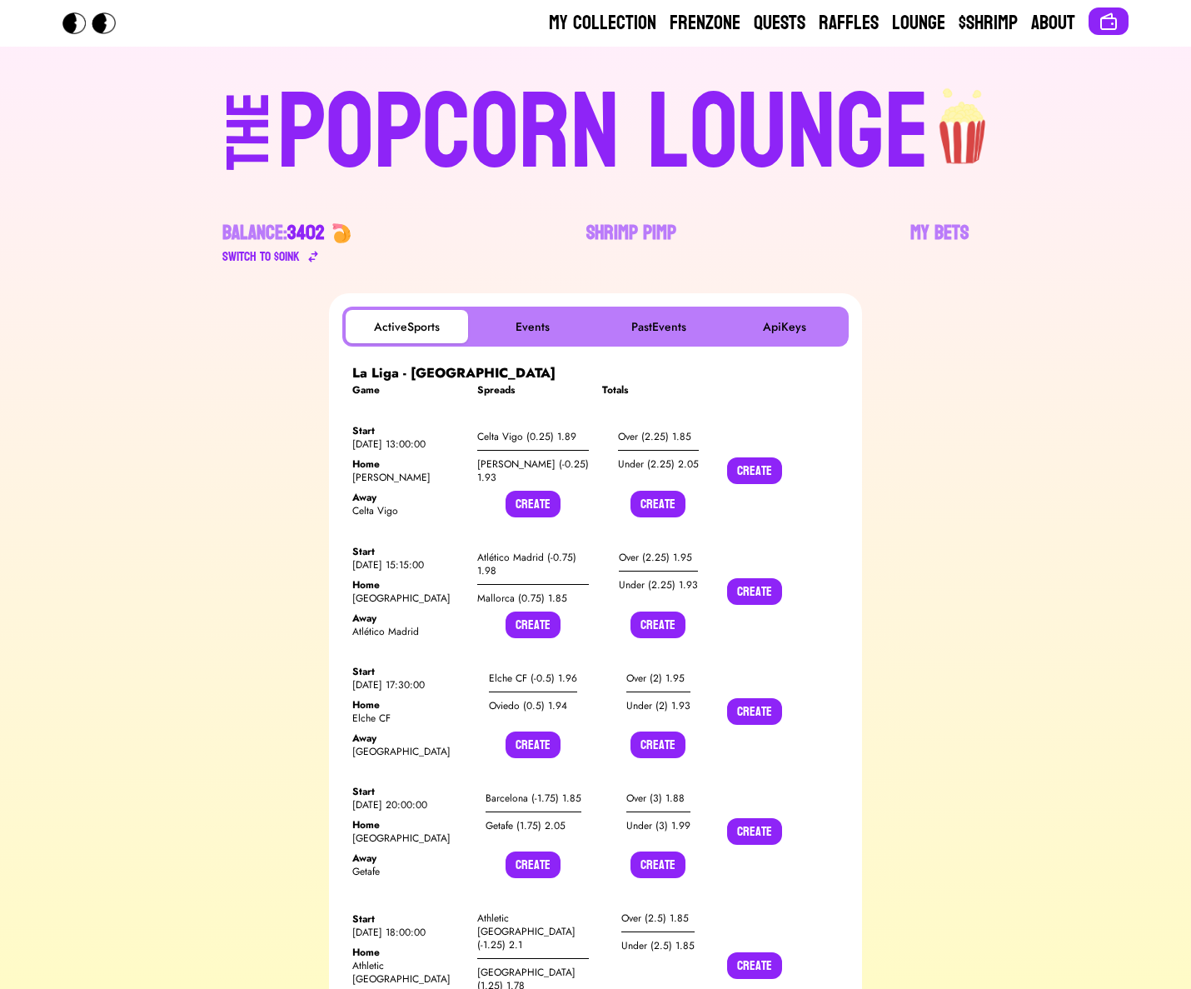
click at [594, 149] on div "POPCORN LOUNGE" at bounding box center [603, 133] width 652 height 107
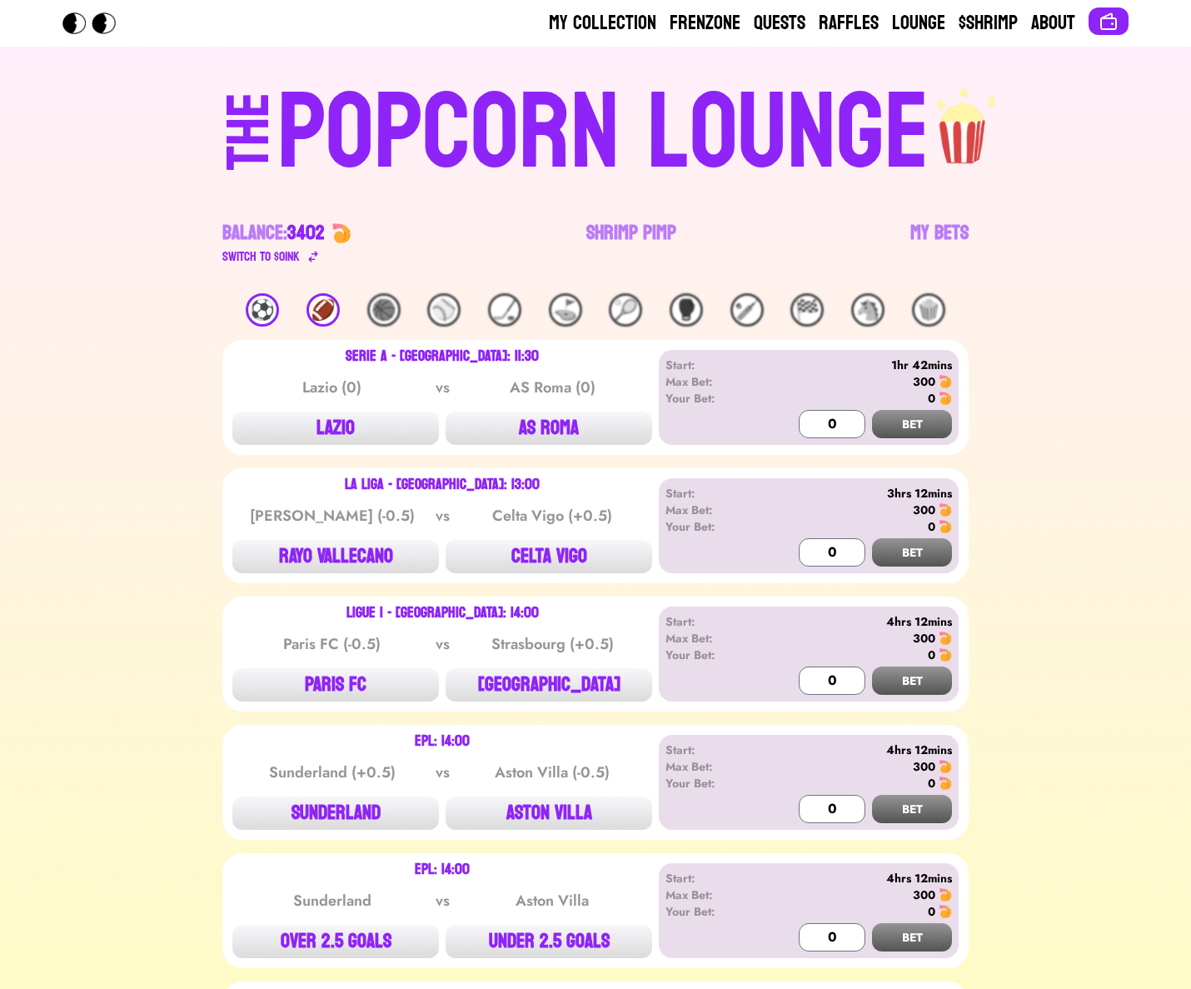
click at [267, 309] on div "⚽️" at bounding box center [262, 309] width 33 height 33
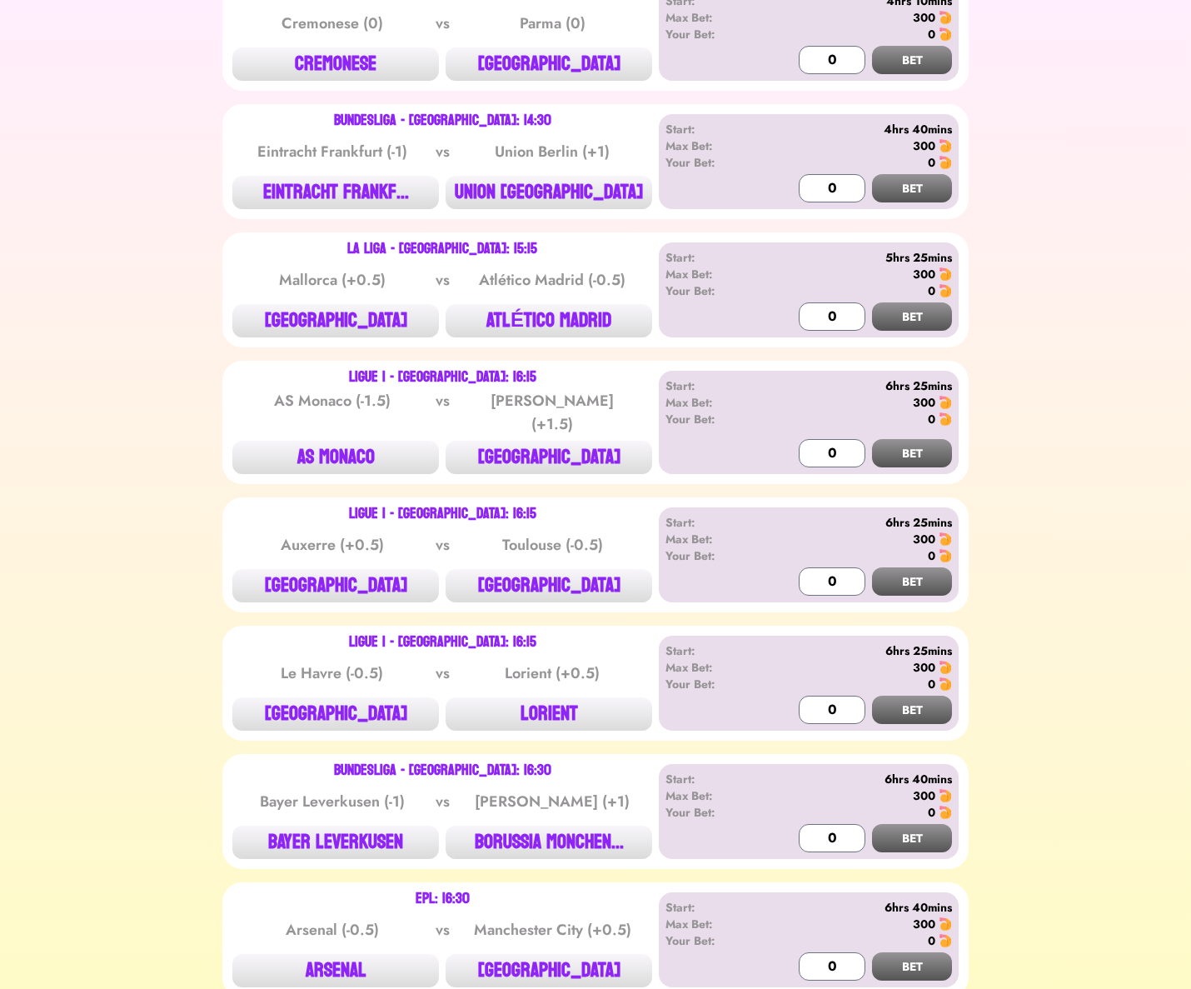
scroll to position [1571, 0]
